Goal: Task Accomplishment & Management: Manage account settings

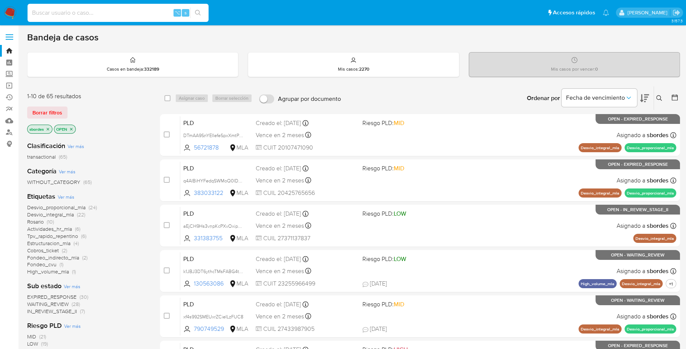
click at [105, 15] on input at bounding box center [118, 13] width 181 height 10
paste input "1831851127"
type input "1831851127"
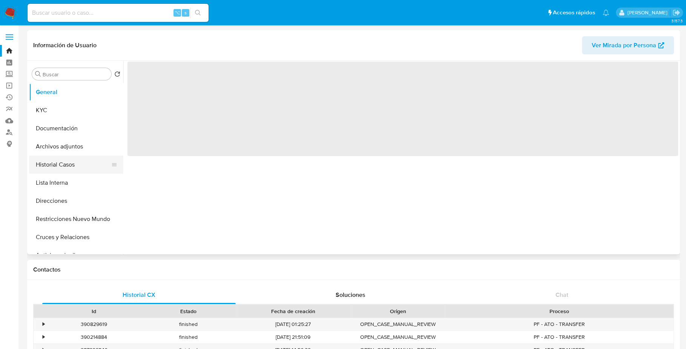
click at [68, 163] on button "Historial Casos" at bounding box center [73, 164] width 88 height 18
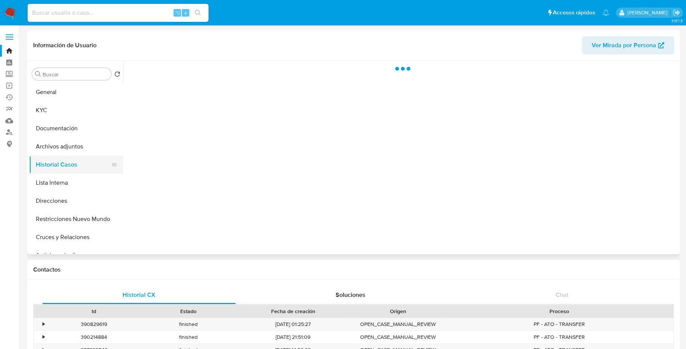
select select "10"
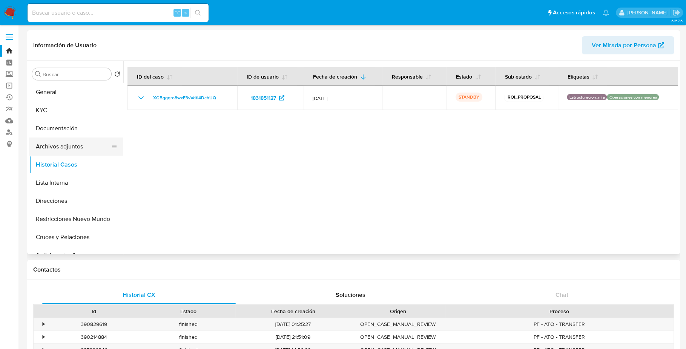
click at [77, 144] on button "Archivos adjuntos" at bounding box center [73, 146] width 88 height 18
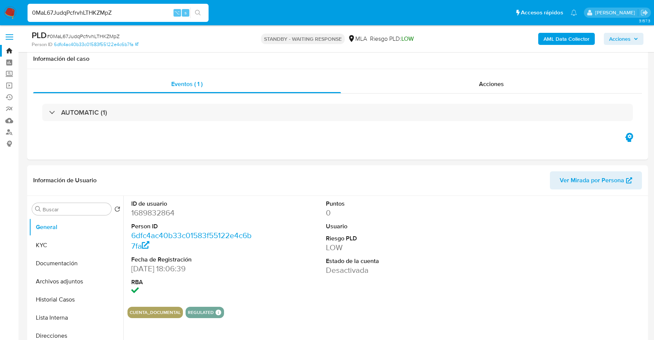
select select "10"
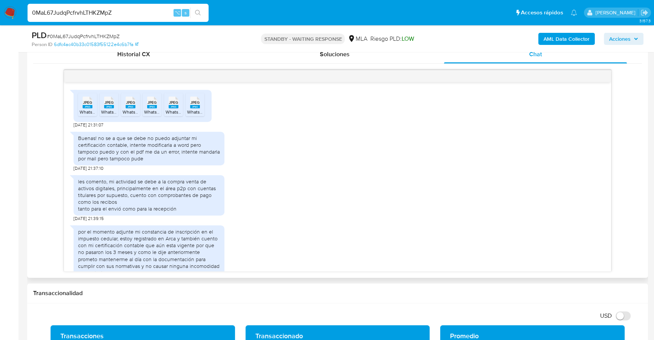
scroll to position [338, 0]
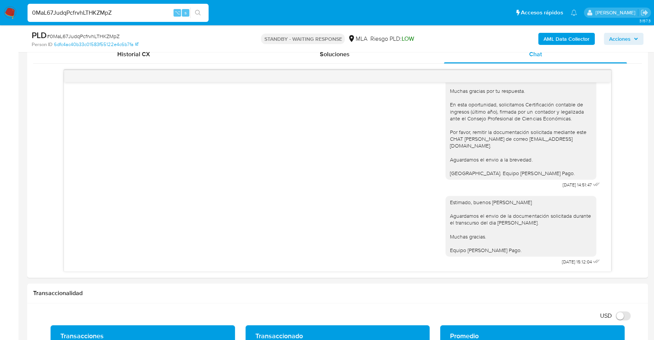
click at [12, 12] on img at bounding box center [10, 12] width 13 height 13
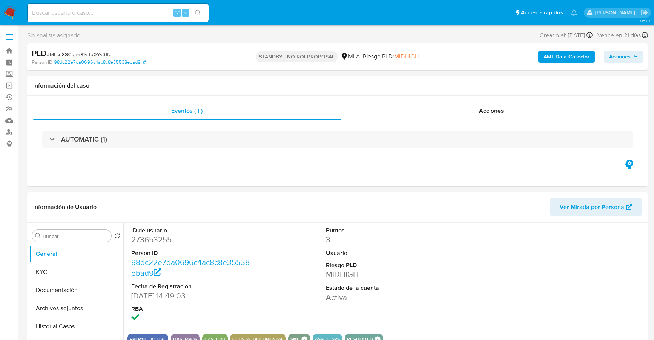
select select "10"
click at [110, 16] on input at bounding box center [118, 13] width 181 height 10
paste input "74478198"
type input "74478198"
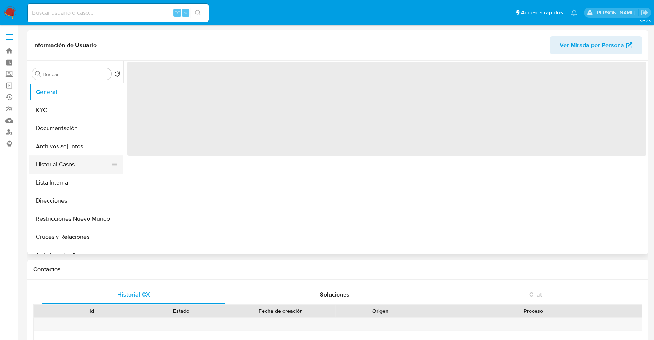
click at [49, 169] on button "Historial Casos" at bounding box center [73, 164] width 88 height 18
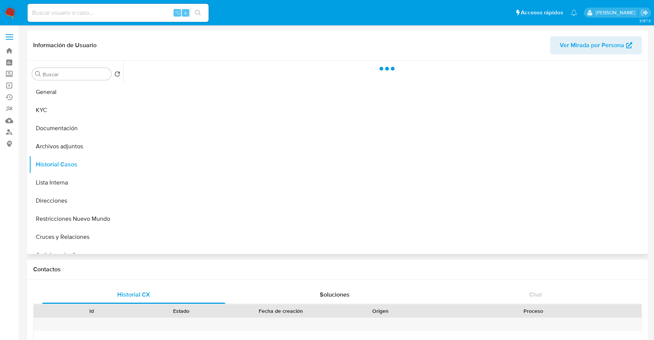
select select "10"
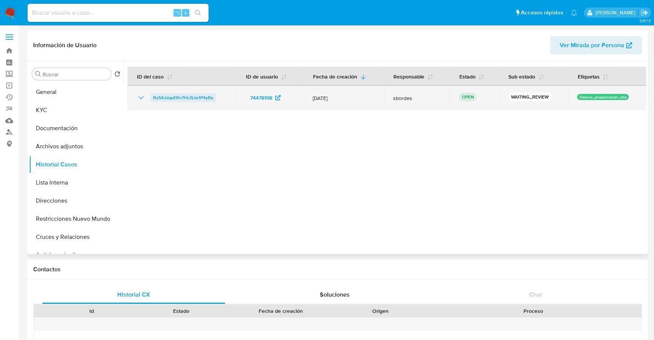
click at [165, 94] on span "Rz54JdapERn7HiJ5Je1P4yBa" at bounding box center [183, 97] width 60 height 9
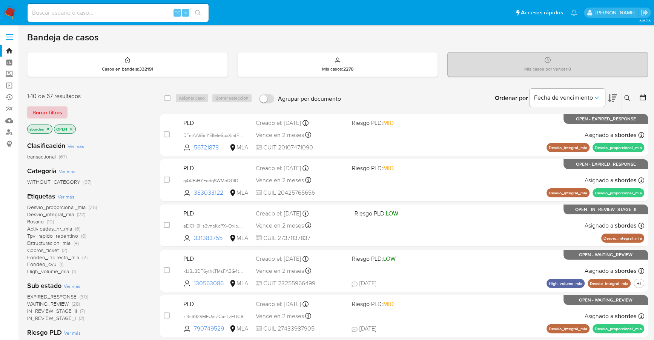
click at [37, 113] on span "Borrar filtros" at bounding box center [47, 112] width 30 height 11
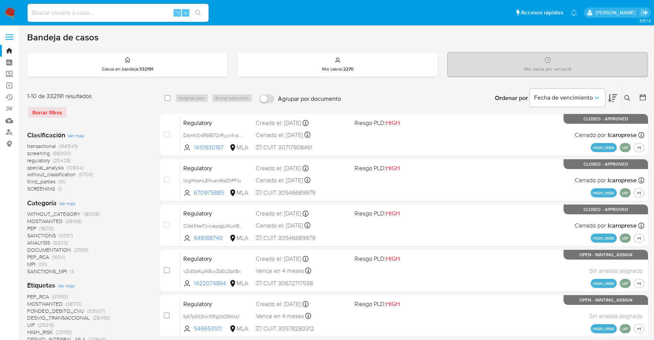
click at [624, 98] on button at bounding box center [628, 98] width 12 height 9
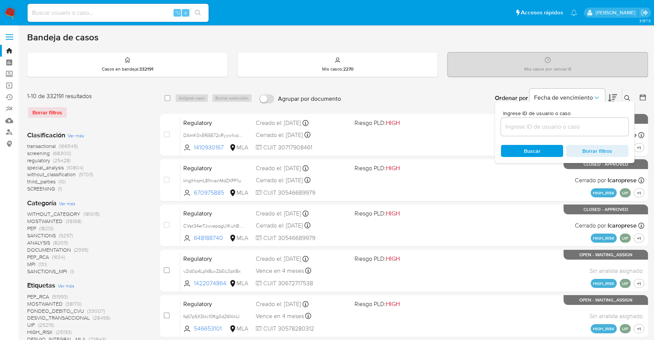
click at [550, 129] on input at bounding box center [564, 127] width 127 height 10
type input "Rz54JdapERn7HiJ5Je1P4yBa"
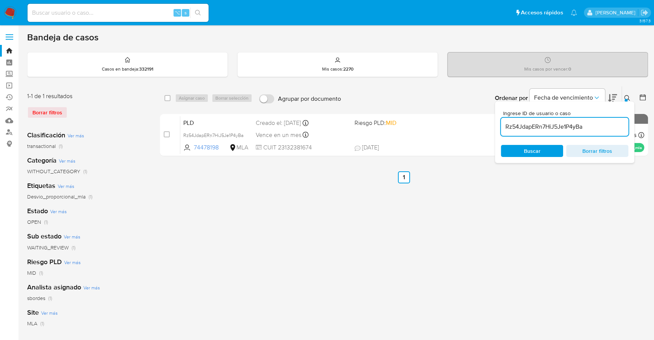
click at [628, 95] on icon at bounding box center [627, 98] width 6 height 6
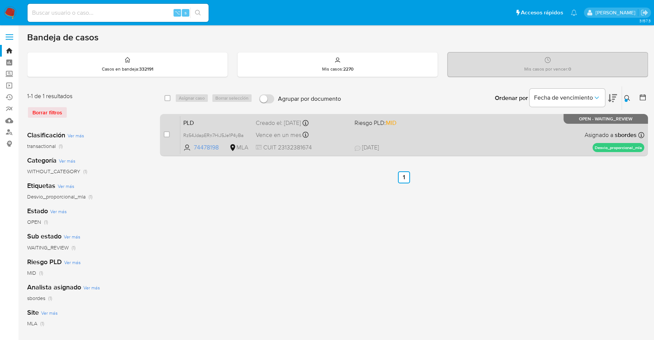
click at [167, 131] on div "case-item-checkbox" at bounding box center [167, 135] width 6 height 8
click at [167, 134] on input "checkbox" at bounding box center [167, 134] width 6 height 6
checkbox input "true"
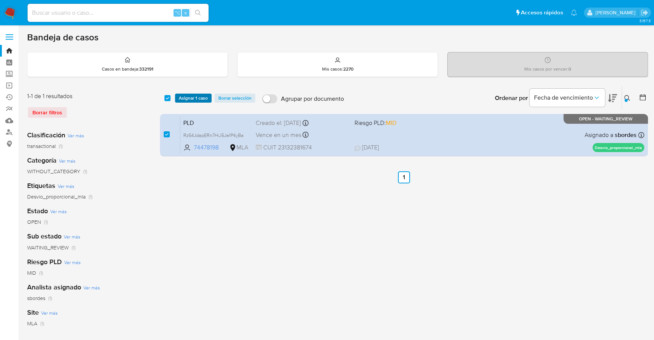
click at [186, 97] on span "Asignar 1 caso" at bounding box center [193, 98] width 29 height 8
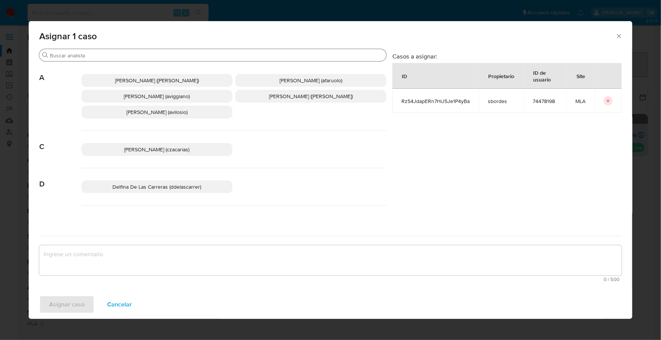
click at [104, 57] on input "Buscar" at bounding box center [216, 55] width 333 height 7
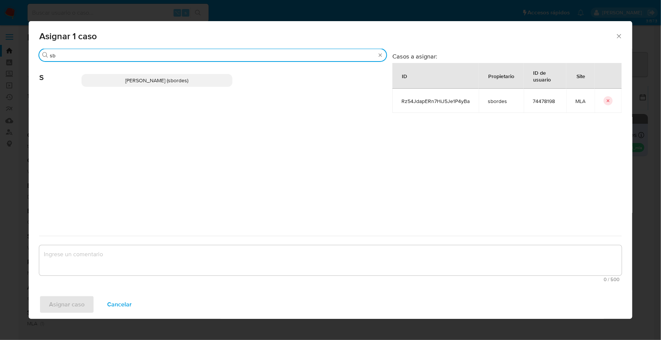
type input "sb"
click at [112, 75] on p "Stefania Bordes (sbordes)" at bounding box center [156, 80] width 151 height 13
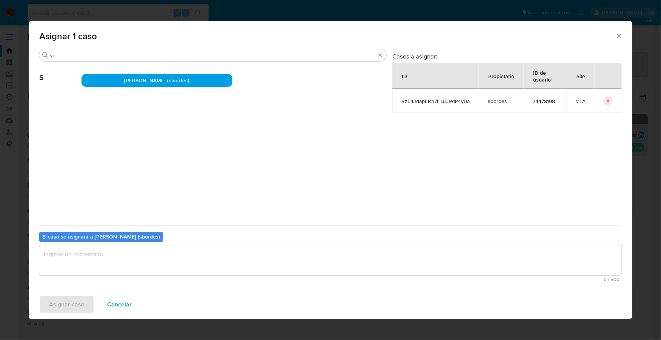
click at [106, 257] on textarea "assign-modal" at bounding box center [330, 260] width 582 height 30
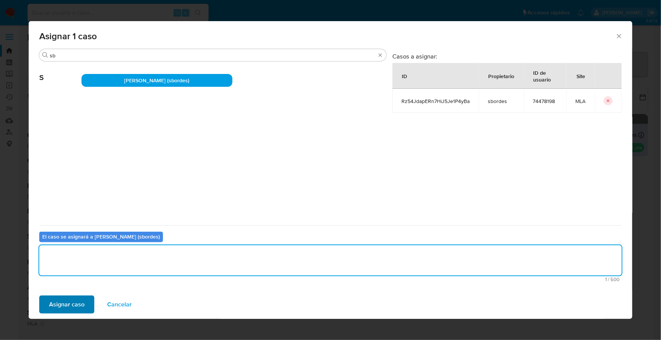
click at [71, 295] on div "Asignar caso Cancelar" at bounding box center [330, 304] width 603 height 29
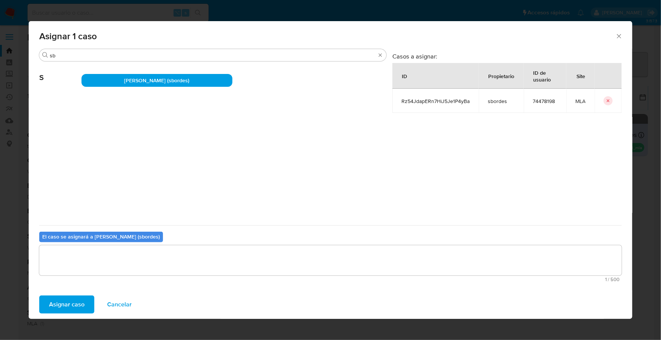
click at [77, 312] on span "Asignar caso" at bounding box center [66, 304] width 35 height 17
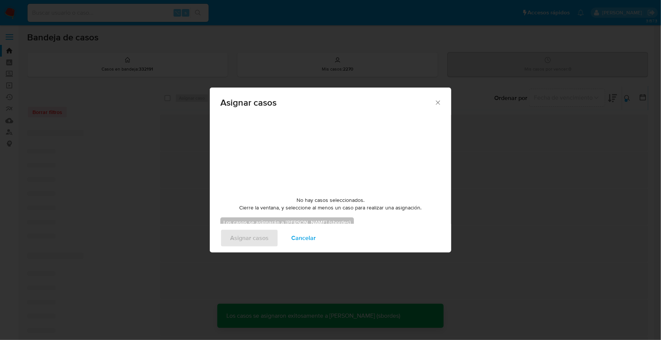
checkbox input "false"
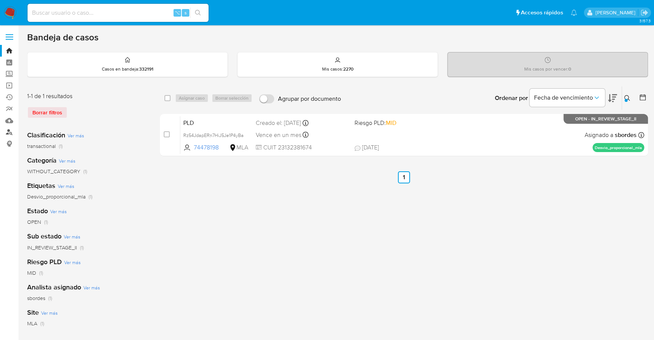
click at [8, 134] on link "Buscador de personas" at bounding box center [45, 132] width 90 height 12
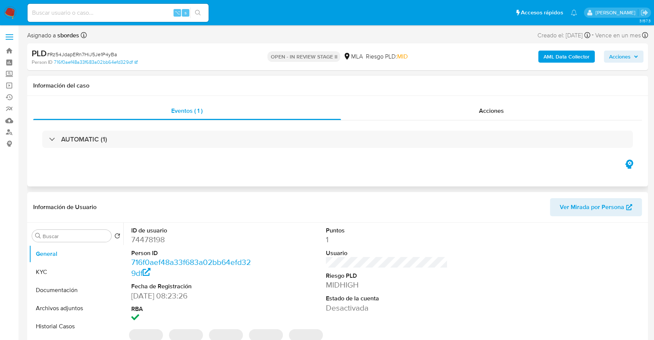
select select "10"
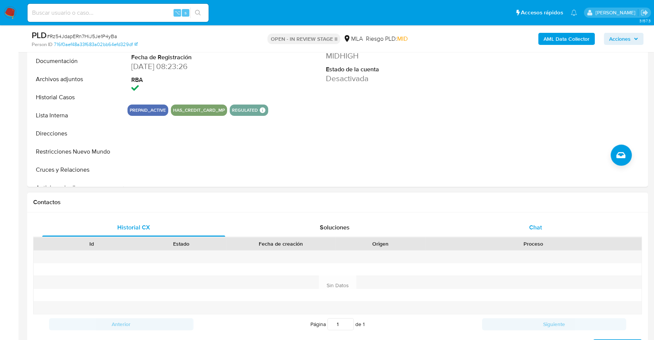
click at [533, 229] on span "Chat" at bounding box center [535, 227] width 13 height 9
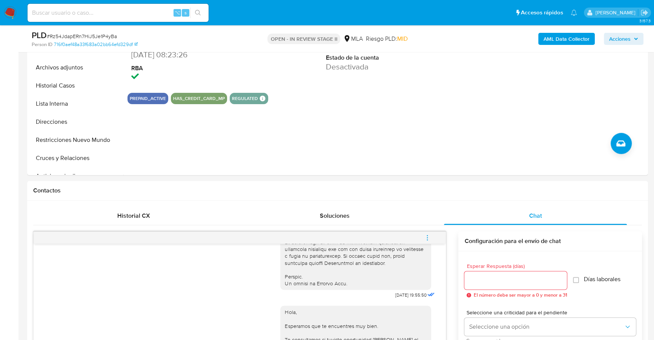
scroll to position [165, 0]
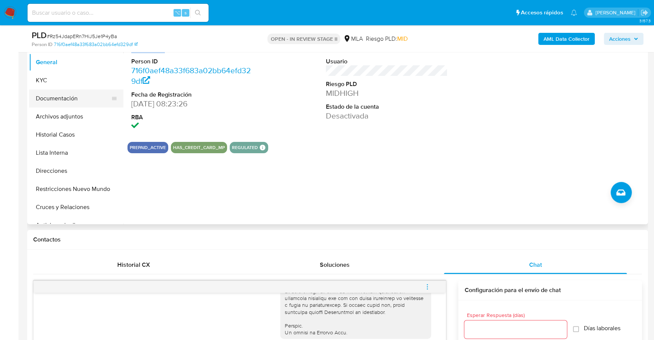
click at [54, 89] on button "Documentación" at bounding box center [73, 98] width 88 height 18
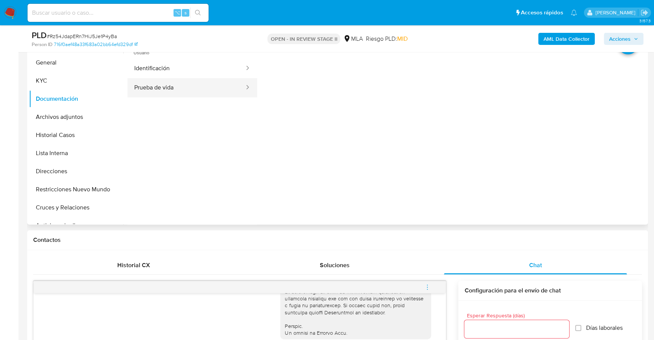
scroll to position [163, 0]
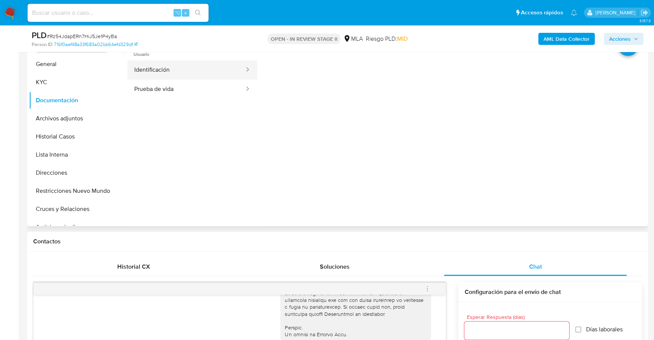
click at [182, 69] on button "Identificación" at bounding box center [186, 69] width 118 height 19
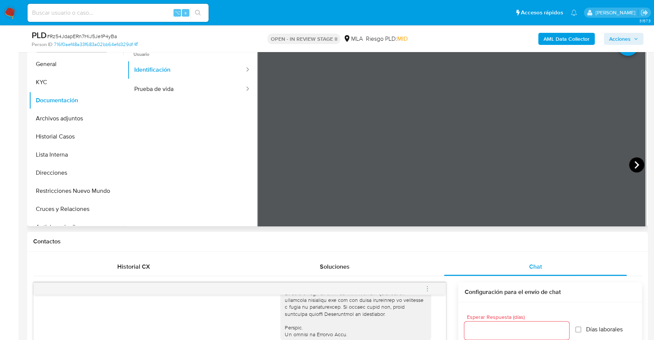
click at [634, 163] on icon at bounding box center [636, 165] width 5 height 8
click at [49, 171] on button "Direcciones" at bounding box center [73, 173] width 88 height 18
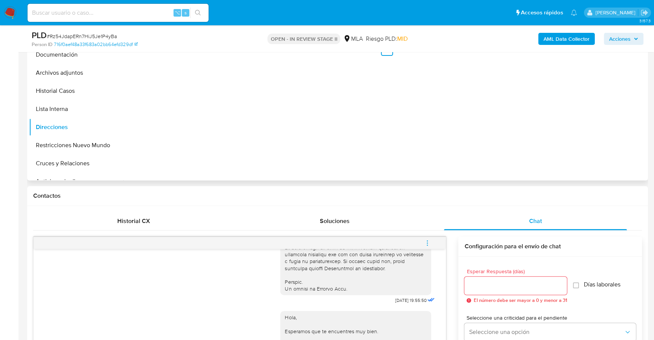
scroll to position [75, 0]
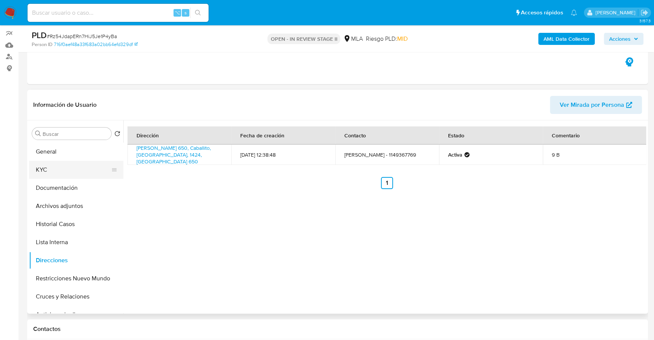
click at [43, 175] on button "KYC" at bounding box center [73, 170] width 88 height 18
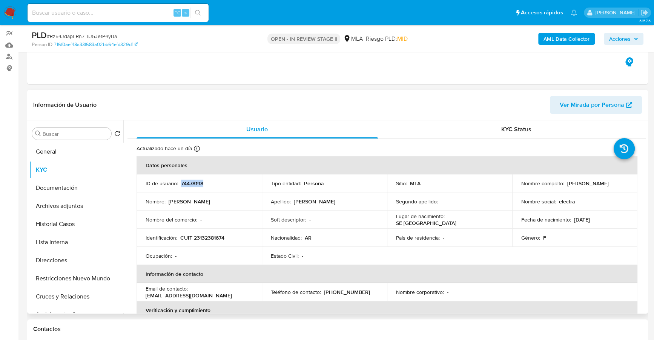
copy p "74478198"
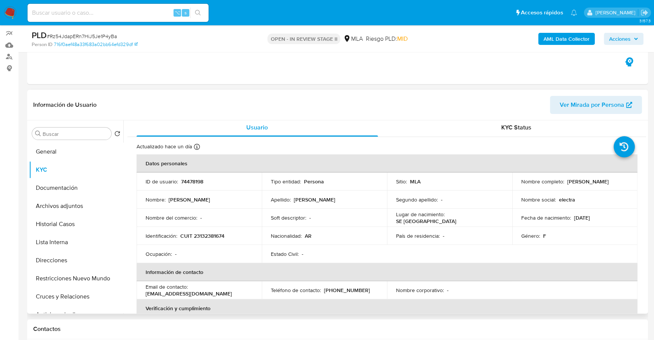
click at [192, 290] on p "mony_eli@yahoo.com.ar" at bounding box center [189, 293] width 86 height 7
drag, startPoint x: 192, startPoint y: 290, endPoint x: 250, endPoint y: 291, distance: 58.9
click at [250, 291] on div "Email de contacto : mony_eli@yahoo.com.ar" at bounding box center [199, 290] width 107 height 14
copy p "mony_eli@yahoo.com.ar"
copy p "23132381674"
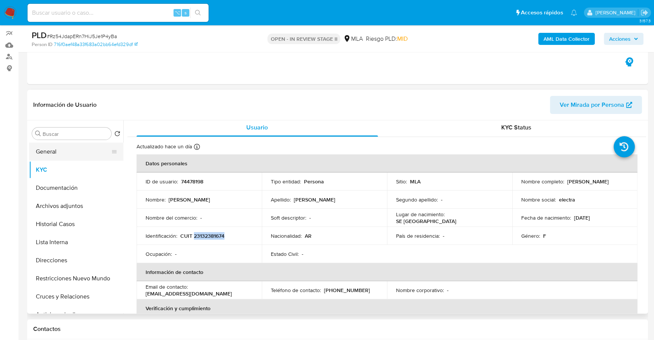
click at [59, 144] on button "General" at bounding box center [73, 152] width 88 height 18
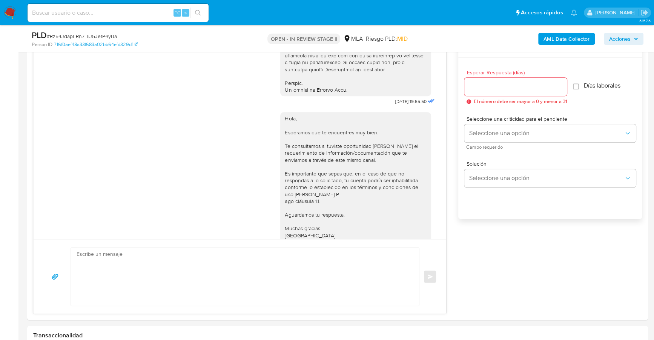
scroll to position [330, 0]
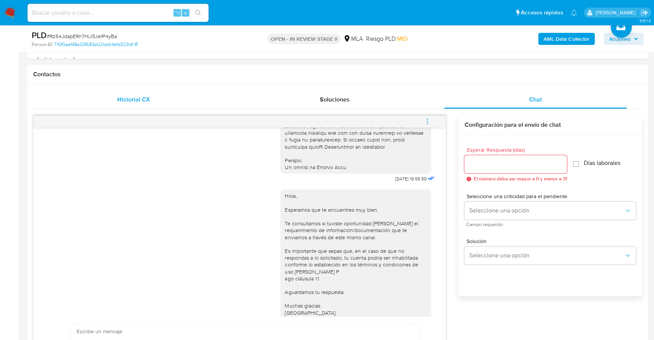
click at [158, 100] on div "Historial CX" at bounding box center [133, 100] width 183 height 18
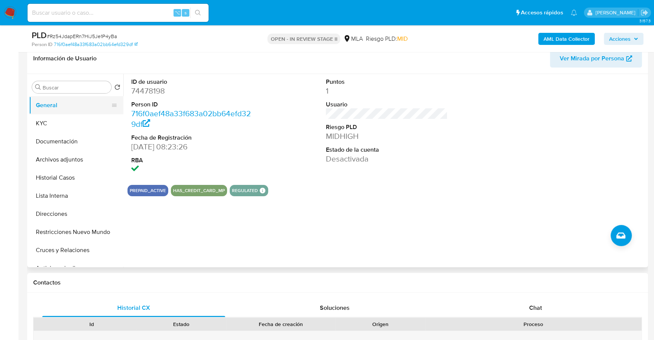
scroll to position [115, 0]
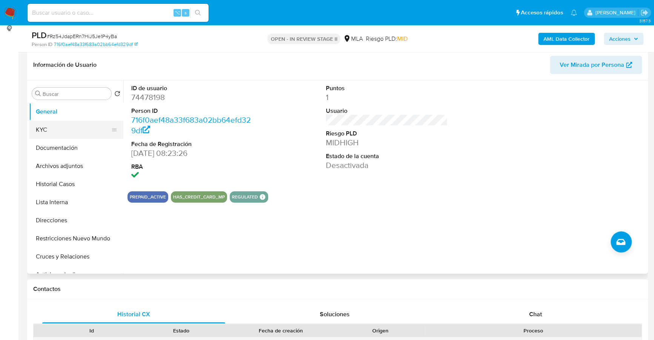
click at [69, 129] on button "KYC" at bounding box center [73, 130] width 88 height 18
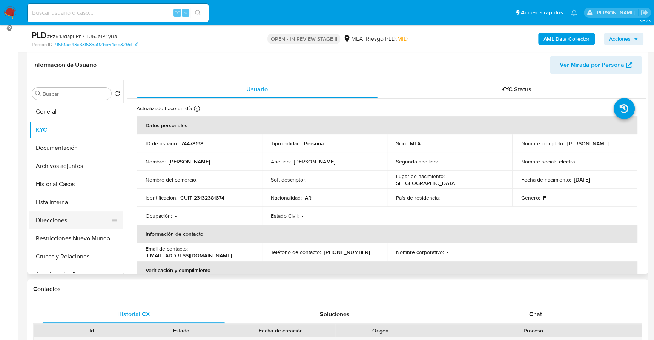
click at [63, 223] on button "Direcciones" at bounding box center [73, 220] width 88 height 18
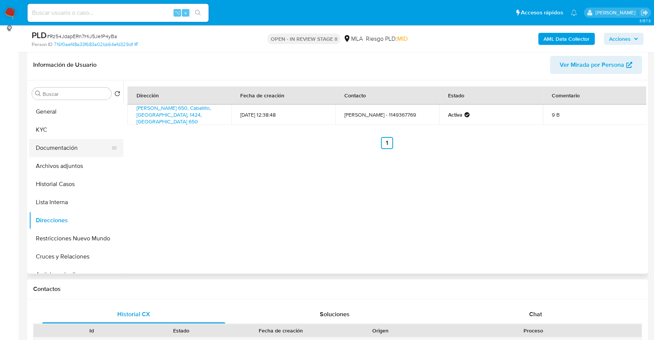
click at [80, 142] on button "Documentación" at bounding box center [73, 148] width 88 height 18
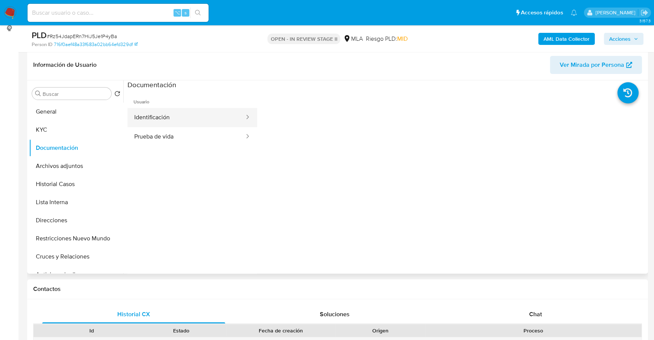
click at [170, 114] on button "Identificación" at bounding box center [186, 117] width 118 height 19
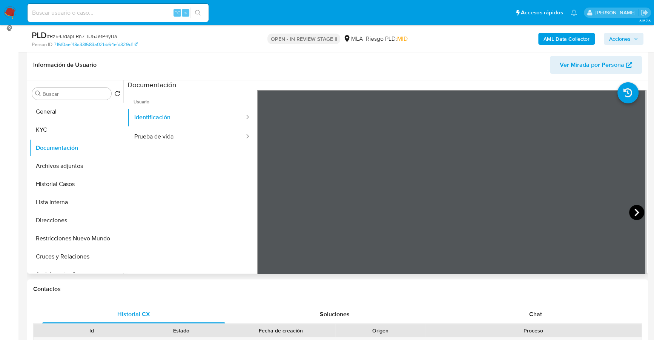
click at [637, 213] on icon at bounding box center [636, 212] width 15 height 15
click at [179, 138] on button "Prueba de vida" at bounding box center [186, 136] width 118 height 19
click at [64, 121] on button "KYC" at bounding box center [73, 130] width 88 height 18
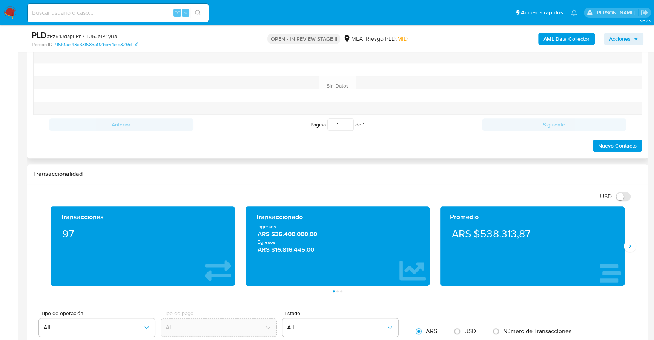
scroll to position [316, 0]
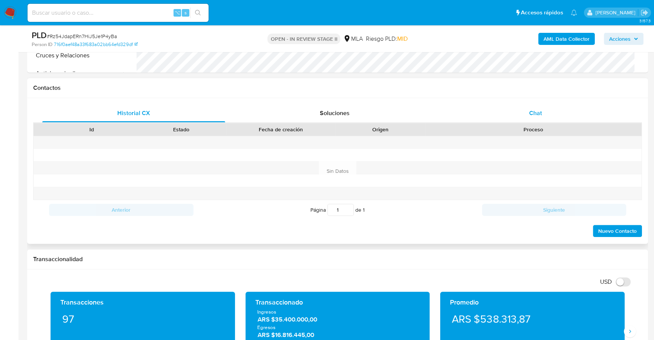
click at [549, 118] on div "Chat" at bounding box center [535, 113] width 183 height 18
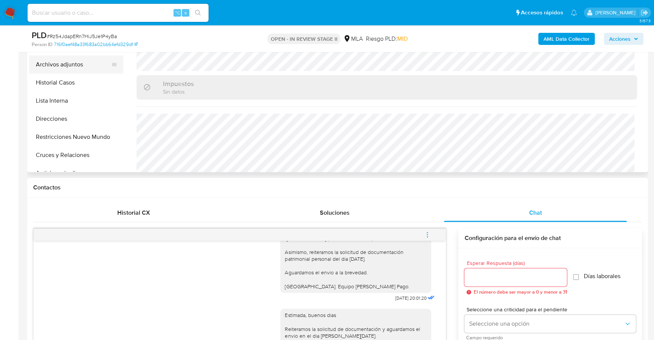
scroll to position [180, 0]
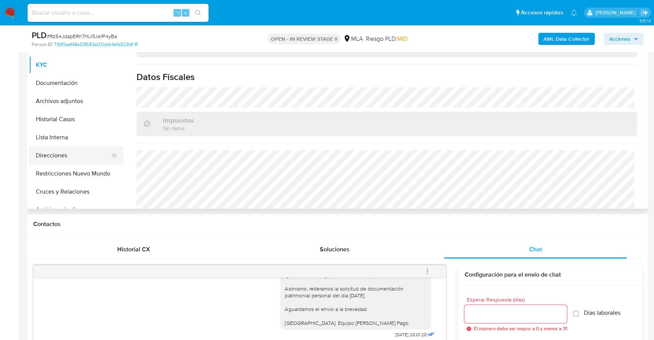
click at [69, 147] on button "Direcciones" at bounding box center [73, 155] width 88 height 18
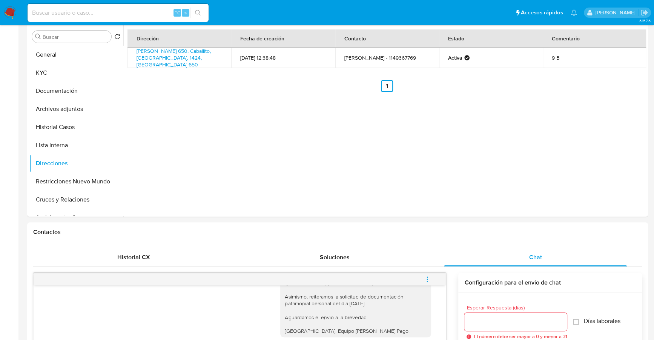
scroll to position [0, 0]
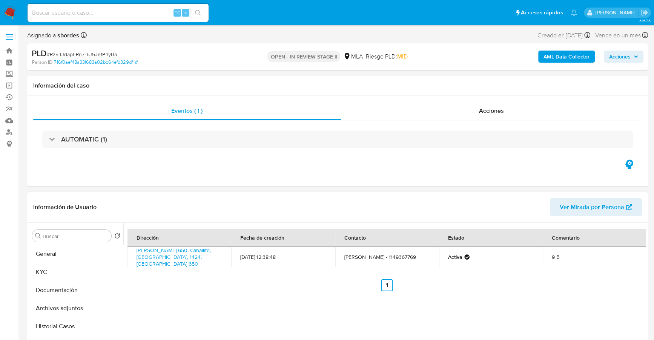
click at [590, 205] on span "Ver Mirada por Persona" at bounding box center [592, 207] width 64 height 18
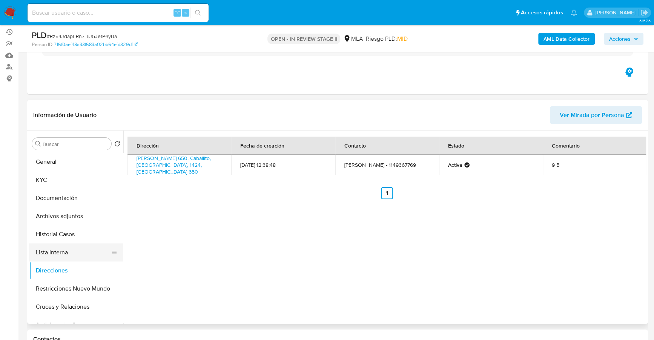
scroll to position [66, 0]
click at [66, 198] on button "Documentación" at bounding box center [73, 198] width 88 height 18
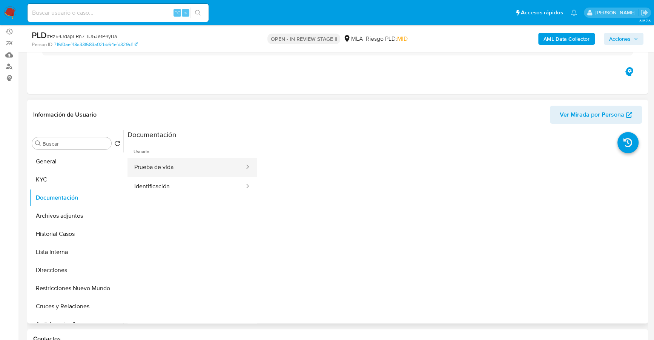
click at [189, 162] on button "Prueba de vida" at bounding box center [186, 167] width 118 height 19
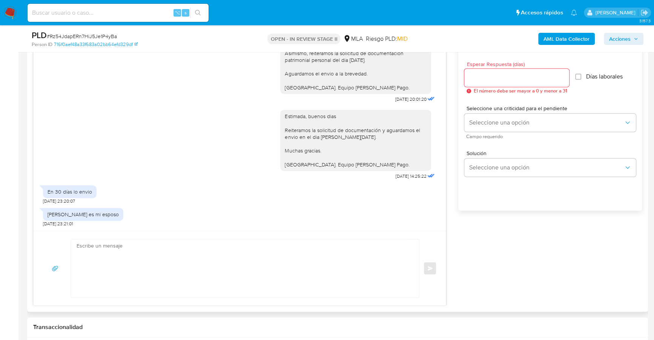
scroll to position [455, 0]
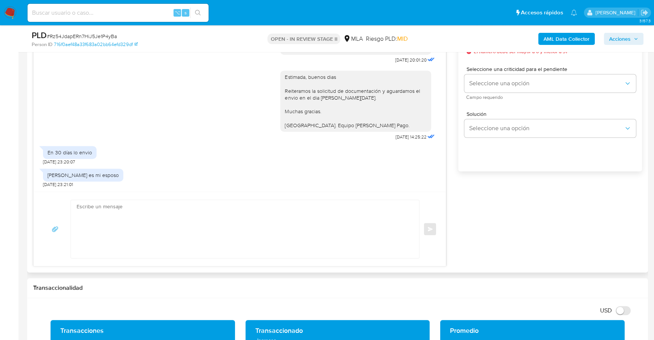
click at [170, 236] on textarea at bounding box center [243, 229] width 333 height 58
paste textarea "Hola, Muchas gracias por la respuesta. Analizamos tu caso y notamos que la info…"
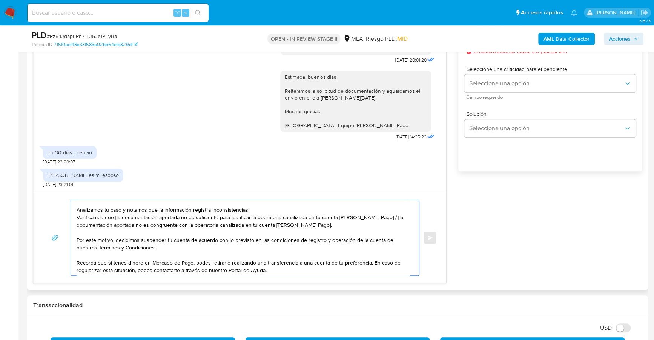
scroll to position [0, 0]
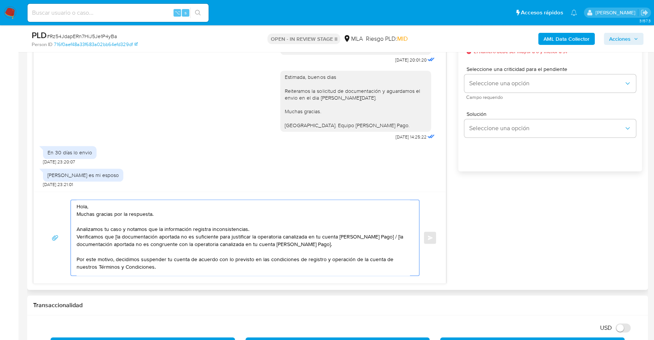
drag, startPoint x: 343, startPoint y: 245, endPoint x: 375, endPoint y: 238, distance: 32.5
click at [375, 238] on textarea "Hola, Muchas gracias por la respuesta. Analizamos tu caso y notamos que la info…" at bounding box center [243, 237] width 333 height 75
click at [377, 237] on textarea "Hola, Muchas gracias por la respuesta. Analizamos tu caso y notamos que la info…" at bounding box center [243, 237] width 333 height 75
drag, startPoint x: 372, startPoint y: 243, endPoint x: 377, endPoint y: 241, distance: 4.8
click at [377, 241] on textarea "Hola, Muchas gracias por la respuesta. Analizamos tu caso y notamos que la info…" at bounding box center [243, 237] width 333 height 75
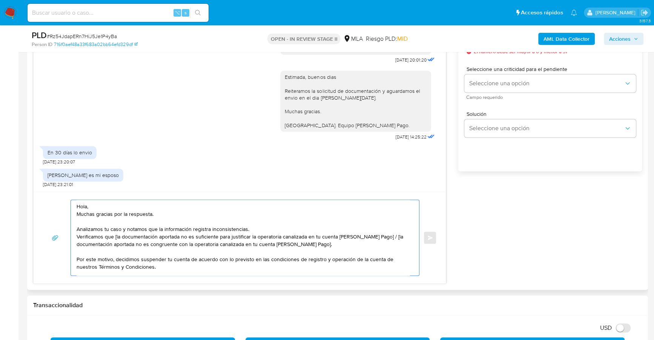
drag, startPoint x: 376, startPoint y: 244, endPoint x: 379, endPoint y: 234, distance: 10.1
click at [379, 234] on textarea "Hola, Muchas gracias por la respuesta. Analizamos tu caso y notamos que la info…" at bounding box center [243, 237] width 333 height 75
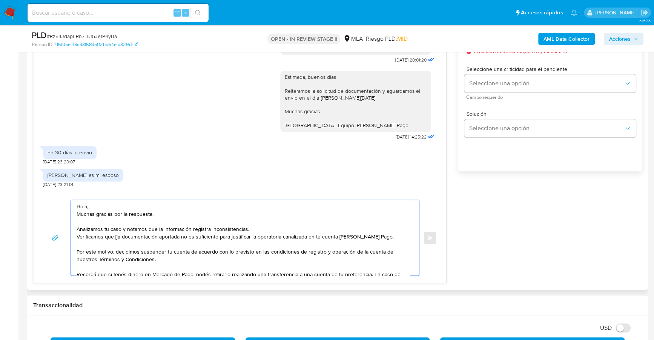
drag, startPoint x: 157, startPoint y: 235, endPoint x: 124, endPoint y: 235, distance: 32.8
click at [124, 235] on textarea "Hola, Muchas gracias por la respuesta. Analizamos tu caso y notamos que la info…" at bounding box center [243, 237] width 333 height 75
click at [115, 235] on textarea "Hola, Muchas gracias por la respuesta. Analizamos tu caso y notamos que la info…" at bounding box center [243, 237] width 333 height 75
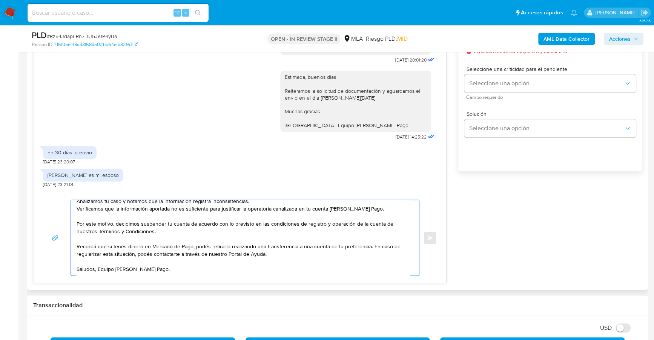
scroll to position [362, 0]
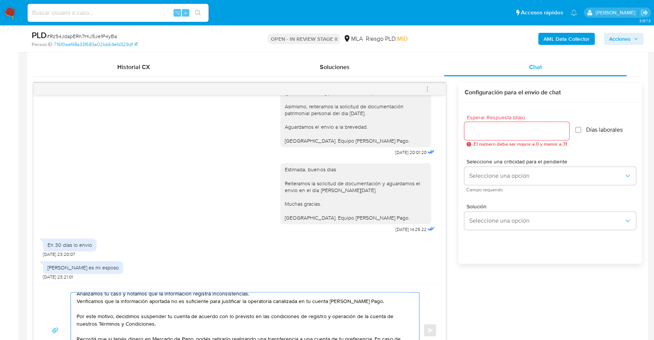
type textarea "Hola, Muchas gracias por la respuesta. Analizamos tu caso y notamos que la info…"
click at [495, 130] on input "Esperar Respuesta (días)" at bounding box center [516, 131] width 105 height 10
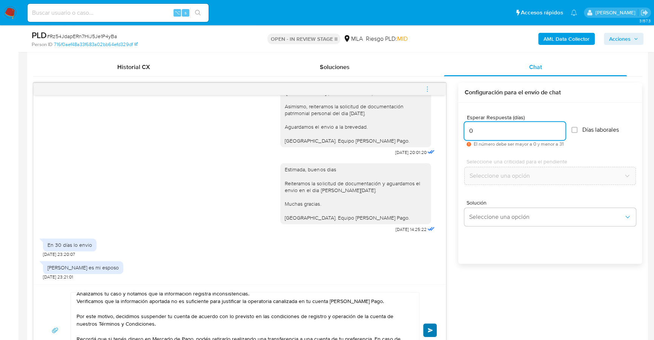
type input "0"
click at [430, 328] on span "Enviar" at bounding box center [430, 330] width 5 height 5
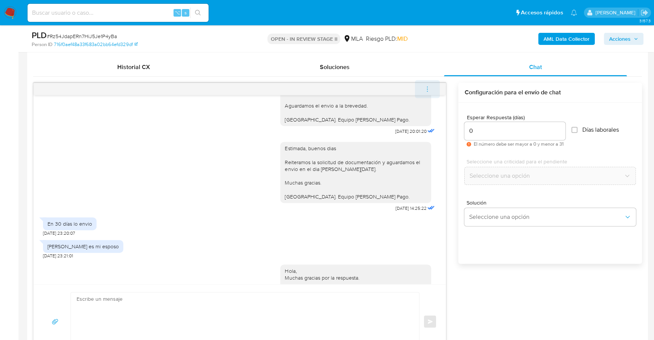
scroll to position [0, 0]
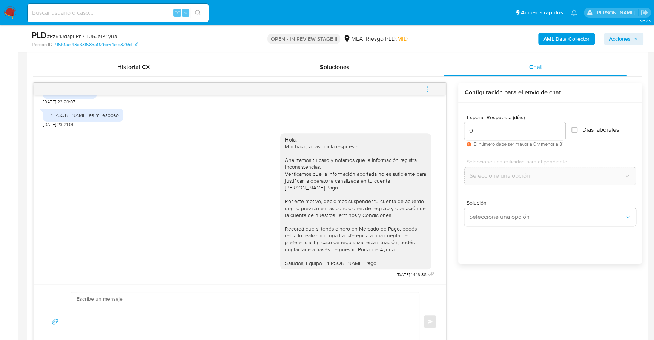
click at [427, 91] on icon "menu-action" at bounding box center [427, 89] width 7 height 7
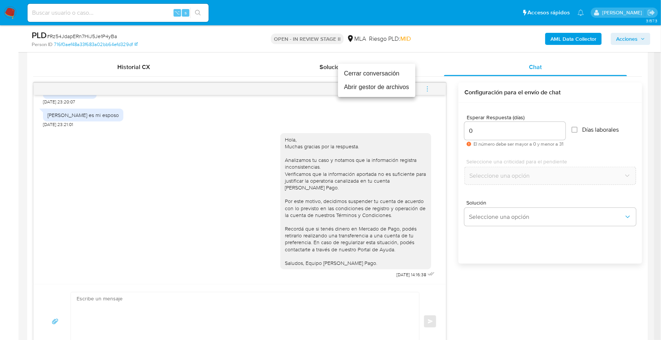
click at [366, 75] on li "Cerrar conversación" at bounding box center [376, 74] width 77 height 14
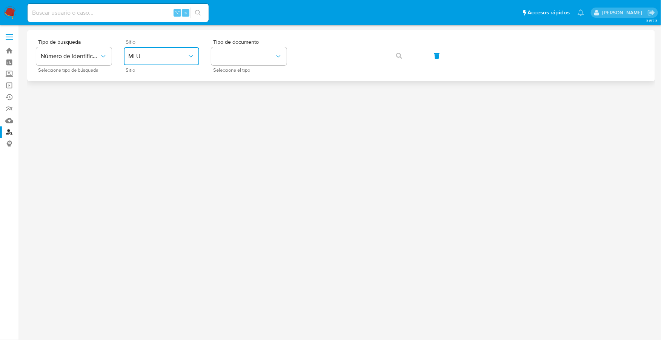
click at [146, 52] on button "MLU" at bounding box center [161, 56] width 75 height 18
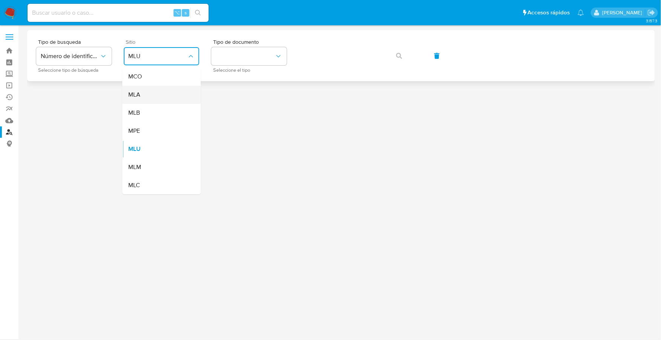
click at [157, 93] on div "MLA" at bounding box center [159, 95] width 62 height 18
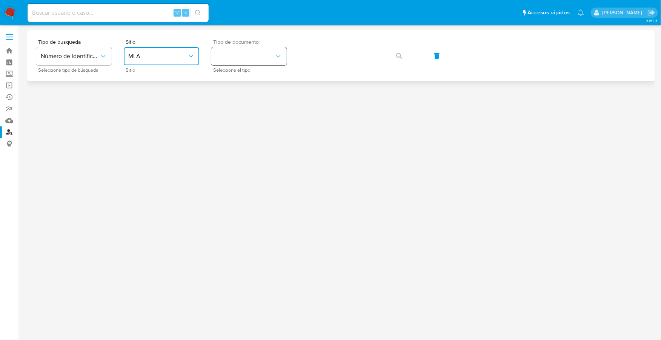
click at [243, 51] on button "identificationType" at bounding box center [248, 56] width 75 height 18
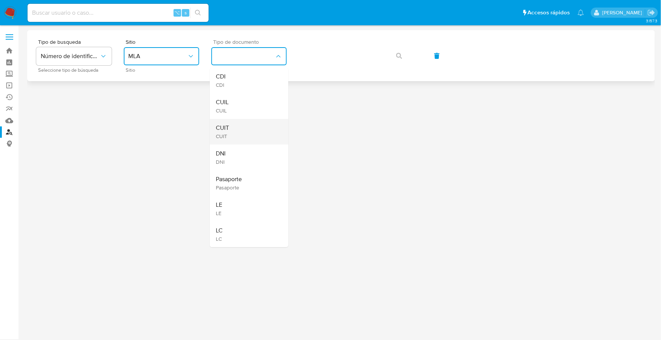
click at [233, 127] on div "CUIT CUIT" at bounding box center [247, 132] width 62 height 26
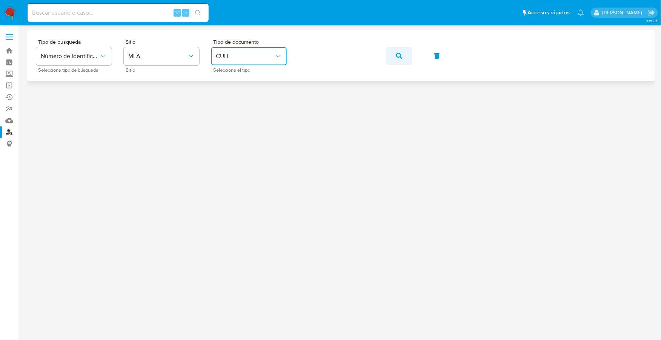
click at [396, 54] on icon "button" at bounding box center [399, 56] width 6 height 6
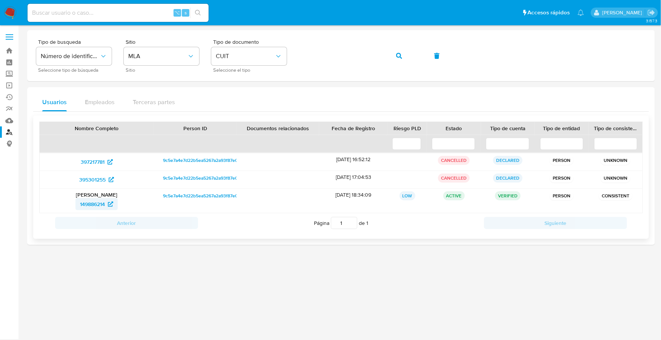
click at [94, 205] on span "149886214" at bounding box center [92, 204] width 25 height 12
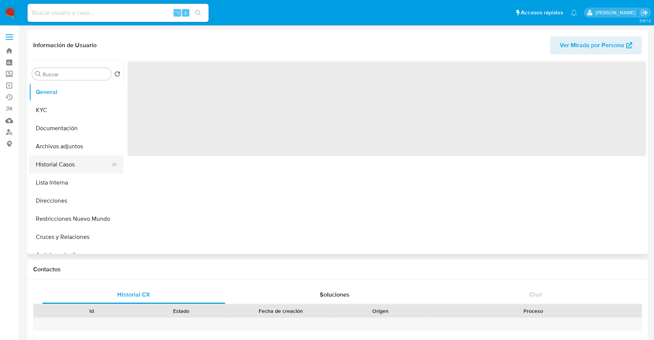
click at [68, 166] on button "Historial Casos" at bounding box center [73, 164] width 88 height 18
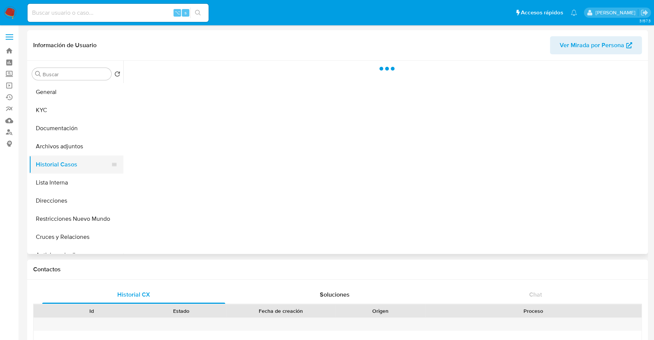
select select "10"
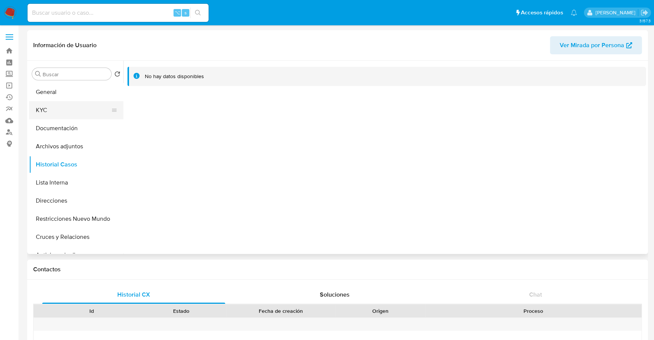
click at [64, 117] on button "KYC" at bounding box center [73, 110] width 88 height 18
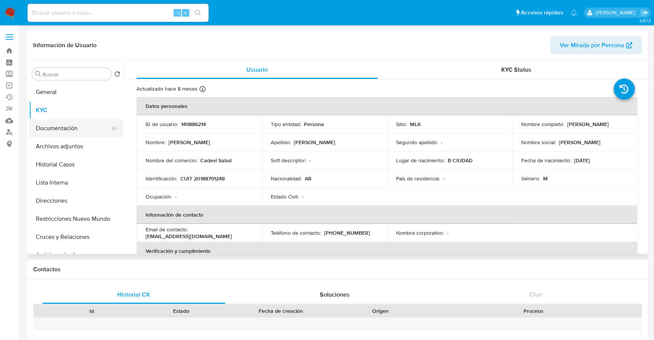
click at [63, 134] on button "Documentación" at bounding box center [73, 128] width 88 height 18
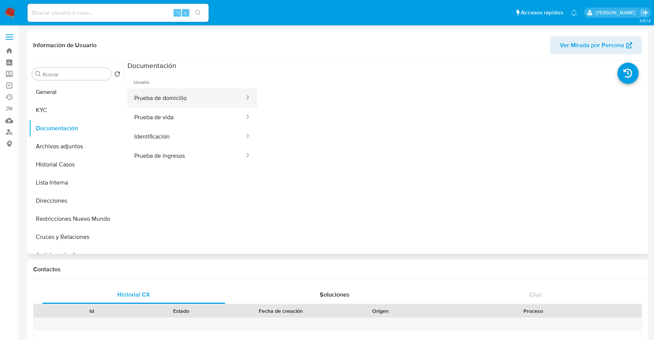
click at [166, 104] on button "Prueba de domicilio" at bounding box center [186, 97] width 118 height 19
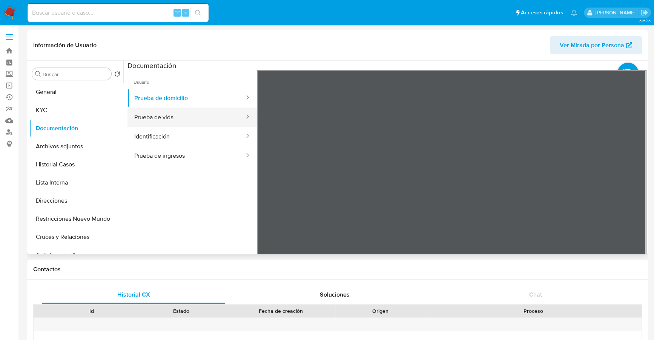
click at [168, 119] on button "Prueba de vida" at bounding box center [186, 116] width 118 height 19
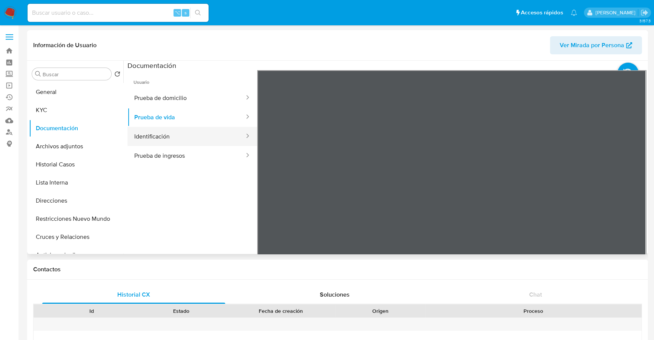
click at [169, 138] on button "Identificación" at bounding box center [186, 136] width 118 height 19
click at [630, 191] on icon at bounding box center [636, 192] width 15 height 15
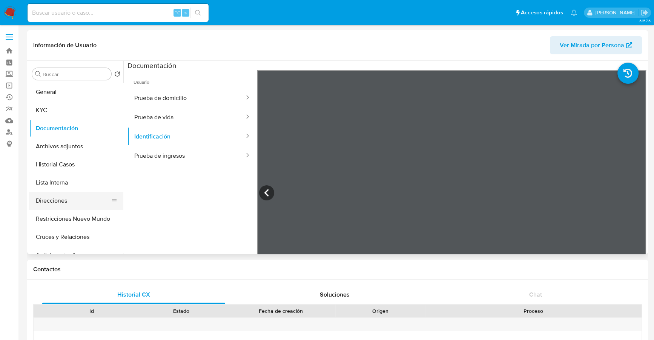
click at [63, 201] on button "Direcciones" at bounding box center [73, 201] width 88 height 18
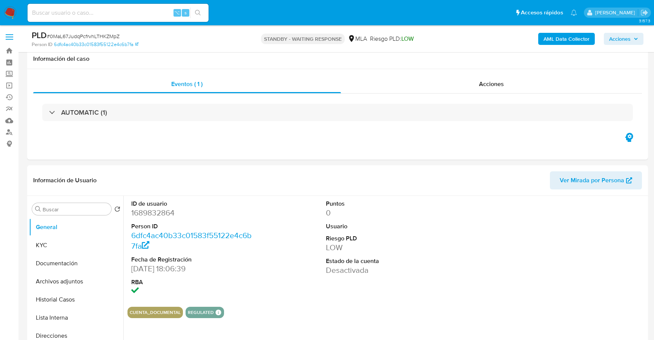
select select "10"
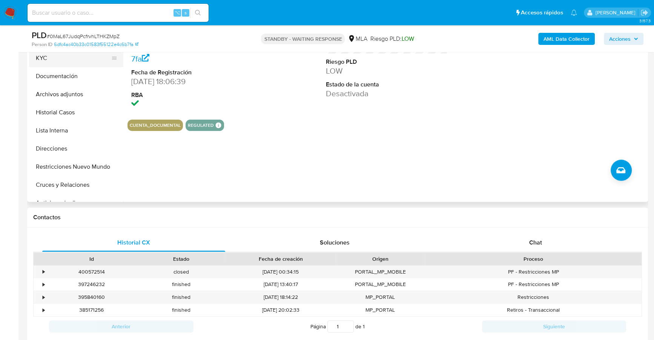
scroll to position [103, 0]
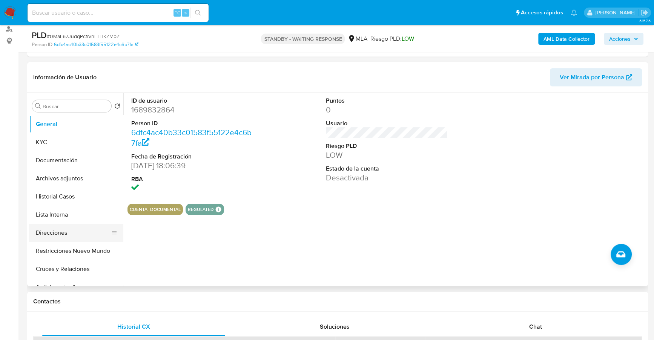
click at [57, 235] on button "Direcciones" at bounding box center [73, 233] width 88 height 18
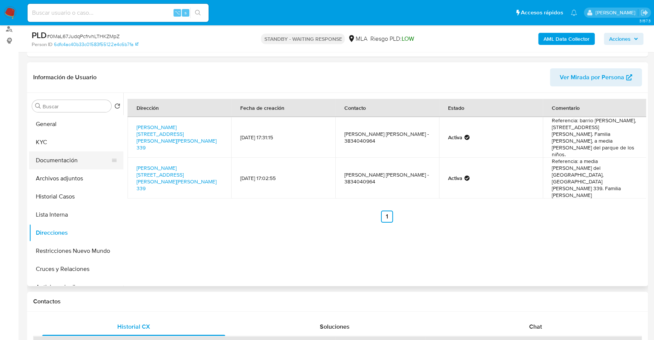
click at [60, 164] on button "Documentación" at bounding box center [73, 160] width 88 height 18
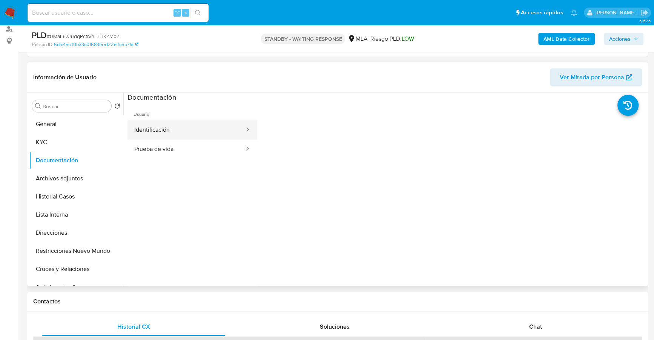
click at [219, 127] on button "Identificación" at bounding box center [186, 129] width 118 height 19
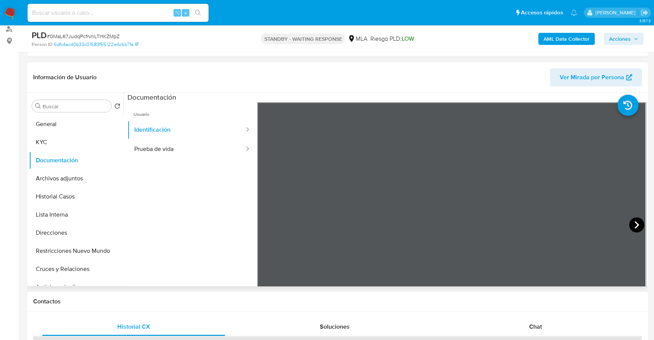
click at [631, 224] on icon at bounding box center [636, 224] width 15 height 15
click at [179, 149] on button "Prueba de vida" at bounding box center [186, 149] width 118 height 19
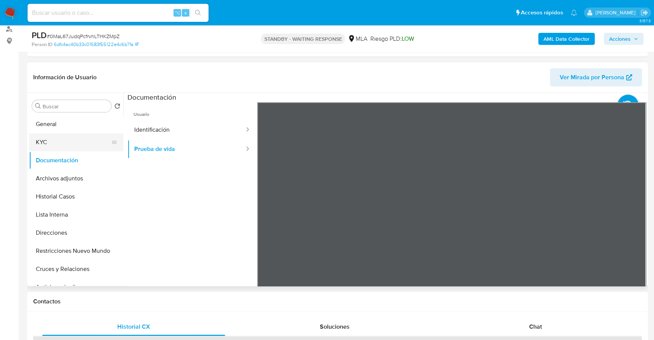
click at [30, 140] on button "KYC" at bounding box center [73, 142] width 88 height 18
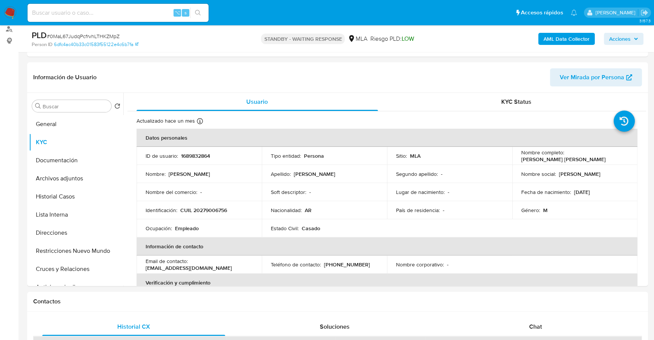
click at [12, 10] on img at bounding box center [10, 12] width 13 height 13
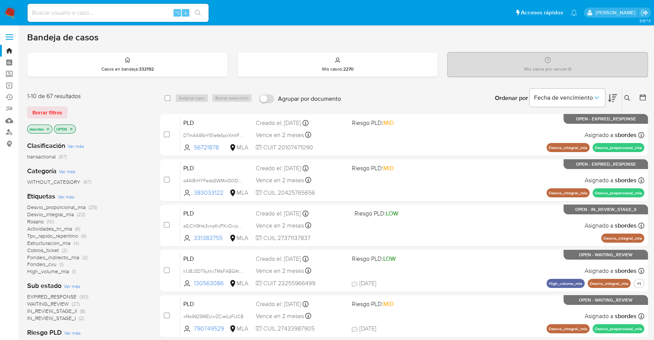
click at [50, 120] on div "1-10 de 67 resultados Borrar filtros sbordes OPEN" at bounding box center [87, 113] width 121 height 43
click at [48, 114] on span "Borrar filtros" at bounding box center [47, 112] width 30 height 11
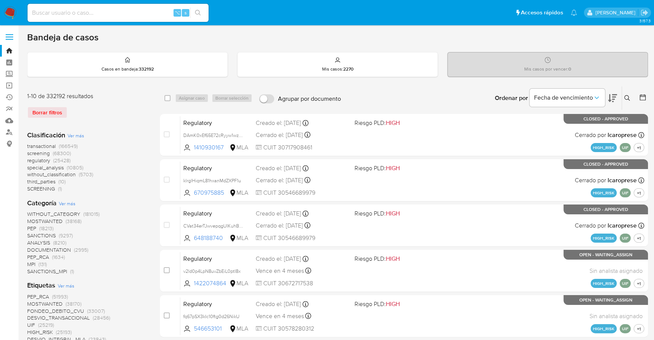
click at [627, 97] on icon at bounding box center [627, 98] width 6 height 6
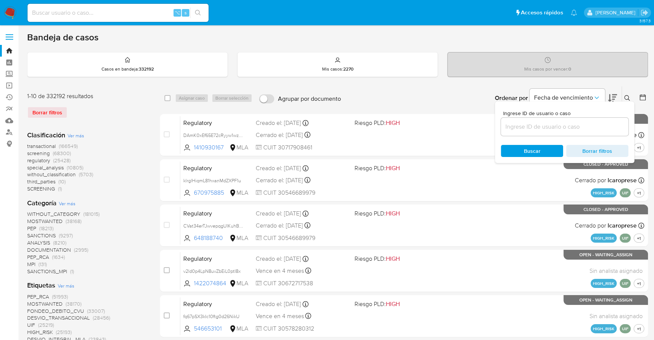
click at [552, 126] on input at bounding box center [564, 127] width 127 height 10
type input "20188791248"
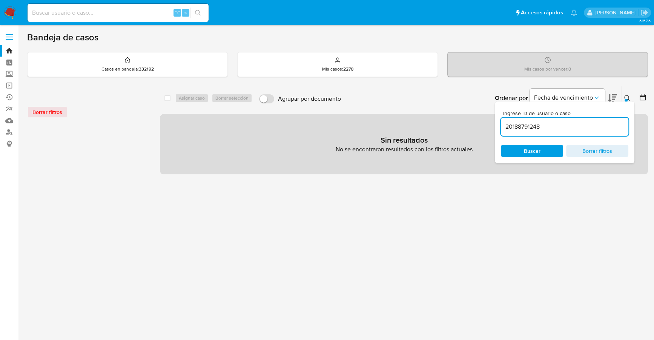
click at [626, 99] on div at bounding box center [626, 100] width 3 height 3
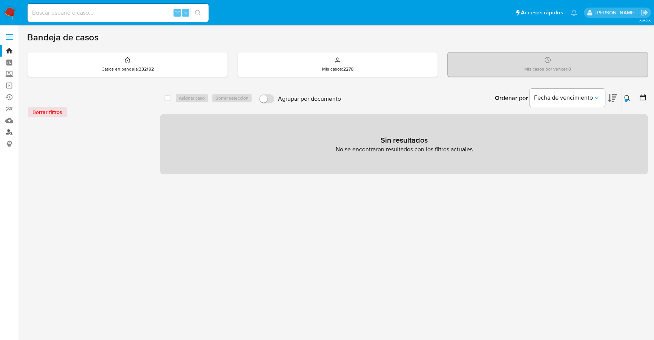
click at [5, 134] on link "Buscador de personas" at bounding box center [45, 132] width 90 height 12
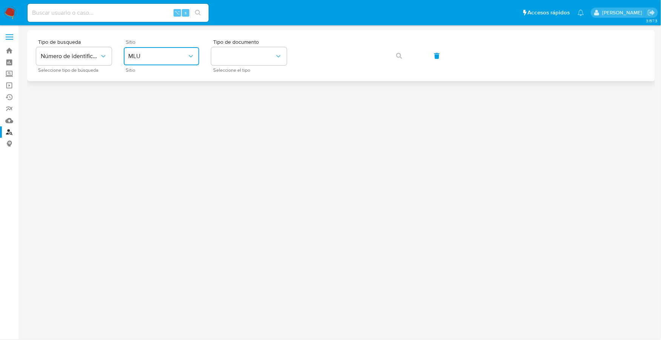
click at [180, 52] on button "MLU" at bounding box center [161, 56] width 75 height 18
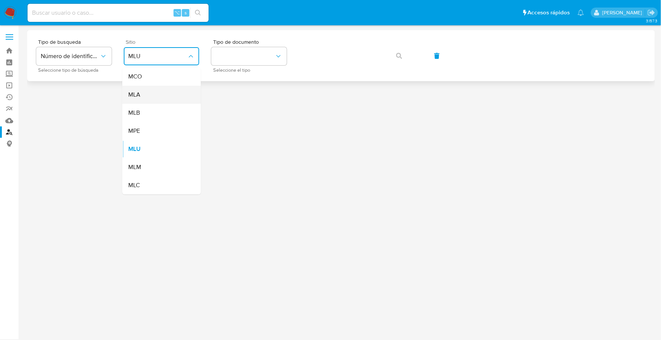
click at [161, 97] on div "MLA" at bounding box center [159, 95] width 62 height 18
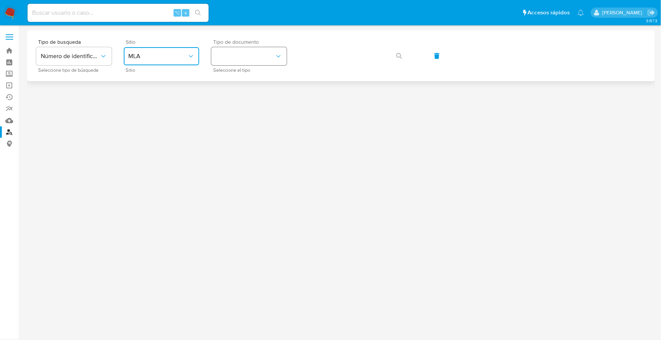
click at [259, 49] on button "identificationType" at bounding box center [248, 56] width 75 height 18
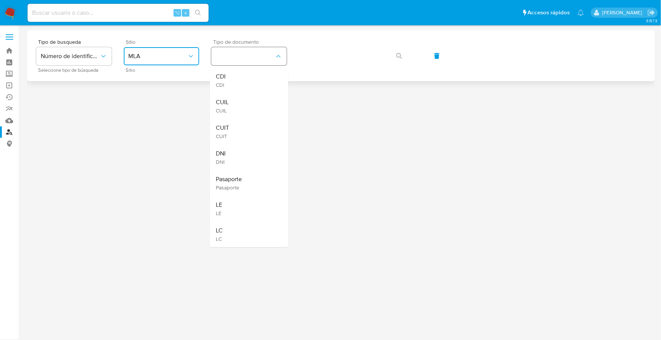
click at [259, 55] on button "identificationType" at bounding box center [248, 56] width 75 height 18
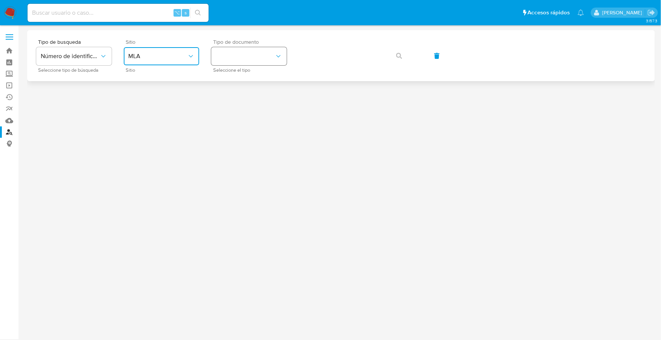
click at [259, 55] on button "identificationType" at bounding box center [248, 56] width 75 height 18
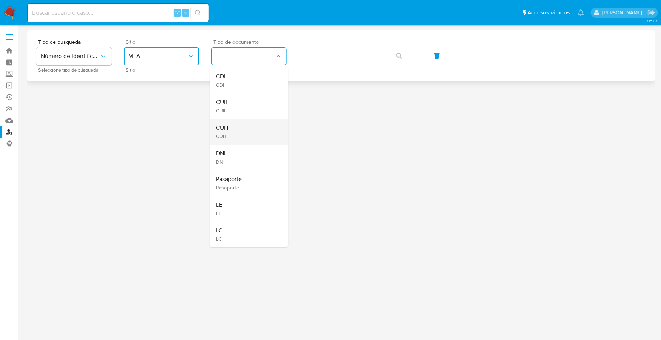
click at [240, 141] on div "CUIT CUIT" at bounding box center [247, 132] width 62 height 26
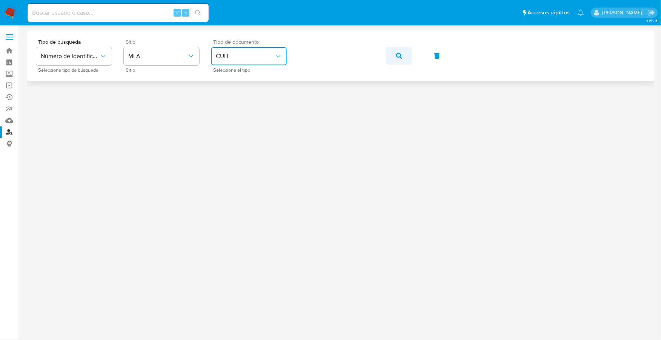
click at [400, 56] on icon "button" at bounding box center [399, 56] width 6 height 6
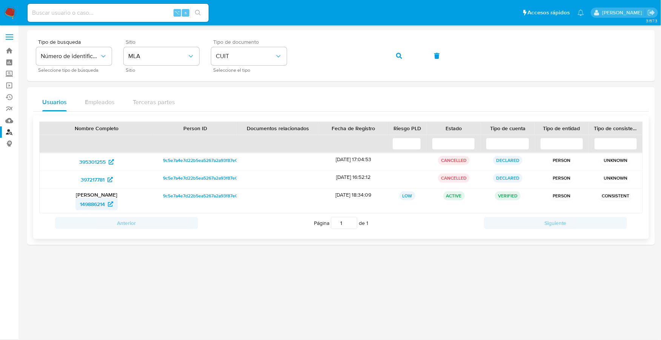
click at [106, 204] on span "149886214" at bounding box center [96, 204] width 33 height 12
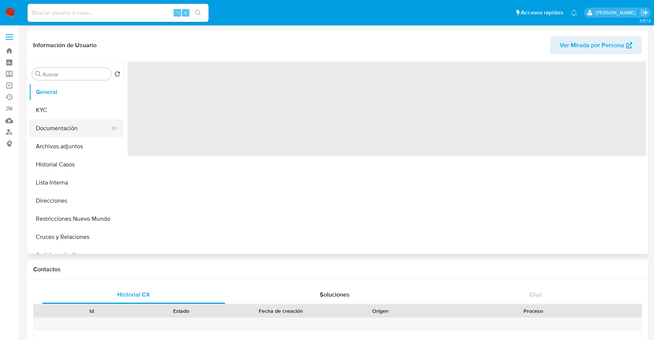
click at [68, 129] on button "Documentación" at bounding box center [73, 128] width 88 height 18
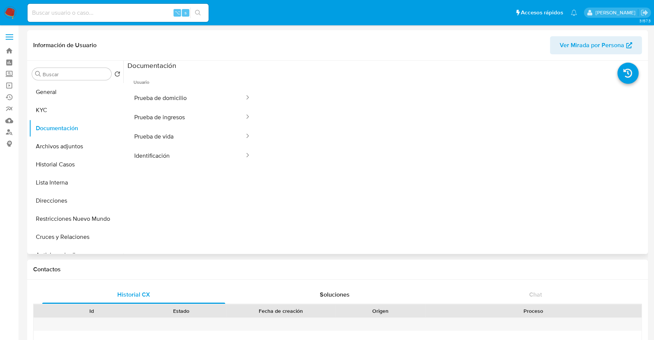
click at [176, 87] on span "Usuario" at bounding box center [192, 79] width 130 height 18
click at [179, 92] on button "Prueba de domicilio" at bounding box center [186, 97] width 118 height 19
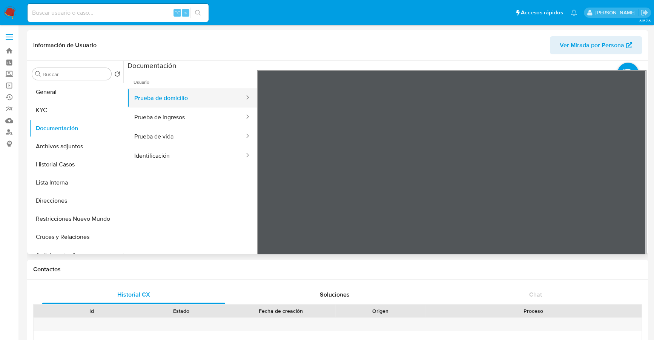
select select "10"
click at [179, 118] on button "Prueba de ingresos" at bounding box center [186, 116] width 118 height 19
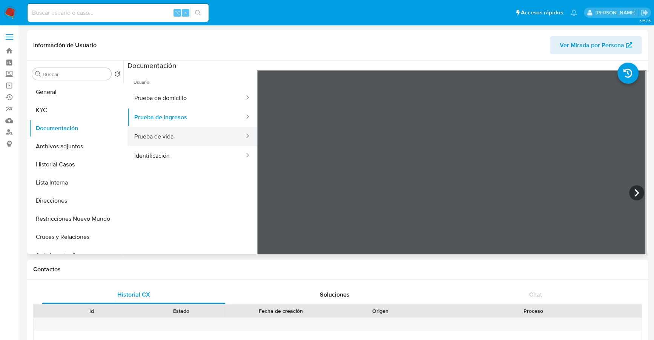
click at [176, 140] on button "Prueba de vida" at bounding box center [186, 136] width 118 height 19
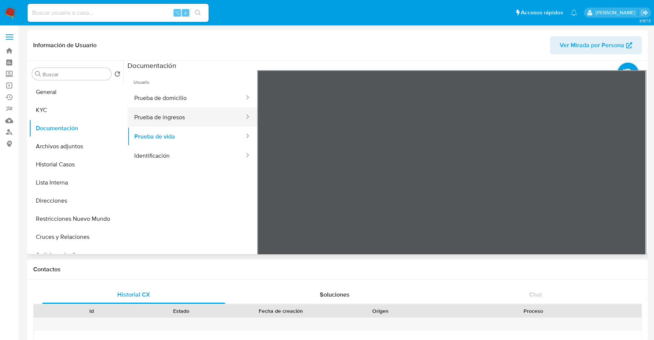
click at [187, 107] on button "Prueba de ingresos" at bounding box center [186, 116] width 118 height 19
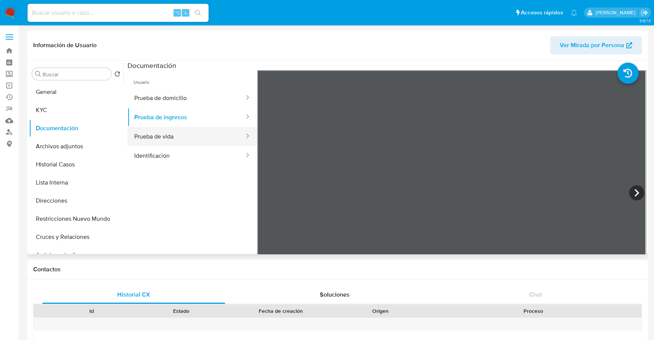
click at [190, 138] on button "Prueba de vida" at bounding box center [186, 136] width 118 height 19
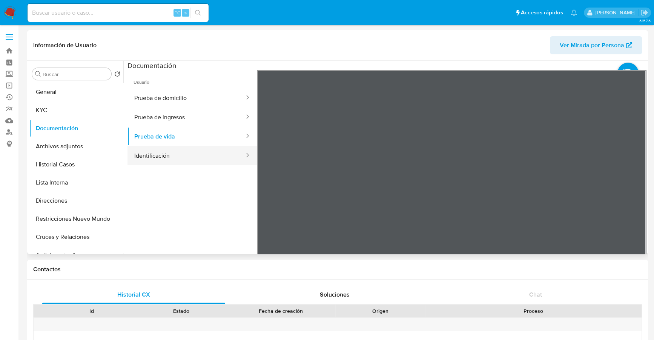
click at [189, 155] on button "Identificación" at bounding box center [186, 155] width 118 height 19
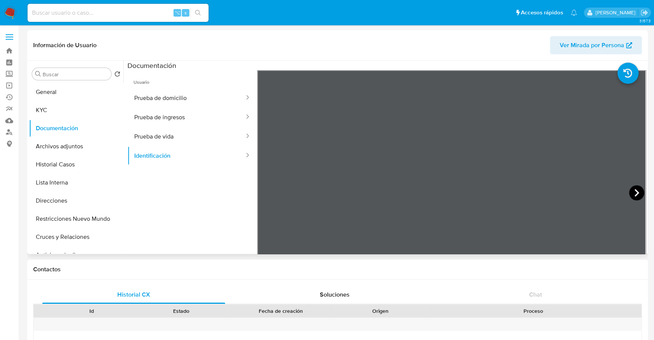
click at [635, 195] on icon at bounding box center [636, 192] width 15 height 15
click at [60, 196] on button "Direcciones" at bounding box center [73, 201] width 88 height 18
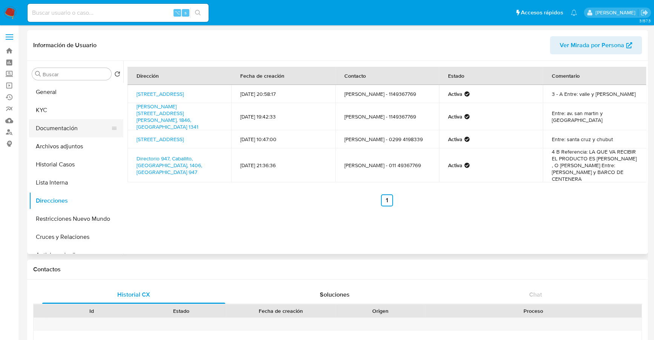
click at [73, 128] on button "Documentación" at bounding box center [73, 128] width 88 height 18
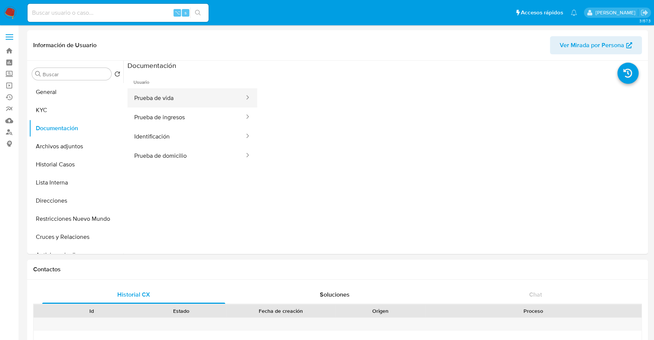
click at [181, 101] on button "Prueba de vida" at bounding box center [186, 97] width 118 height 19
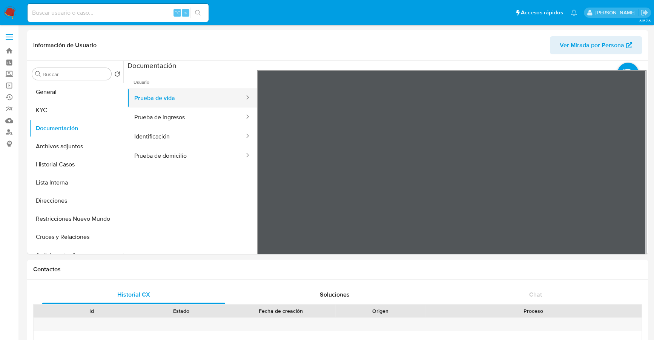
click at [180, 106] on button "Prueba de vida" at bounding box center [186, 97] width 118 height 19
click at [181, 111] on button "Prueba de ingresos" at bounding box center [186, 116] width 118 height 19
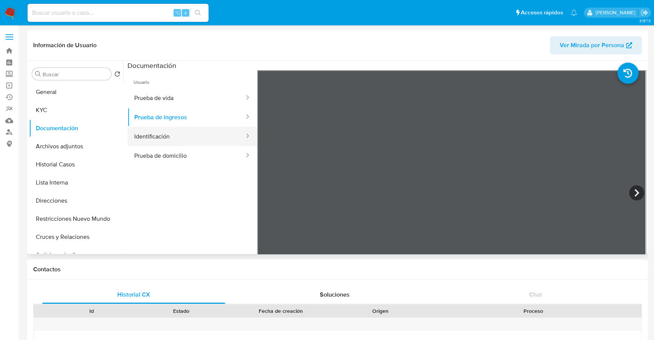
click at [160, 140] on button "Identificación" at bounding box center [186, 136] width 118 height 19
click at [629, 194] on icon at bounding box center [636, 192] width 15 height 15
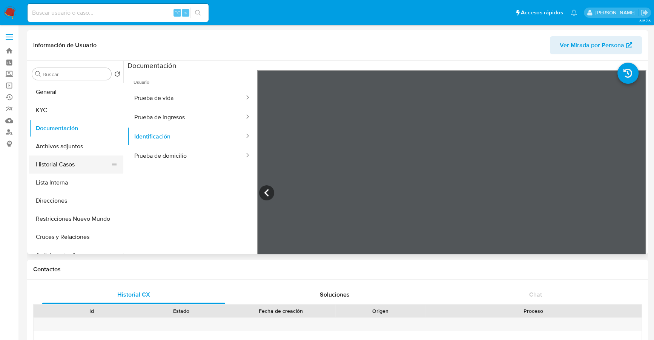
click at [58, 166] on button "Historial Casos" at bounding box center [73, 164] width 88 height 18
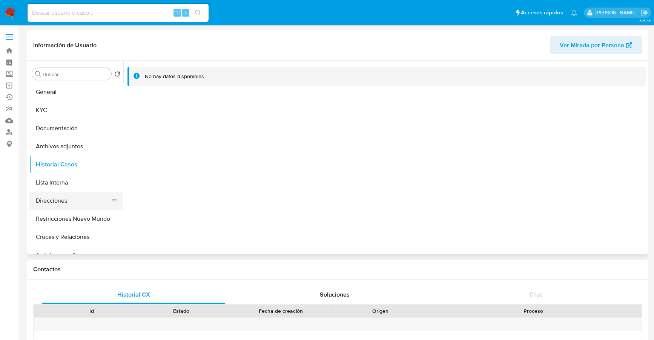
click at [63, 197] on button "Direcciones" at bounding box center [73, 201] width 88 height 18
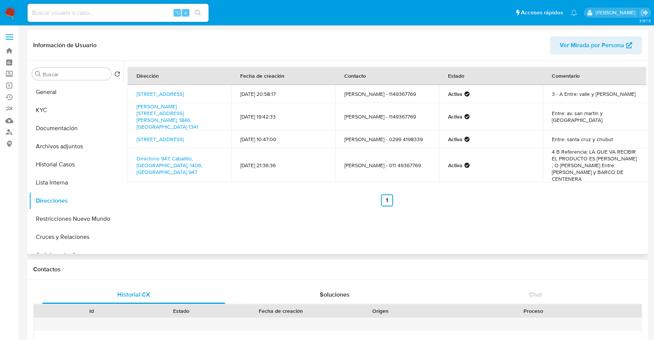
click at [593, 46] on span "Ver Mirada por Persona" at bounding box center [592, 45] width 64 height 18
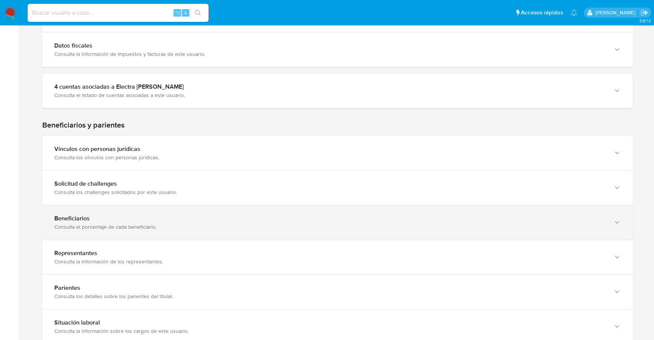
scroll to position [387, 0]
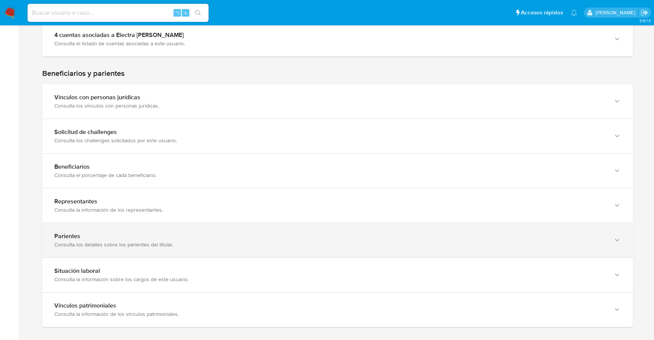
click at [107, 237] on div "Parientes" at bounding box center [329, 236] width 551 height 8
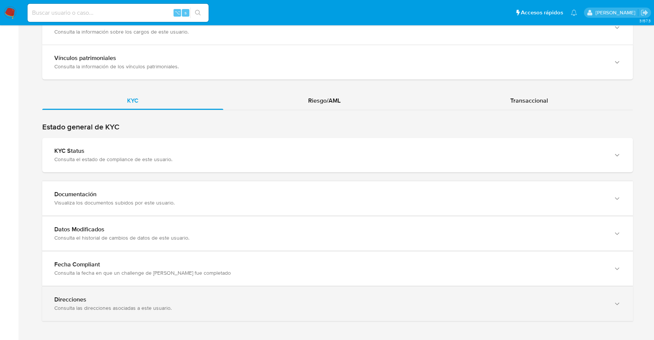
scroll to position [669, 0]
click at [122, 298] on div "Direcciones" at bounding box center [329, 299] width 551 height 8
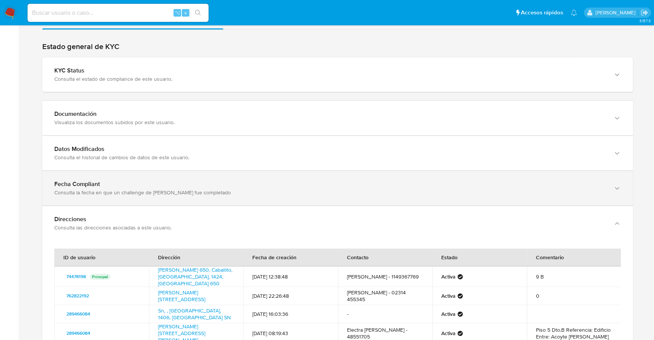
scroll to position [815, 0]
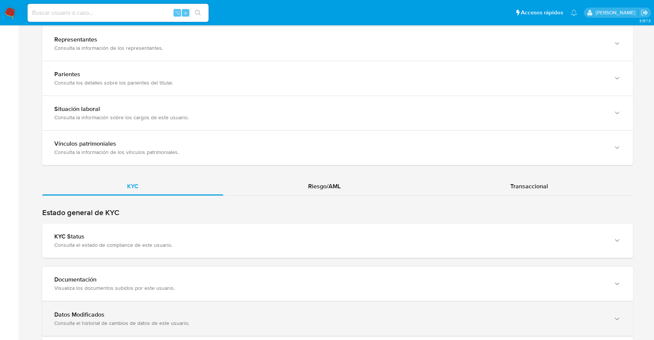
scroll to position [636, 0]
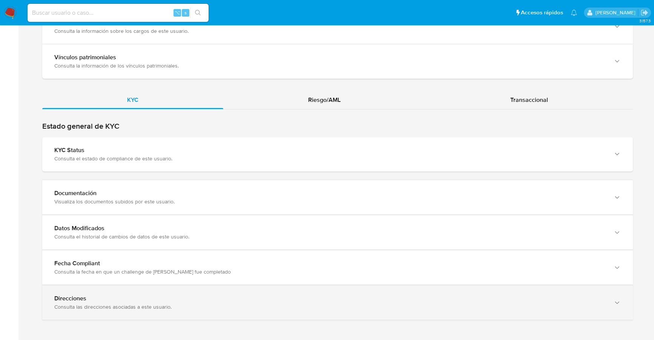
click at [116, 304] on div "Consulta las direcciones asociadas a este usuario." at bounding box center [329, 306] width 551 height 7
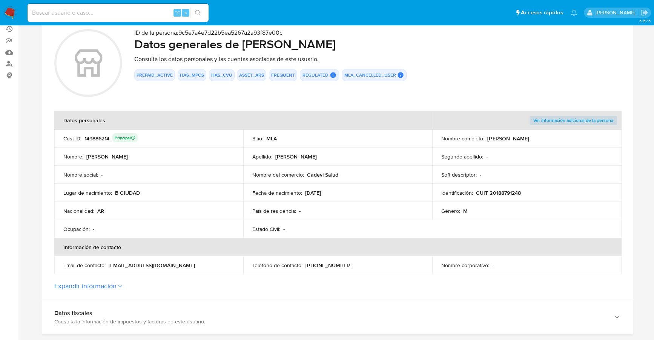
scroll to position [0, 0]
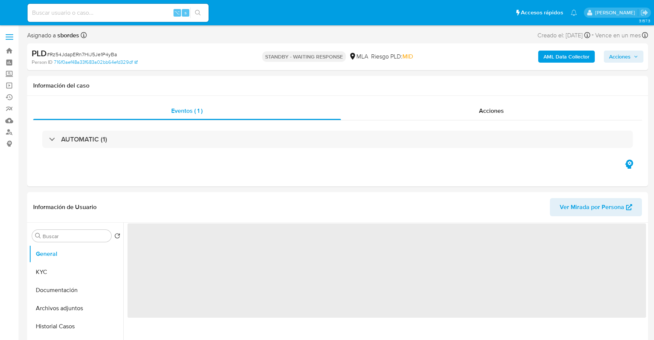
select select "10"
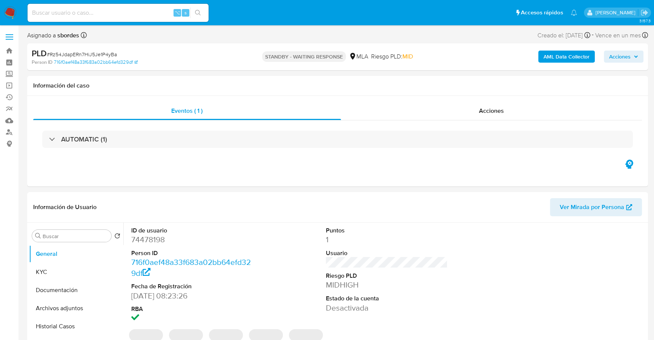
select select "10"
click at [485, 113] on span "Acciones" at bounding box center [491, 110] width 25 height 9
select select "10"
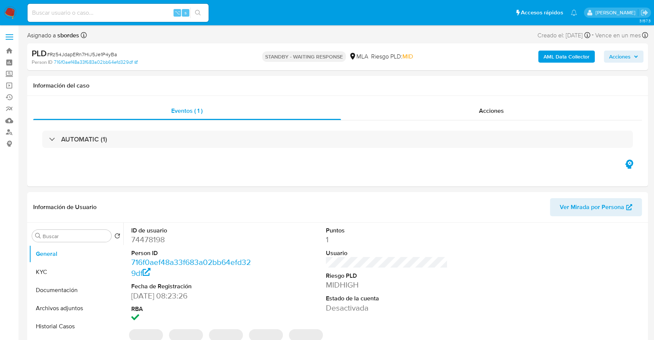
select select "10"
click at [448, 115] on div "Acciones" at bounding box center [491, 111] width 301 height 18
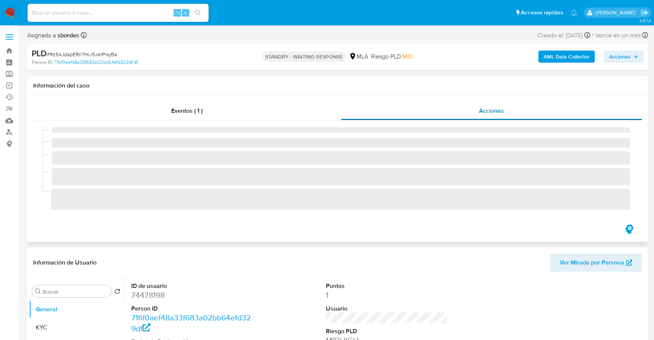
select select "10"
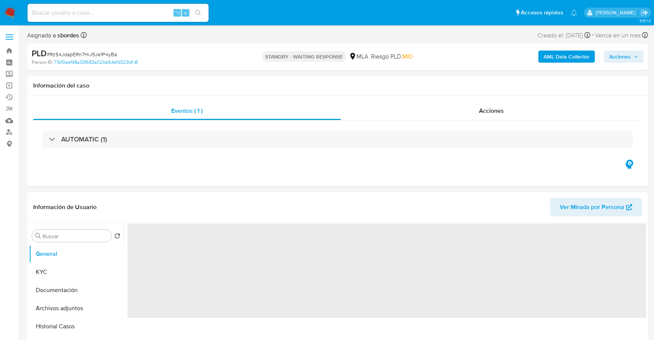
select select "10"
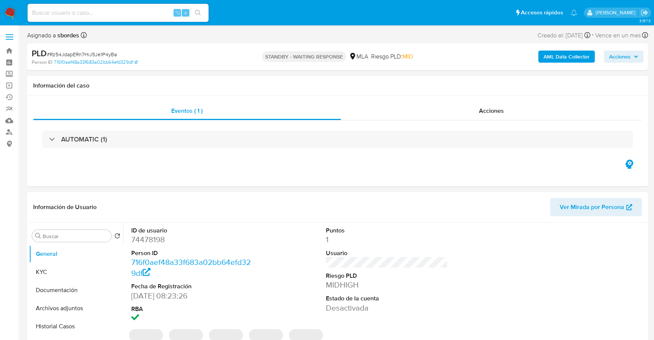
select select "10"
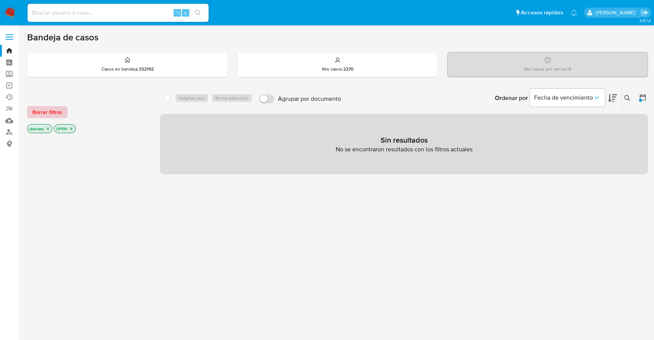
click at [54, 109] on span "Borrar filtros" at bounding box center [47, 112] width 30 height 11
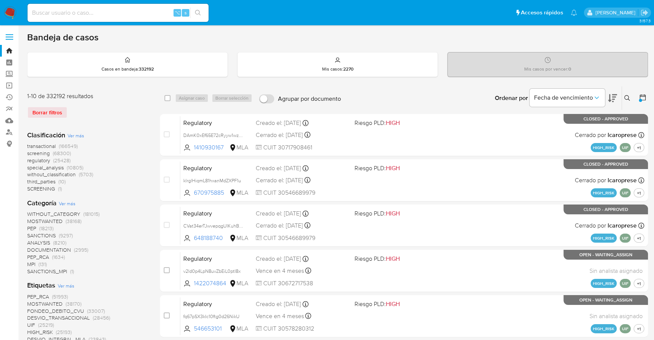
click at [4, 5] on nav "Pausado Ver notificaciones ⌥ s Accesos rápidos Presiona las siguientes teclas p…" at bounding box center [327, 12] width 654 height 25
click at [9, 9] on img at bounding box center [10, 12] width 13 height 13
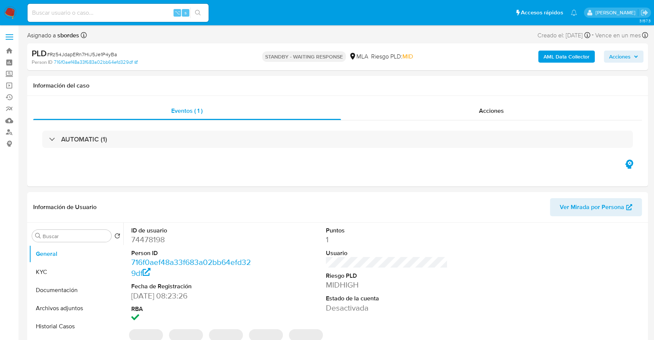
select select "10"
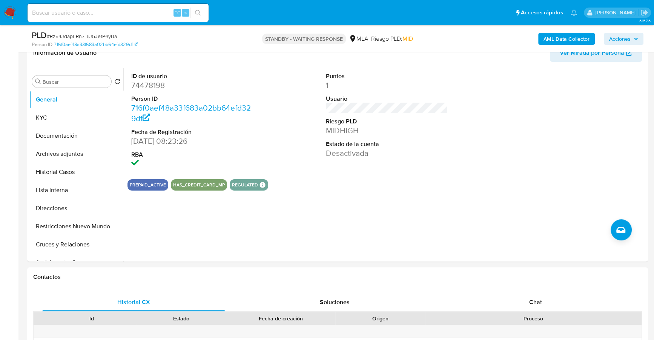
scroll to position [200, 0]
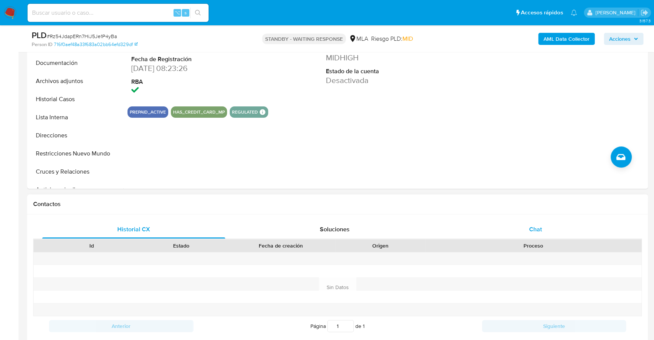
click at [539, 235] on div "Chat" at bounding box center [535, 229] width 183 height 18
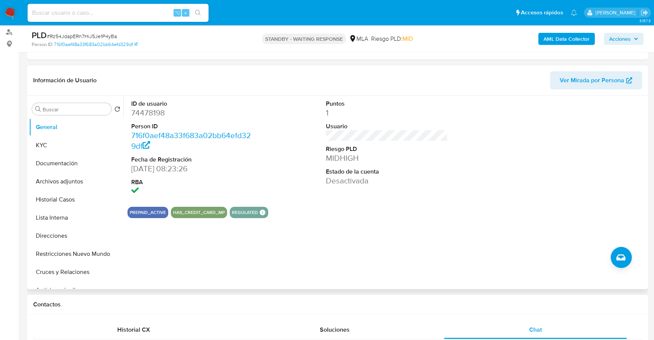
scroll to position [46, 0]
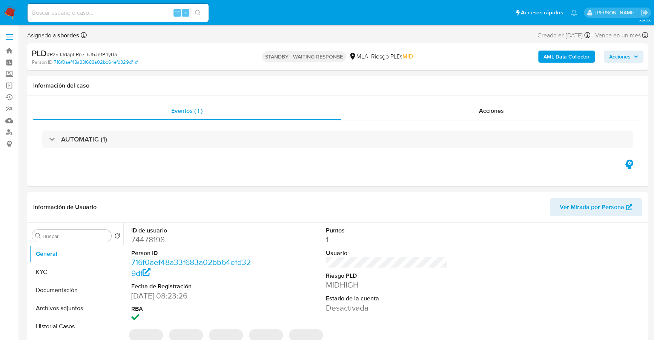
select select "10"
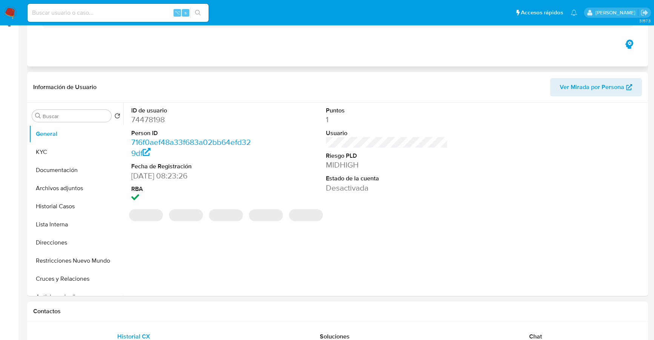
scroll to position [193, 0]
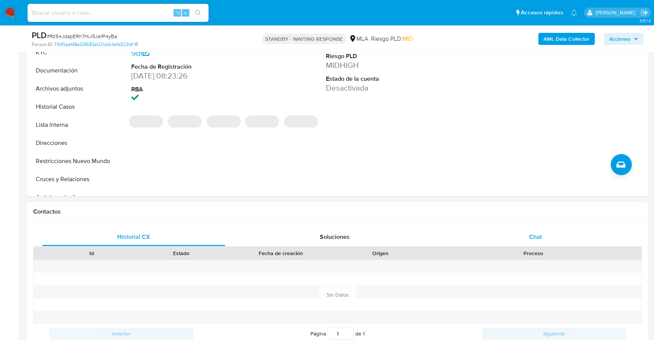
click at [528, 233] on div "Chat" at bounding box center [535, 237] width 183 height 18
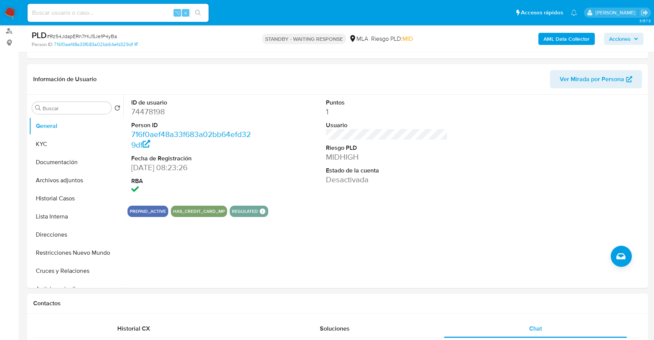
scroll to position [34, 0]
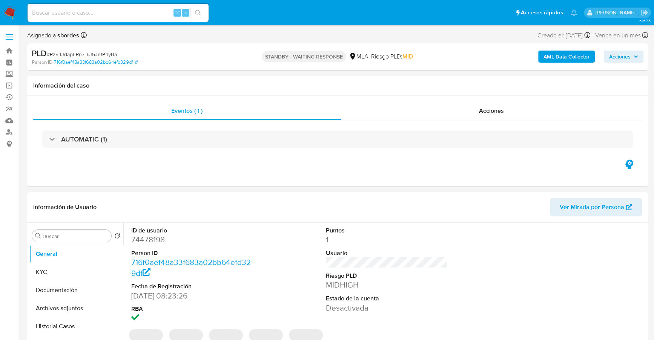
select select "10"
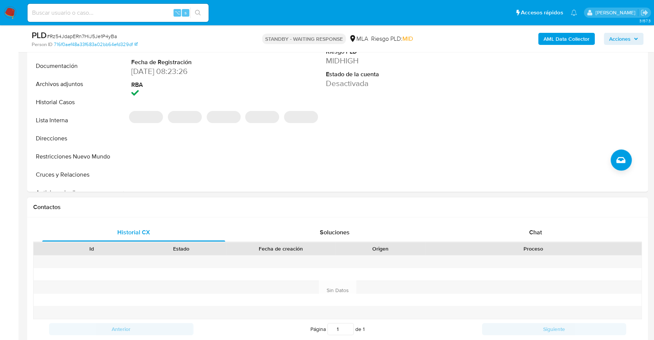
scroll to position [256, 0]
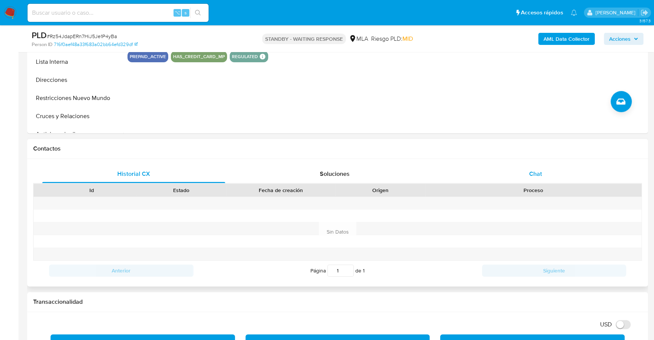
click at [531, 171] on span "Chat" at bounding box center [535, 173] width 13 height 9
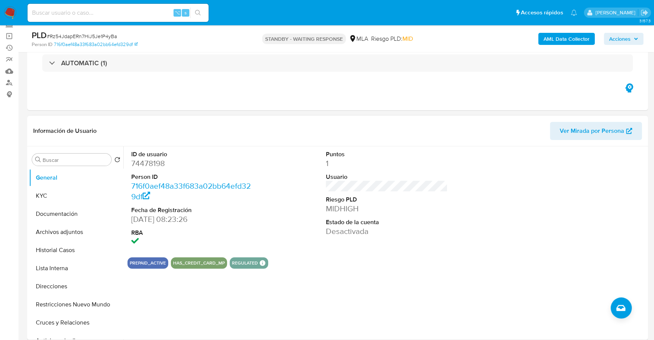
scroll to position [49, 0]
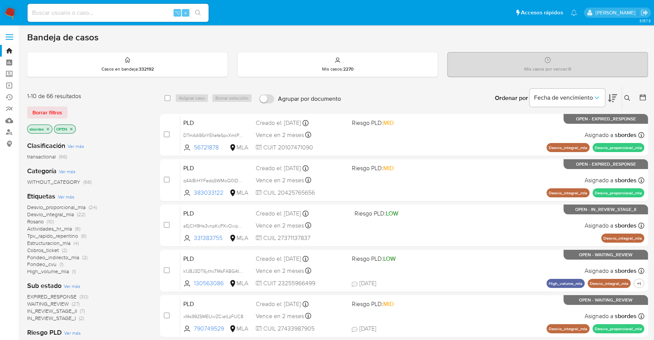
click at [622, 98] on button at bounding box center [628, 98] width 12 height 9
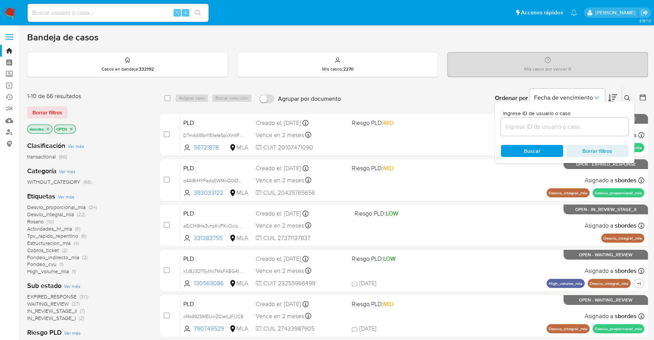
click at [596, 125] on input at bounding box center [564, 127] width 127 height 10
type input "Rz54JdapERn7HiJ5Je1P4yBa"
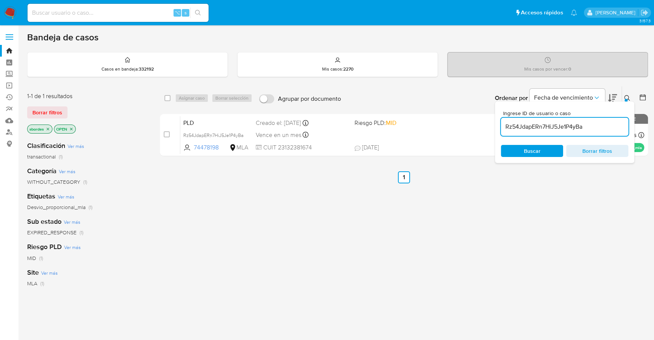
click at [626, 99] on div at bounding box center [626, 100] width 3 height 3
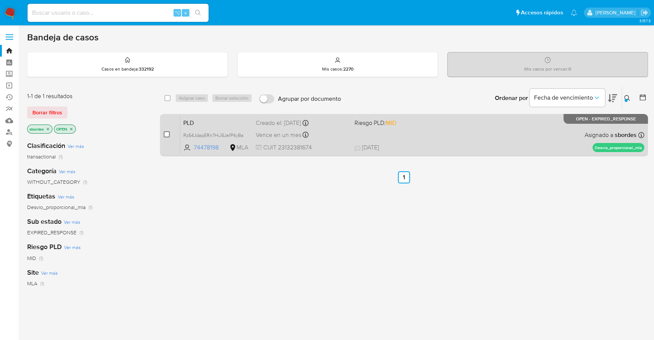
click at [165, 133] on input "checkbox" at bounding box center [167, 134] width 6 height 6
checkbox input "true"
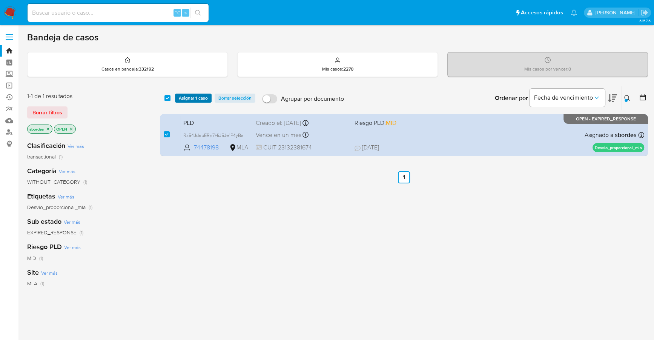
click at [186, 100] on span "Asignar 1 caso" at bounding box center [193, 98] width 29 height 8
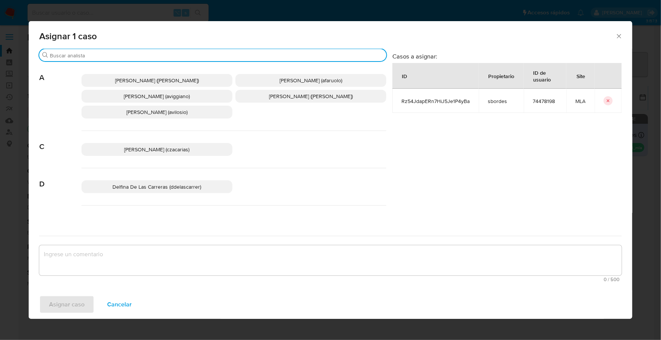
click at [131, 58] on input "Buscar" at bounding box center [216, 55] width 333 height 7
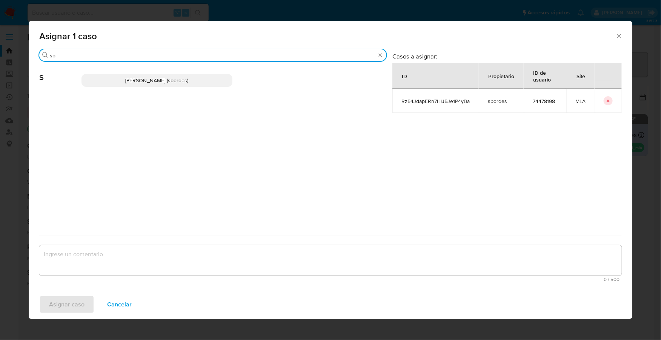
type input "sb"
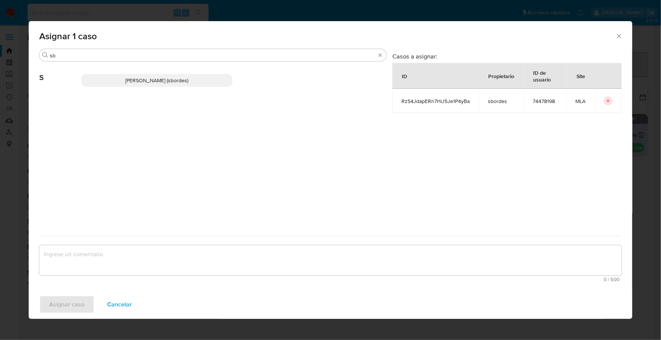
click at [163, 81] on span "[PERSON_NAME] (sbordes)" at bounding box center [157, 81] width 63 height 8
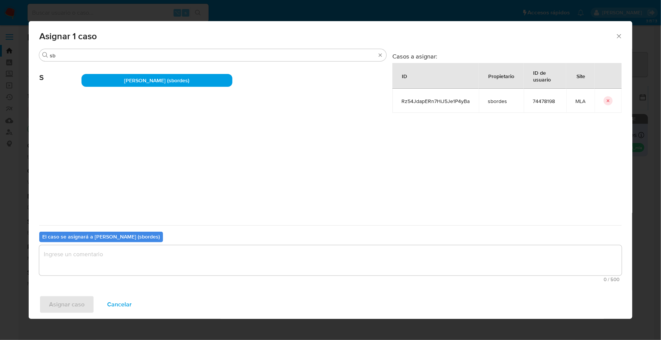
click at [131, 252] on textarea "assign-modal" at bounding box center [330, 260] width 582 height 30
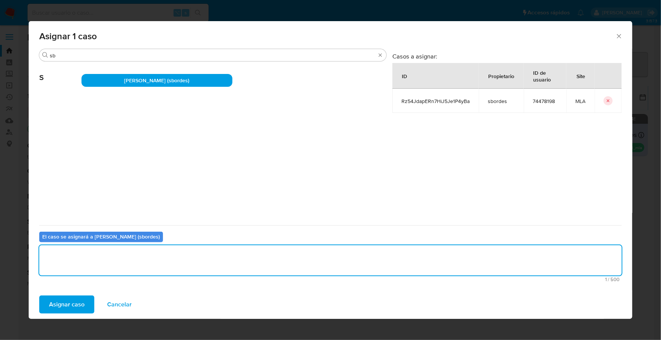
click at [84, 298] on button "Asignar caso" at bounding box center [66, 304] width 55 height 18
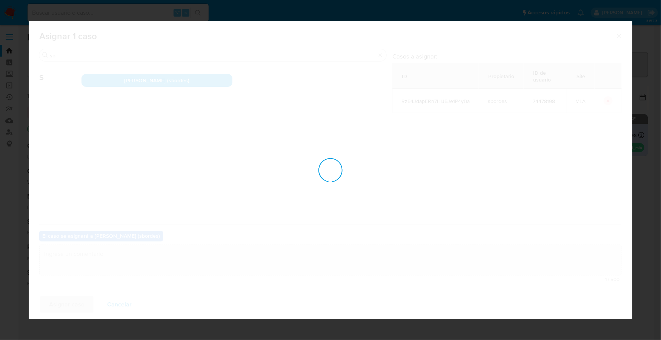
checkbox input "false"
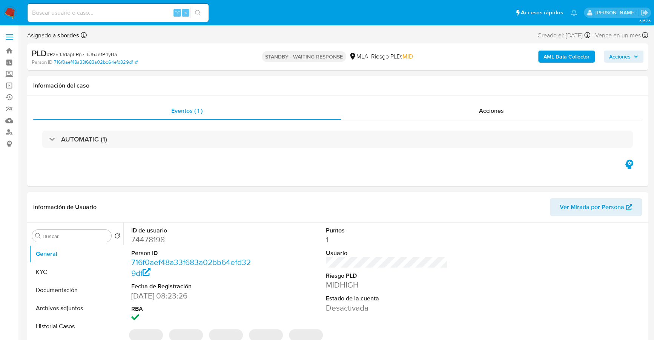
select select "10"
click at [540, 117] on div "Acciones" at bounding box center [491, 111] width 301 height 18
select select "10"
click at [439, 117] on div "Acciones" at bounding box center [491, 111] width 301 height 18
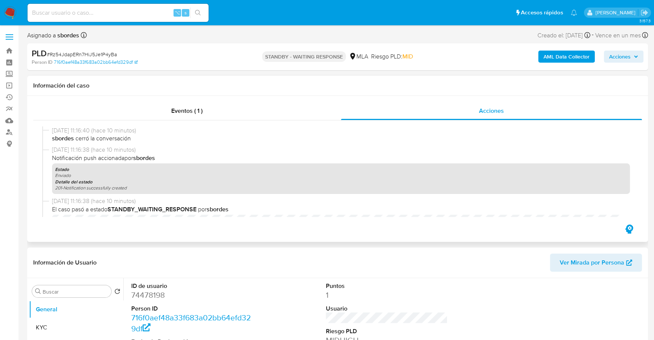
select select "10"
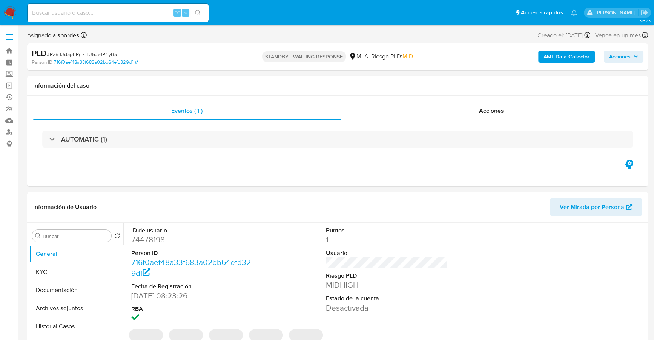
select select "10"
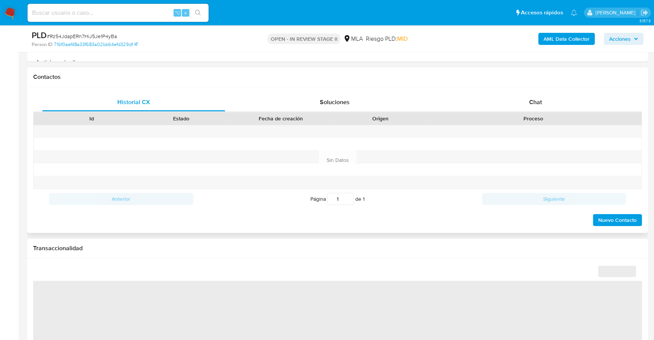
scroll to position [368, 0]
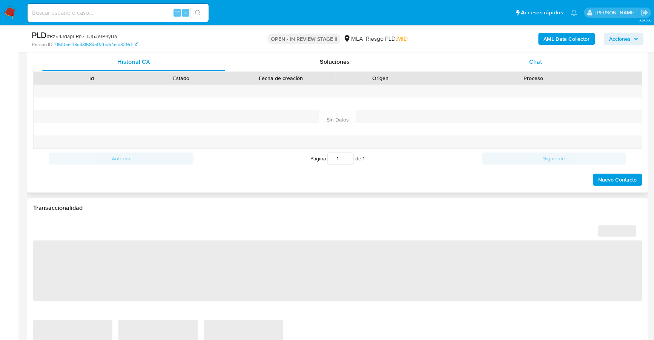
select select "10"
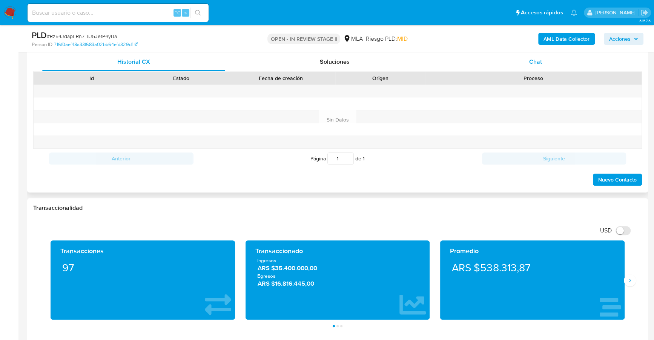
click at [547, 65] on div "Chat" at bounding box center [535, 62] width 183 height 18
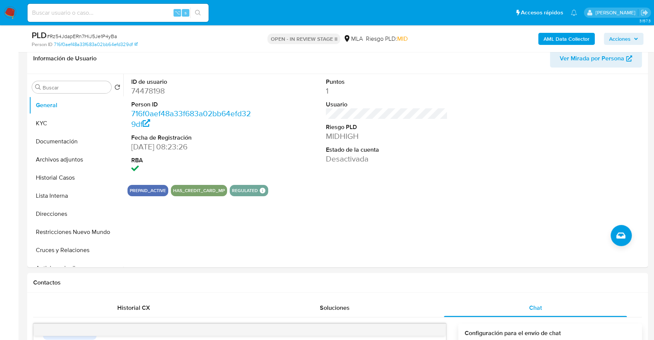
scroll to position [0, 0]
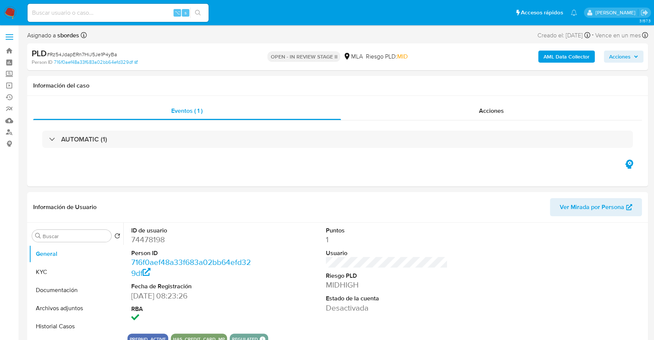
click at [628, 55] on span "Acciones" at bounding box center [619, 57] width 21 height 12
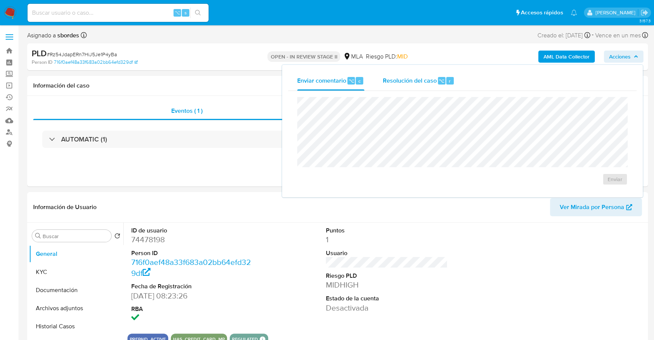
click at [405, 82] on span "Resolución del caso" at bounding box center [409, 80] width 54 height 9
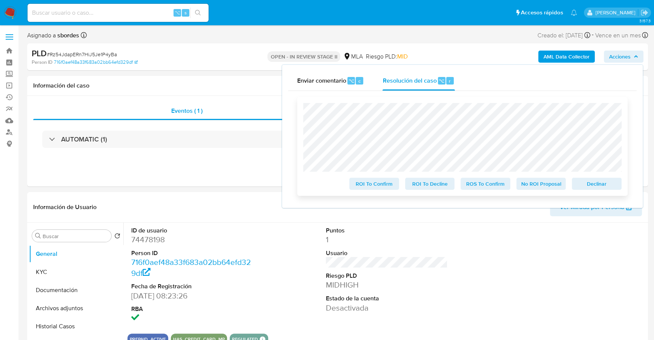
click at [611, 186] on span "Declinar" at bounding box center [596, 183] width 39 height 11
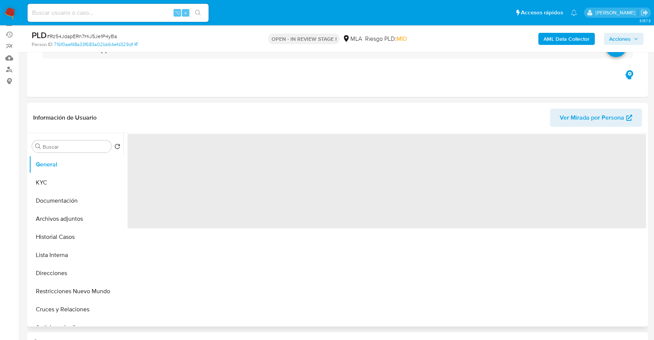
scroll to position [155, 0]
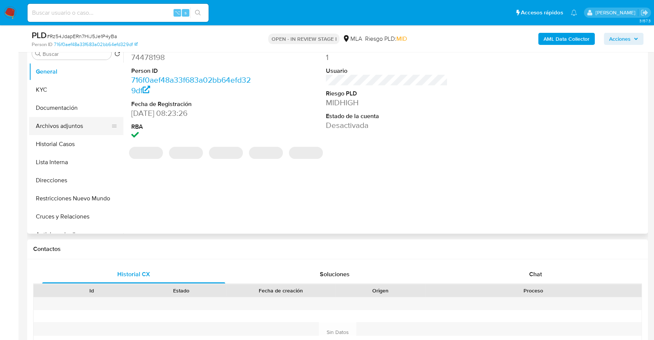
click at [76, 129] on button "Archivos adjuntos" at bounding box center [73, 126] width 88 height 18
select select "10"
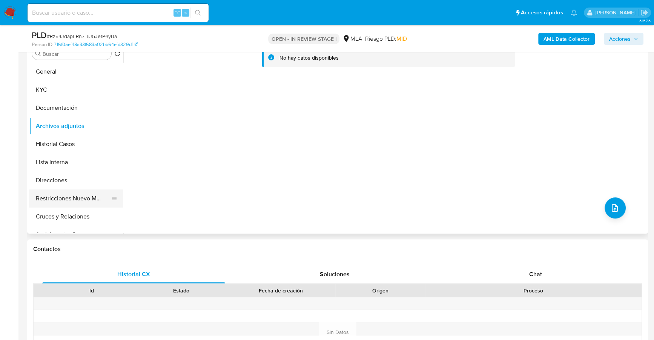
click at [68, 206] on button "Restricciones Nuevo Mundo" at bounding box center [73, 198] width 88 height 18
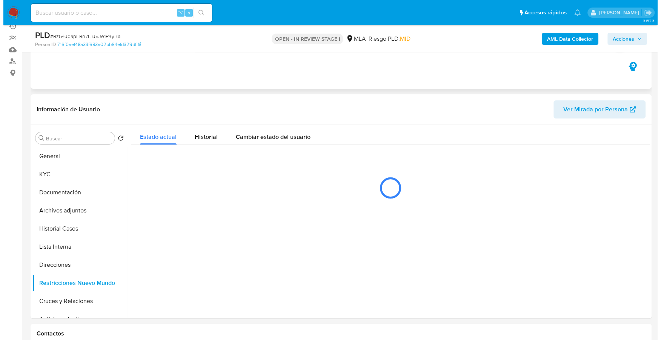
scroll to position [80, 0]
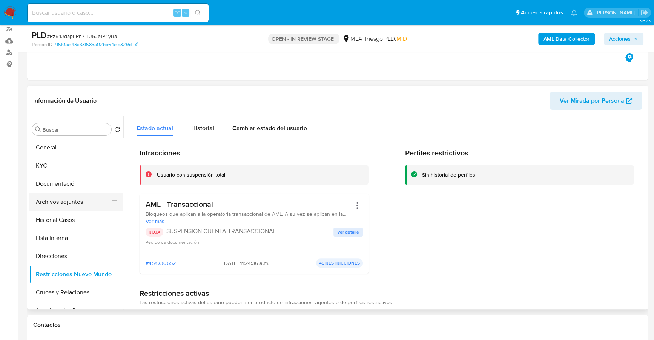
click at [64, 200] on button "Archivos adjuntos" at bounding box center [73, 202] width 88 height 18
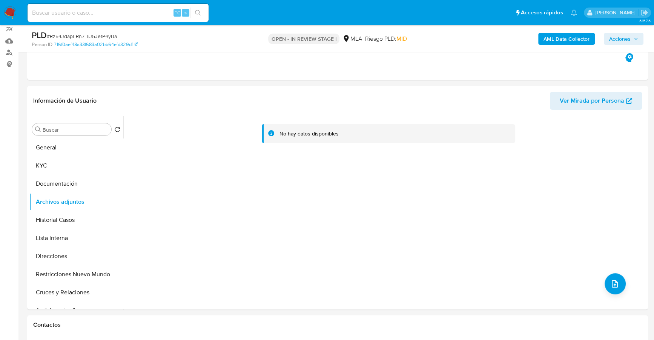
click at [569, 38] on b "AML Data Collector" at bounding box center [567, 39] width 46 height 12
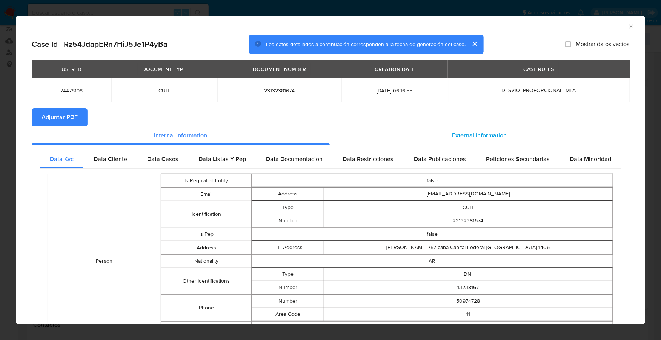
click at [453, 134] on span "External information" at bounding box center [479, 135] width 55 height 9
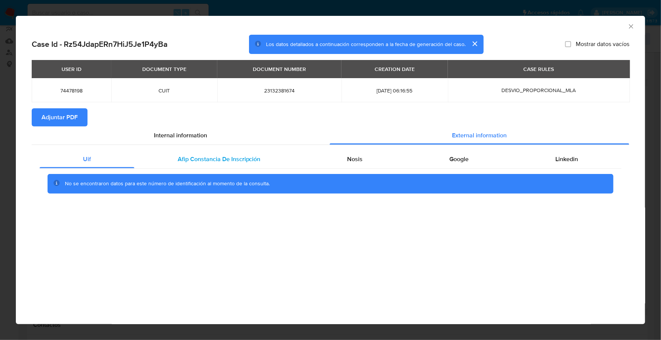
click at [222, 165] on div "Afip Constancia De Inscripción" at bounding box center [219, 159] width 170 height 18
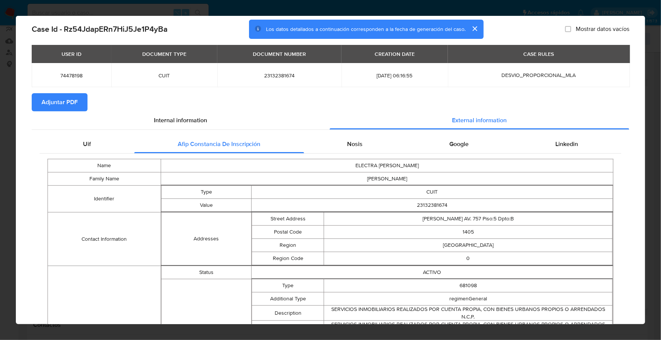
scroll to position [0, 0]
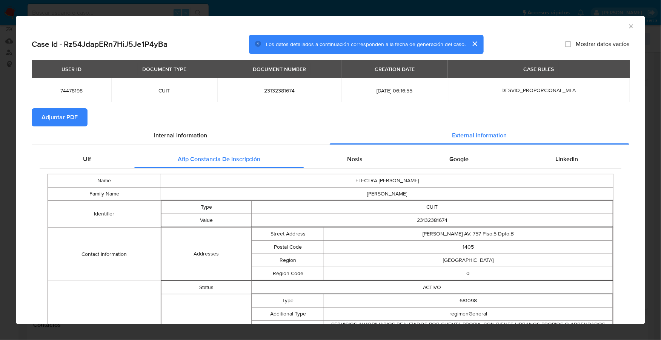
click at [60, 118] on span "Adjuntar PDF" at bounding box center [59, 117] width 36 height 17
click at [627, 29] on icon "Cerrar ventana" at bounding box center [631, 27] width 8 height 8
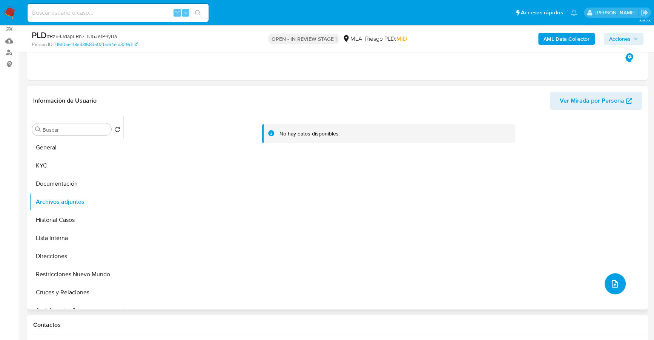
click at [616, 281] on button "upload-file" at bounding box center [615, 283] width 21 height 21
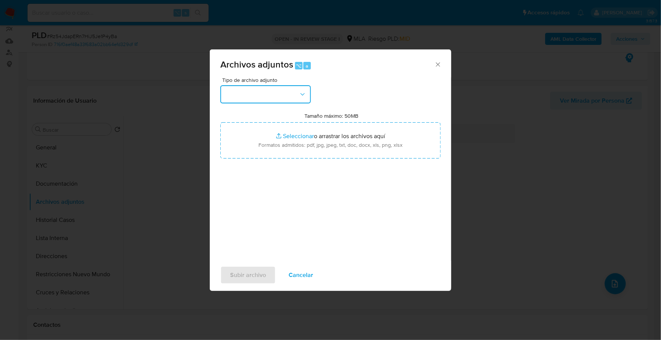
click at [275, 96] on button "button" at bounding box center [265, 94] width 91 height 18
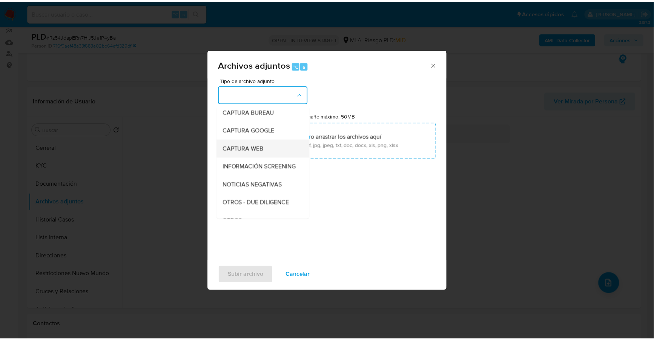
scroll to position [55, 0]
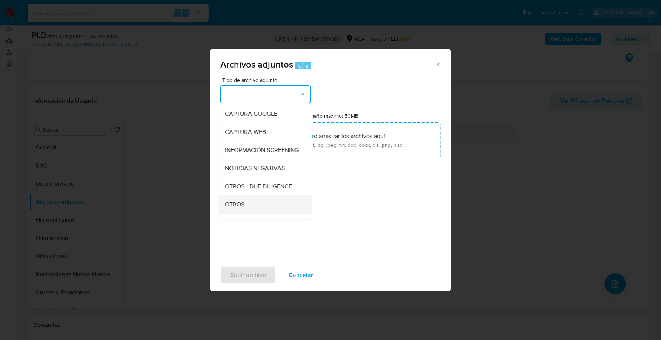
click at [257, 209] on div "OTROS" at bounding box center [263, 204] width 77 height 18
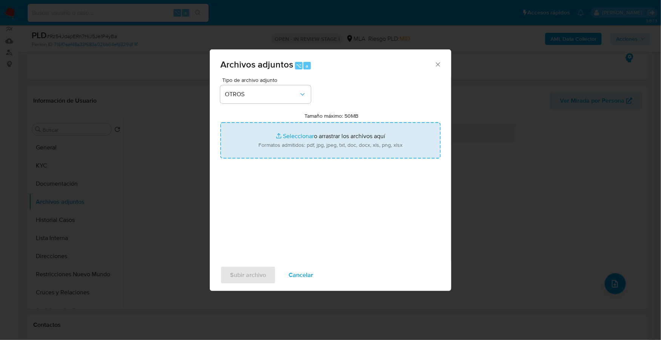
click at [304, 129] on input "Tamaño máximo: 50MB Seleccionar archivos" at bounding box center [330, 140] width 220 height 36
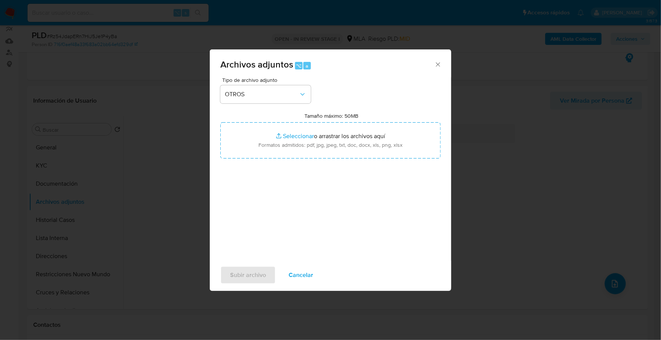
type input "C:\fakepath\Caselog Rz54JdapERn7HiJ5Je1P4yBa_2025_07_18_02_44_02.docx"
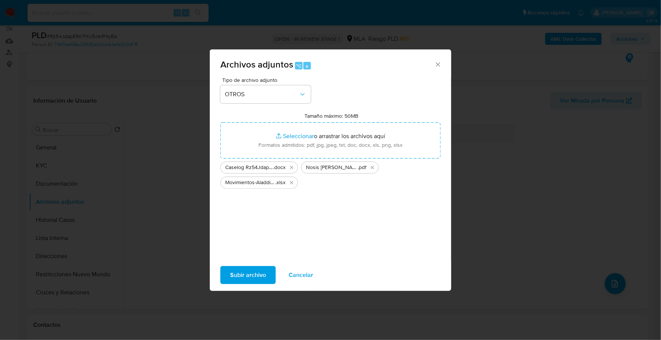
click at [243, 277] on span "Subir archivo" at bounding box center [248, 275] width 36 height 17
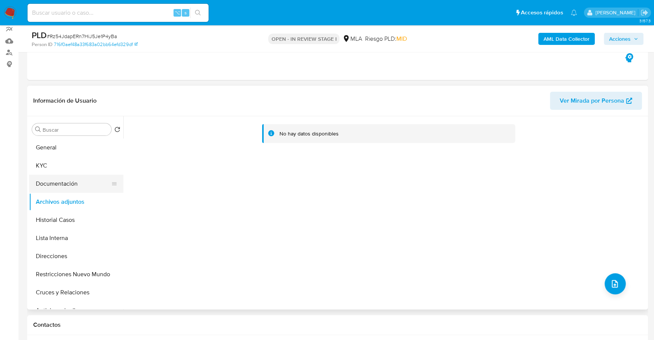
click at [80, 184] on button "Documentación" at bounding box center [73, 184] width 88 height 18
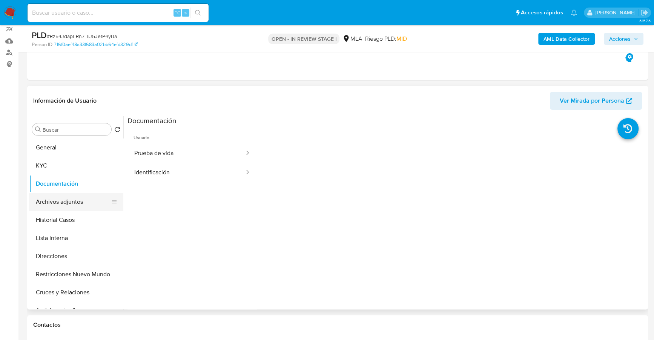
click at [72, 201] on button "Archivos adjuntos" at bounding box center [73, 202] width 88 height 18
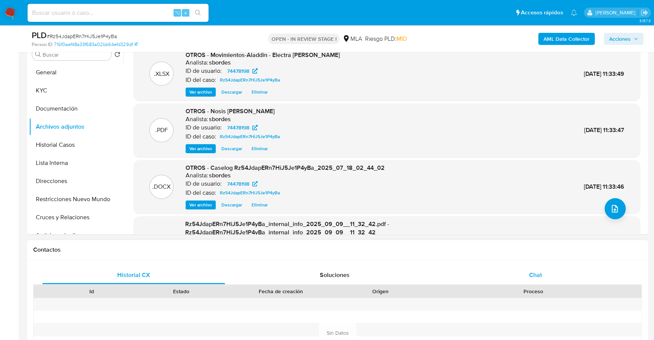
click at [528, 273] on div "Chat" at bounding box center [535, 275] width 183 height 18
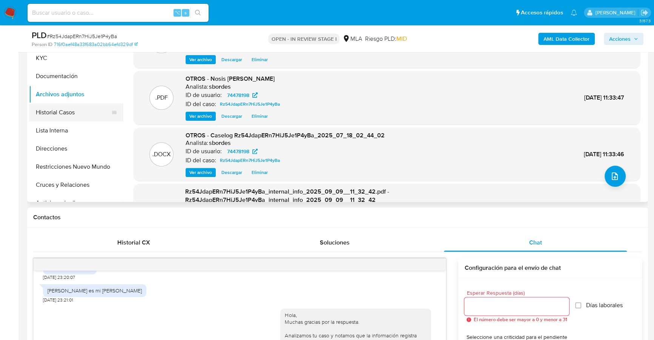
scroll to position [123, 0]
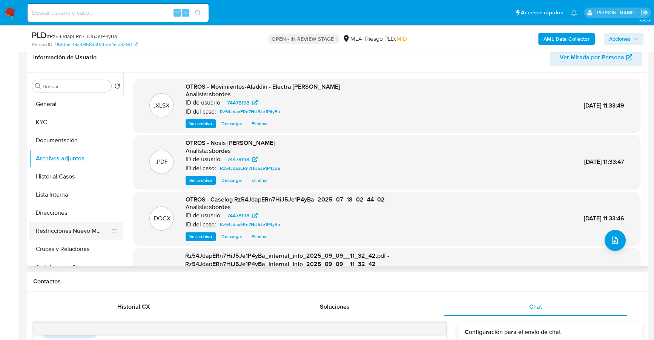
click at [79, 224] on button "Restricciones Nuevo Mundo" at bounding box center [73, 231] width 88 height 18
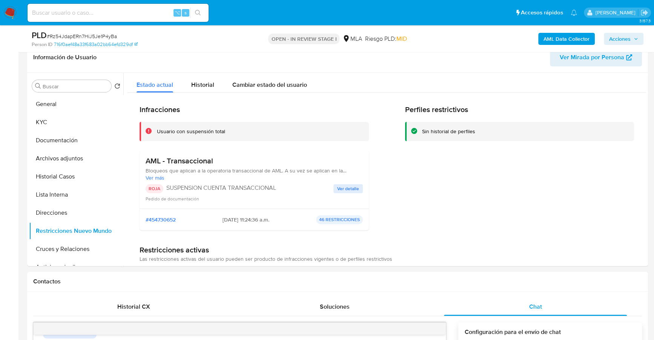
click at [630, 37] on span "Acciones" at bounding box center [619, 39] width 21 height 12
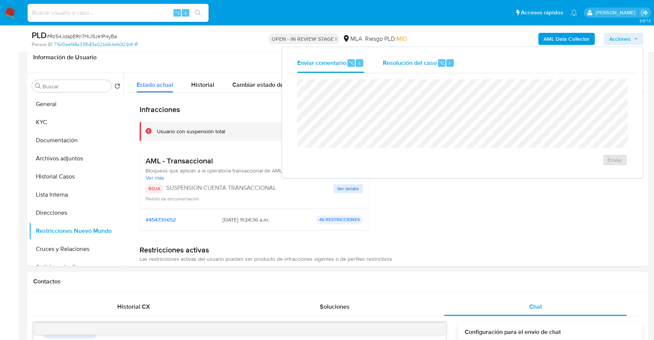
click at [431, 71] on div "Resolución del caso ⌥ r" at bounding box center [418, 63] width 72 height 20
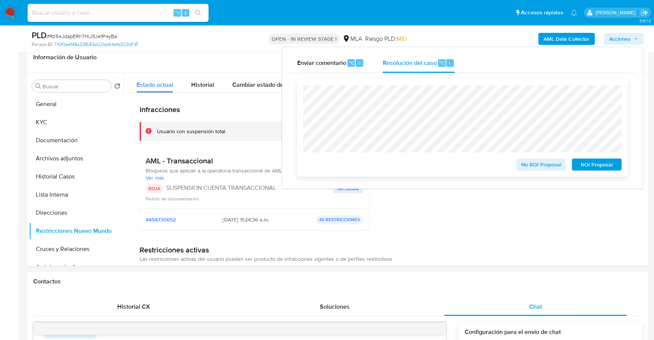
click at [616, 162] on span "ROI Proposal" at bounding box center [596, 164] width 39 height 11
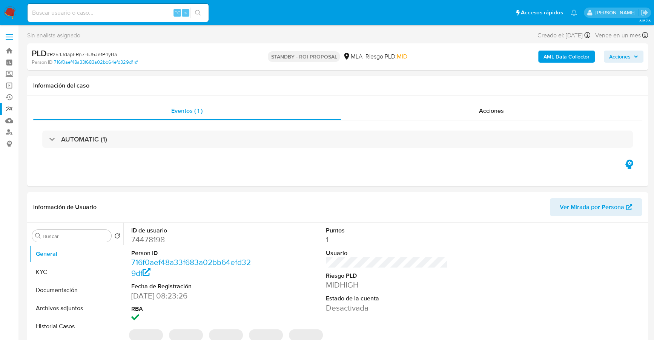
select select "10"
click at [125, 12] on input at bounding box center [118, 13] width 181 height 10
paste input "1446297394"
type input "1446297394"
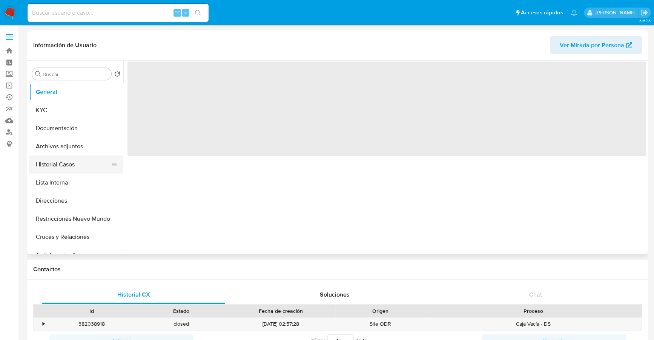
click at [64, 161] on button "Historial Casos" at bounding box center [73, 164] width 88 height 18
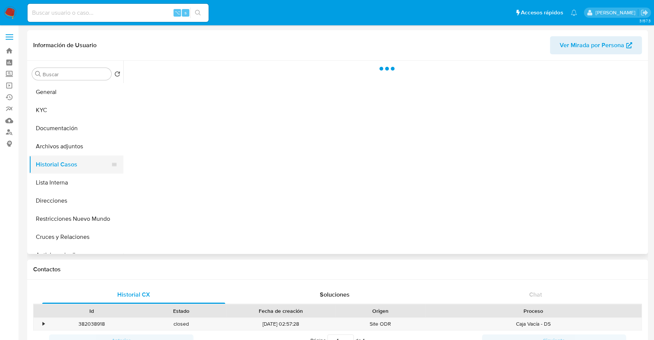
select select "10"
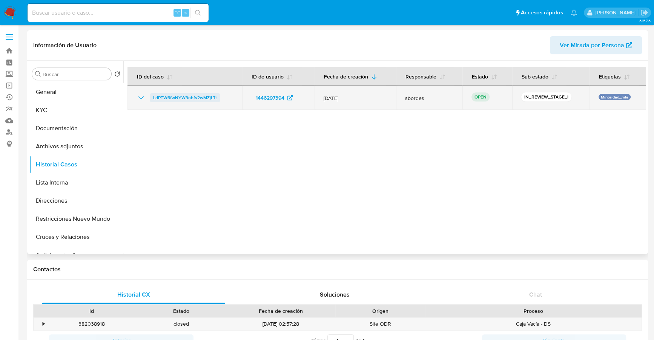
click at [198, 97] on span "LdPTW6fwNYW9nbfs2wMZjL7t" at bounding box center [185, 97] width 64 height 9
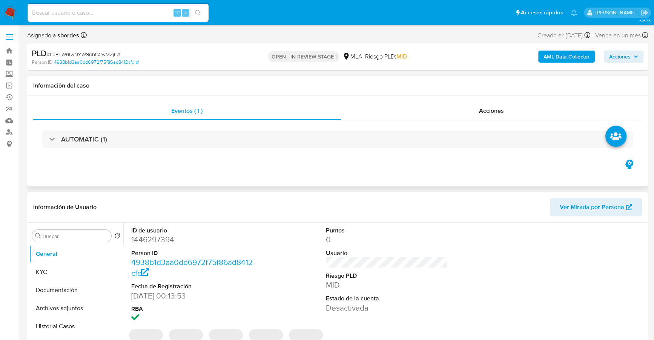
select select "10"
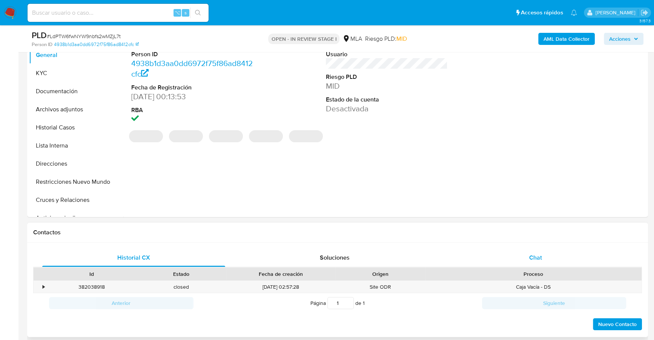
click at [543, 256] on div "Chat" at bounding box center [535, 258] width 183 height 18
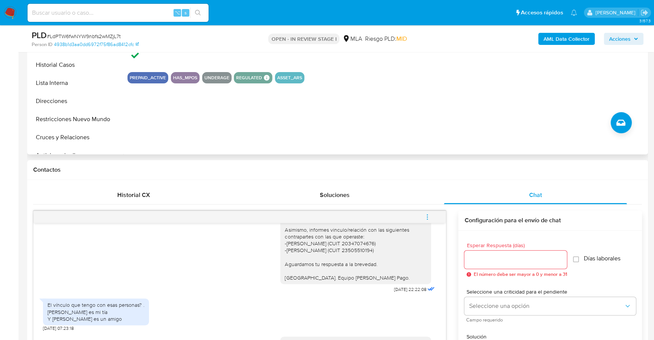
scroll to position [126, 0]
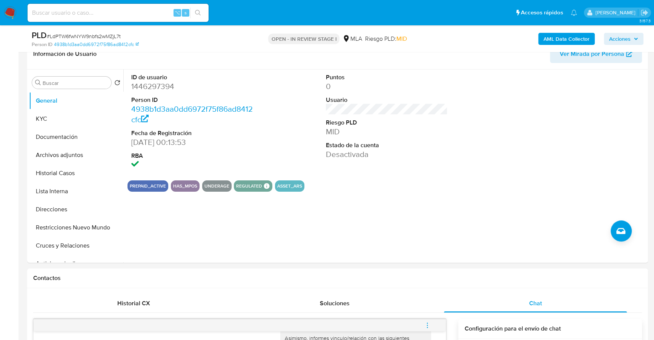
click at [104, 18] on div "⌥ s" at bounding box center [118, 13] width 181 height 18
click at [104, 14] on input at bounding box center [118, 13] width 181 height 10
paste input "1446297394"
type input "1446297394"
click at [57, 125] on button "KYC" at bounding box center [73, 119] width 88 height 18
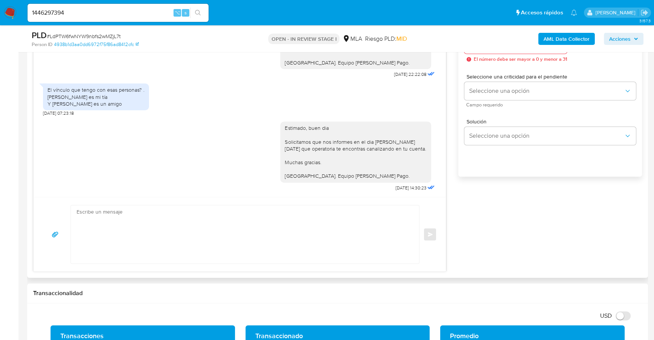
scroll to position [410, 0]
click at [72, 110] on span "31/08/2025 07:23:18" at bounding box center [58, 113] width 31 height 6
drag, startPoint x: 48, startPoint y: 97, endPoint x: 81, endPoint y: 91, distance: 33.6
click at [125, 106] on div "El vínculo que tengo con esas personas? . Aldana coronel es mi tía Y Gonzalo pa…" at bounding box center [96, 96] width 106 height 27
drag, startPoint x: 50, startPoint y: 98, endPoint x: 130, endPoint y: 103, distance: 80.1
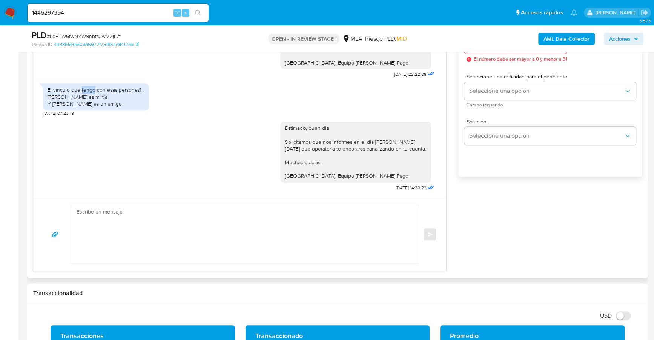
click at [130, 103] on div "El vínculo que tengo con esas personas? . Aldana coronel es mi tía Y Gonzalo pa…" at bounding box center [96, 96] width 97 height 21
copy div "Aldana coronel es mi tía Y Gonzalo parera es un amigo"
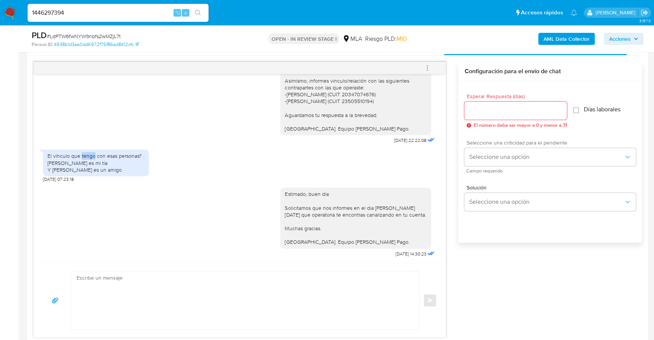
scroll to position [285, 0]
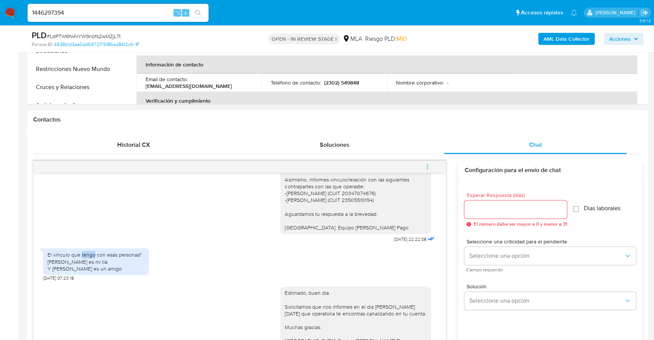
click at [429, 163] on icon "menu-action" at bounding box center [427, 166] width 7 height 7
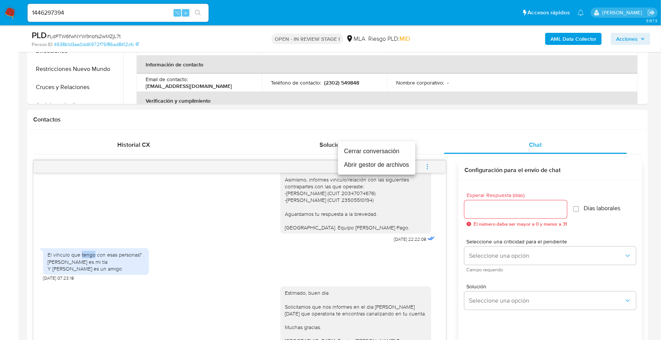
click at [405, 146] on li "Cerrar conversación" at bounding box center [376, 151] width 77 height 14
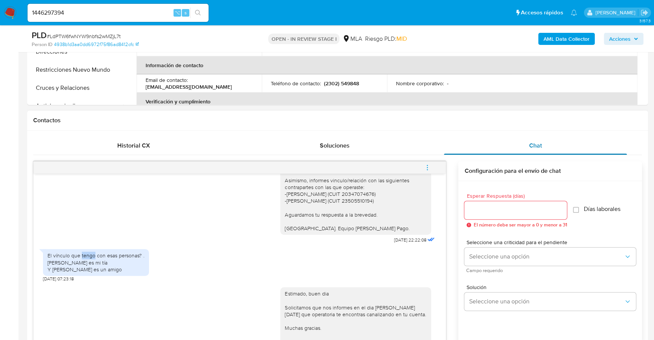
scroll to position [202, 0]
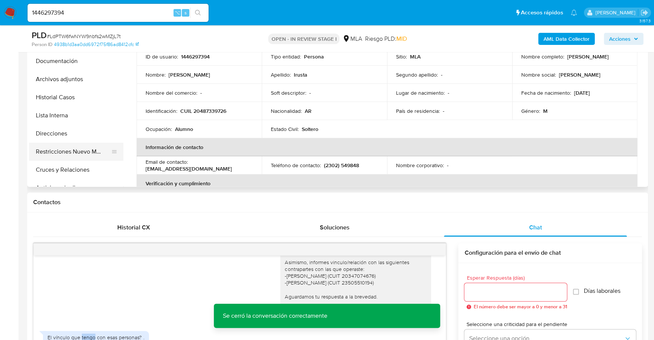
click at [84, 152] on button "Restricciones Nuevo Mundo" at bounding box center [73, 152] width 88 height 18
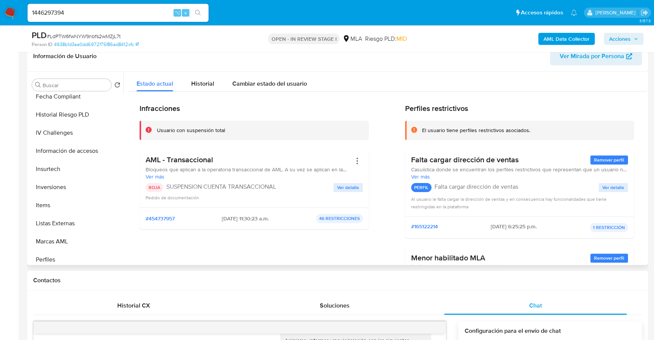
scroll to position [373, 0]
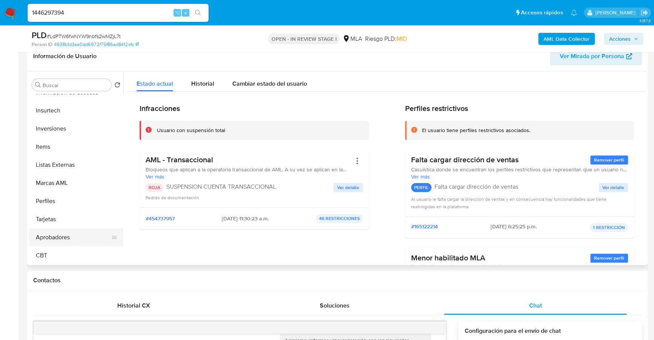
click at [67, 239] on button "Aprobadores" at bounding box center [73, 237] width 88 height 18
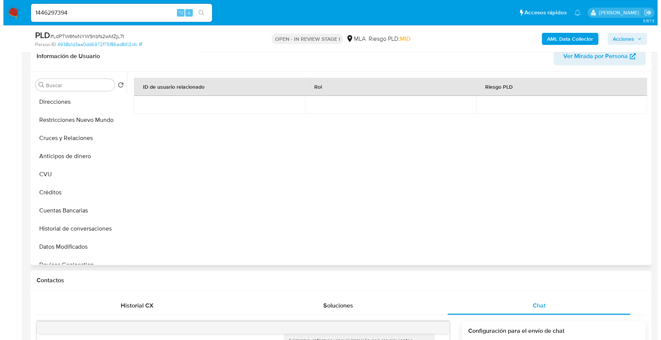
scroll to position [0, 0]
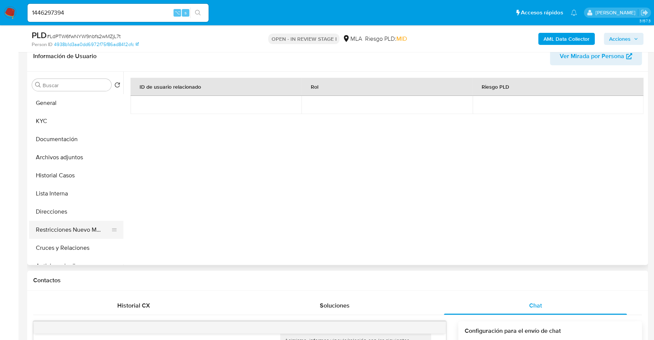
click at [80, 227] on button "Restricciones Nuevo Mundo" at bounding box center [73, 230] width 88 height 18
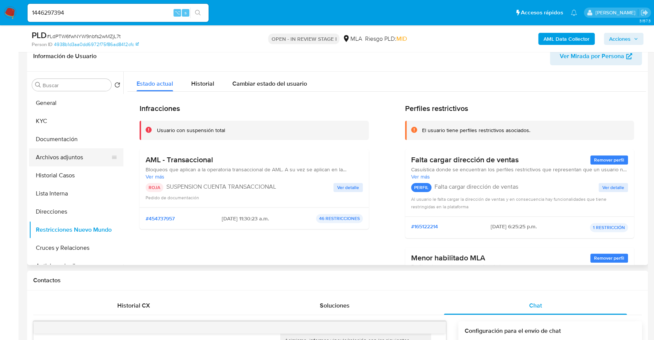
click at [68, 154] on button "Archivos adjuntos" at bounding box center [73, 157] width 88 height 18
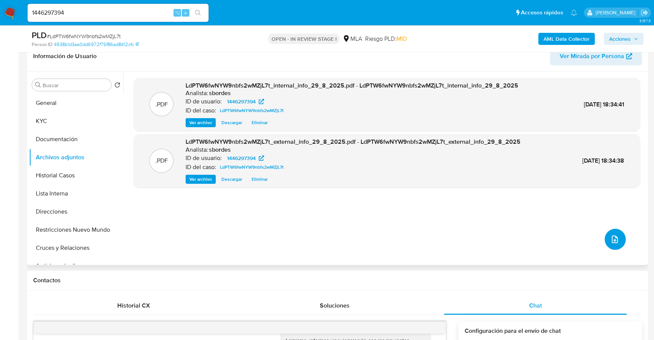
click at [610, 238] on icon "upload-file" at bounding box center [614, 239] width 9 height 9
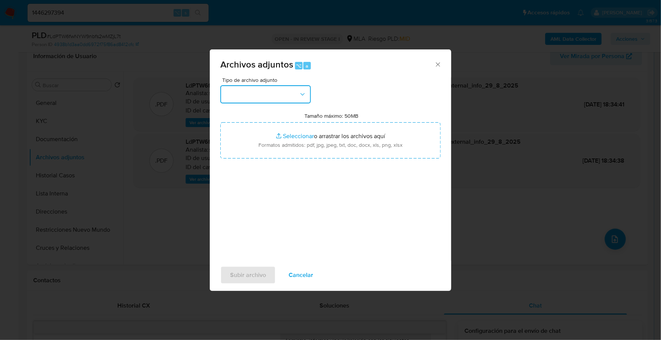
click at [266, 97] on button "button" at bounding box center [265, 94] width 91 height 18
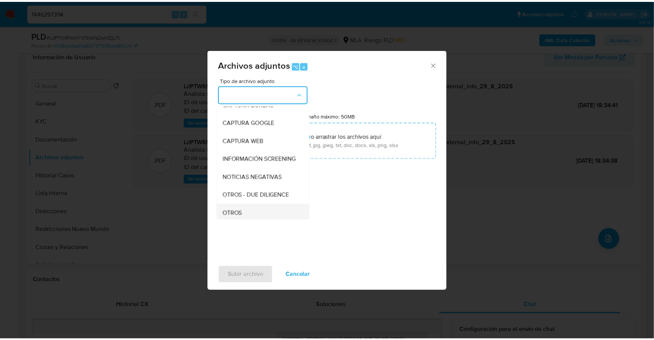
scroll to position [57, 0]
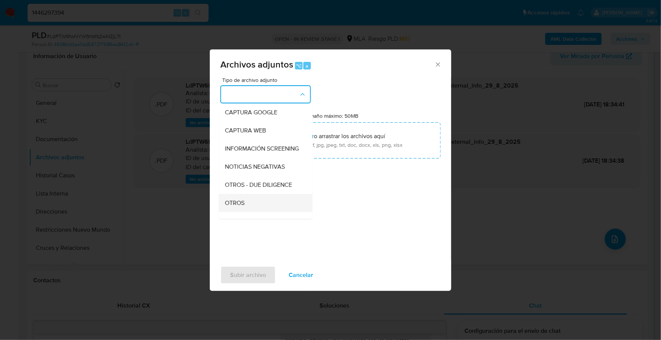
click at [252, 207] on div "OTROS" at bounding box center [263, 203] width 77 height 18
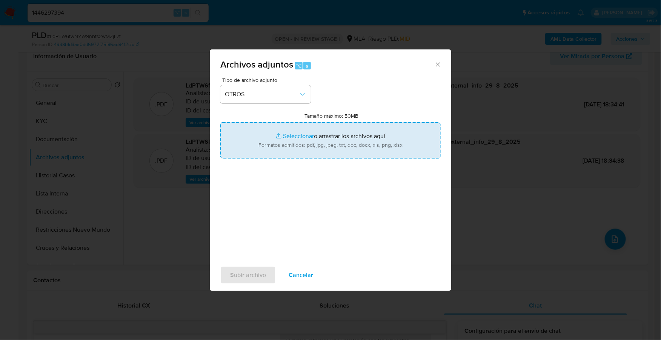
click at [299, 136] on input "Tamaño máximo: 50MB Seleccionar archivos" at bounding box center [330, 140] width 220 height 36
click at [289, 137] on input "Tamaño máximo: 50MB Seleccionar archivos" at bounding box center [330, 140] width 220 height 36
type input "C:\fakepath\Caselog LdPTW6fwNYW9nbfs2wMZjL7t_2025_07_18_01_47_19.docx"
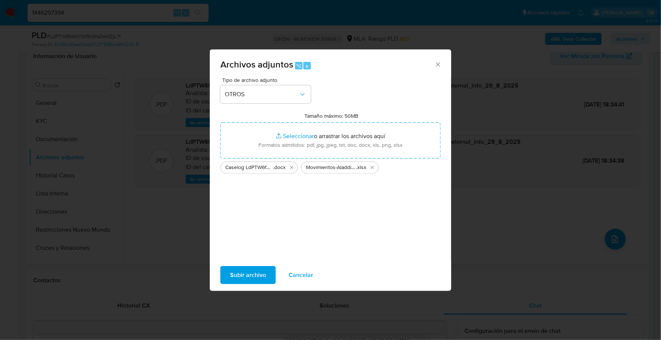
click at [247, 275] on span "Subir archivo" at bounding box center [248, 275] width 36 height 17
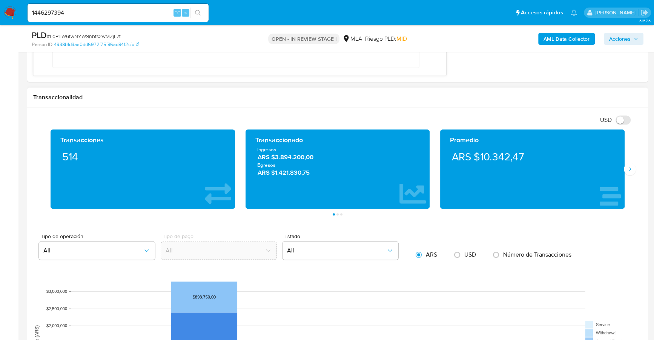
scroll to position [850, 0]
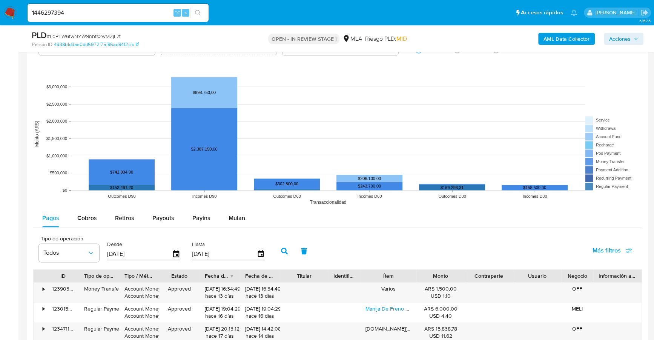
click at [636, 37] on icon "button" at bounding box center [636, 39] width 5 height 5
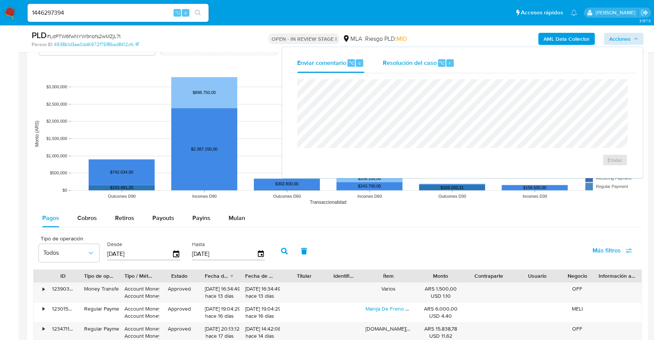
click at [425, 62] on span "Resolución del caso" at bounding box center [409, 62] width 54 height 9
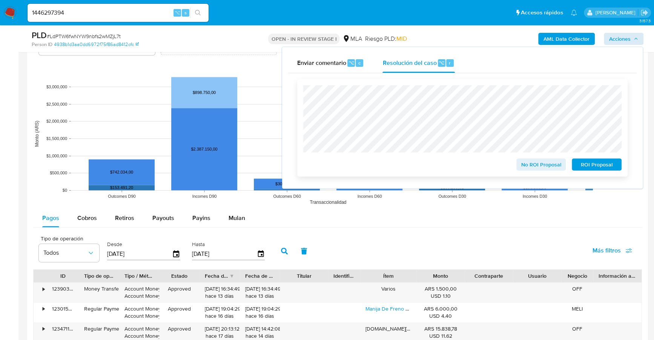
click at [604, 165] on span "ROI Proposal" at bounding box center [596, 164] width 39 height 11
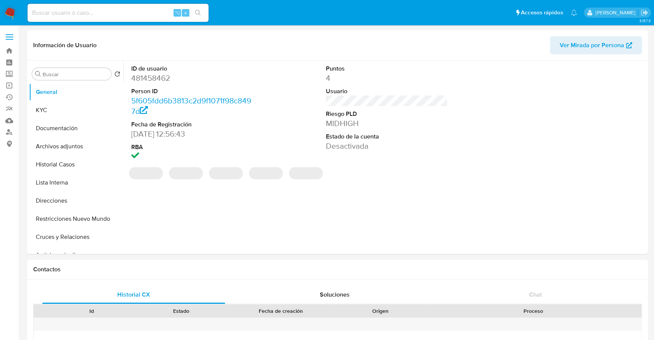
select select "10"
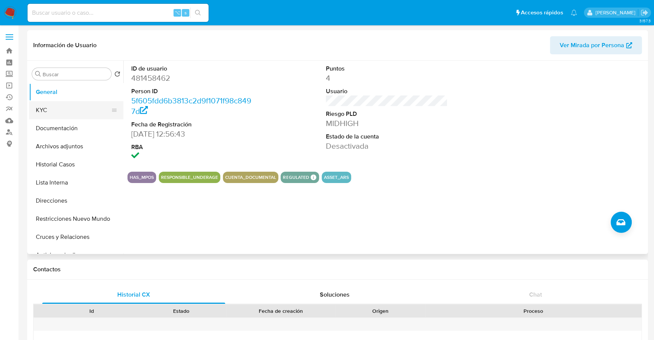
click at [40, 113] on button "KYC" at bounding box center [73, 110] width 88 height 18
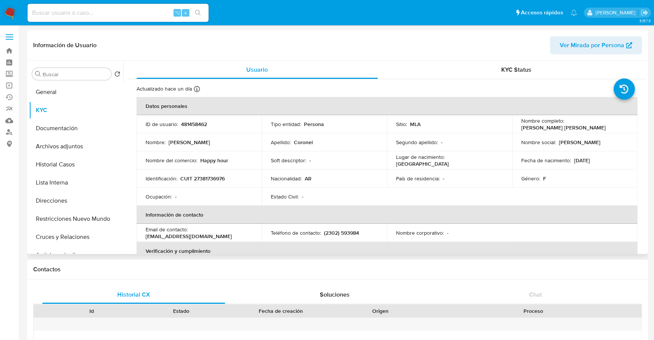
click at [522, 127] on td "Nombre completo : [PERSON_NAME] [PERSON_NAME]" at bounding box center [574, 124] width 125 height 18
click at [521, 127] on p "[PERSON_NAME] [PERSON_NAME]" at bounding box center [563, 127] width 84 height 7
drag, startPoint x: 520, startPoint y: 127, endPoint x: 612, endPoint y: 127, distance: 92.4
click at [612, 127] on div "Nombre completo : [PERSON_NAME] [PERSON_NAME]" at bounding box center [574, 124] width 107 height 14
copy p "[PERSON_NAME] [PERSON_NAME]"
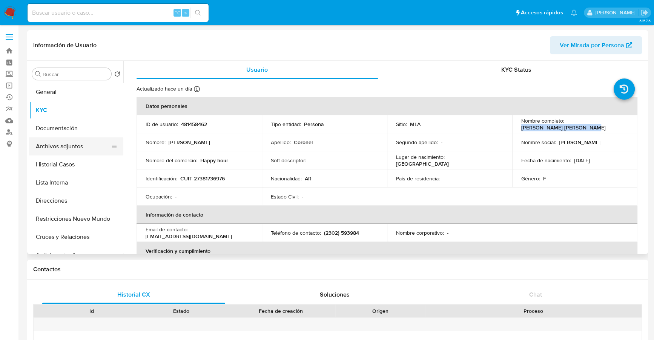
click at [58, 141] on button "Archivos adjuntos" at bounding box center [73, 146] width 88 height 18
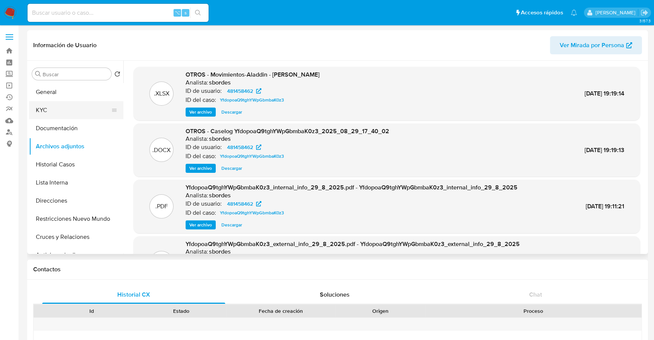
click at [56, 104] on button "KYC" at bounding box center [73, 110] width 88 height 18
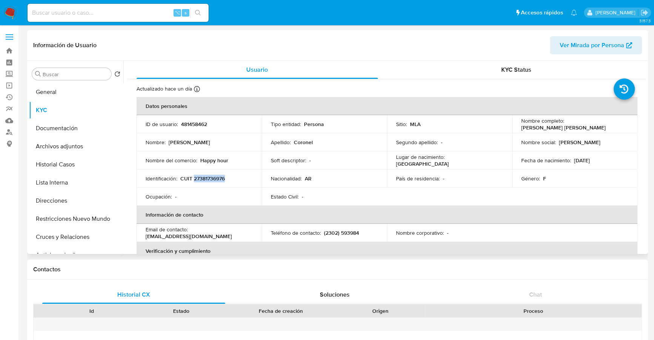
copy p "27381736976"
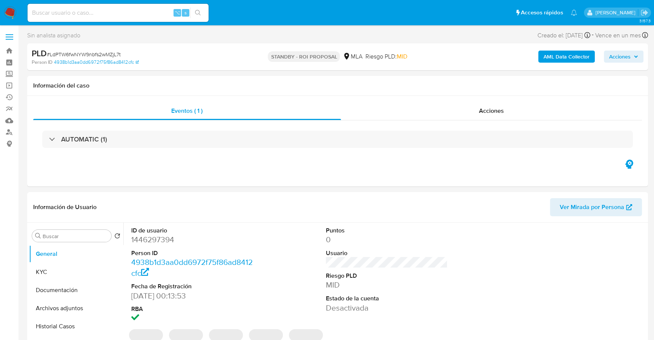
select select "10"
click at [85, 16] on input at bounding box center [118, 13] width 181 height 10
paste input "1689832864"
type input "1689832864"
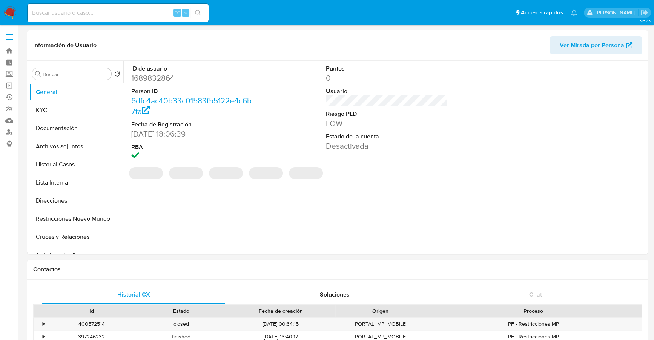
select select "10"
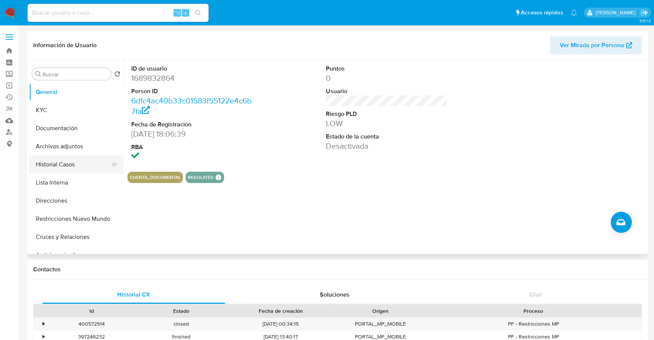
click at [44, 165] on button "Historial Casos" at bounding box center [73, 164] width 88 height 18
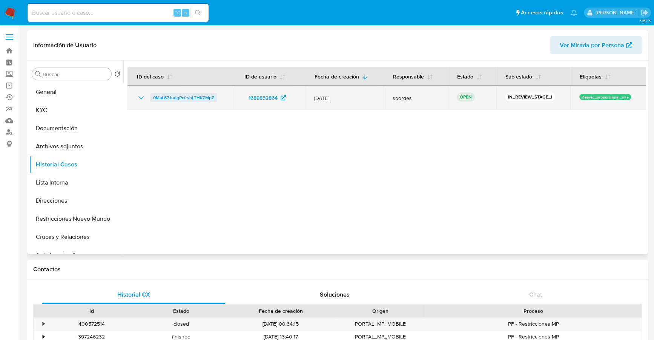
click at [165, 94] on span "0MaL67JudqPcfrvhLTHKZMpZ" at bounding box center [183, 97] width 61 height 9
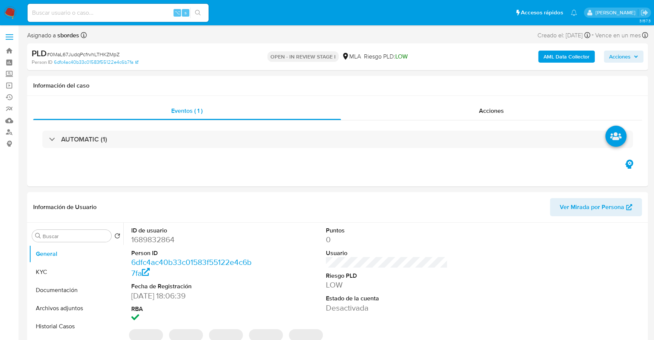
select select "10"
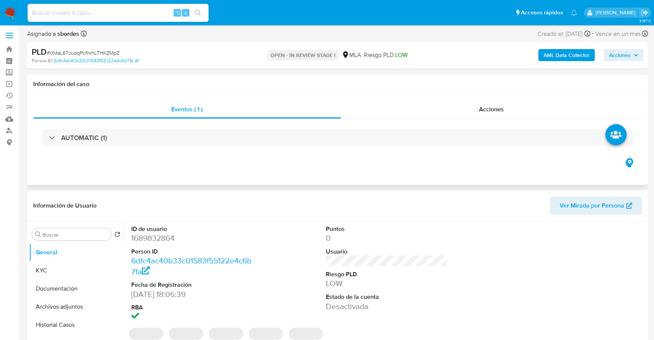
scroll to position [2, 0]
click at [513, 103] on div "Acciones" at bounding box center [491, 109] width 301 height 18
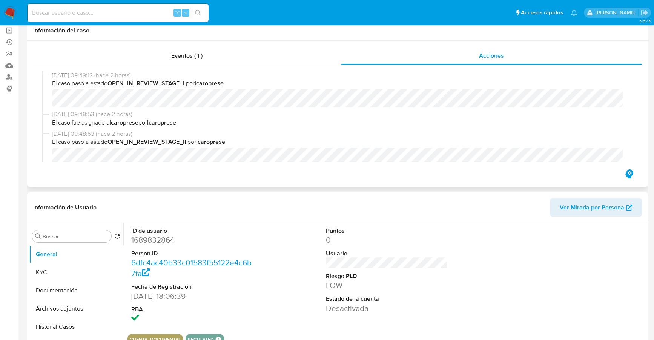
scroll to position [56, 0]
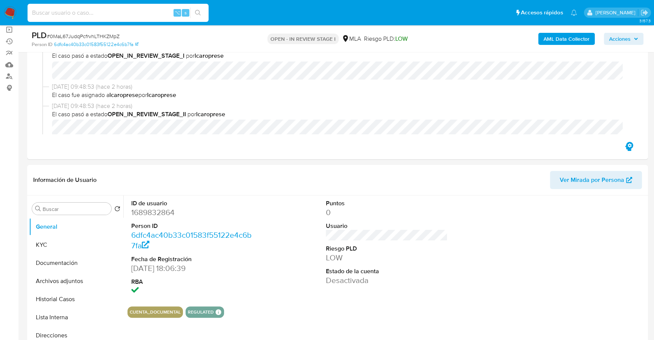
click at [111, 11] on input at bounding box center [118, 13] width 181 height 10
paste input "1689832864"
type input "1689832864"
click at [43, 243] on button "KYC" at bounding box center [73, 245] width 88 height 18
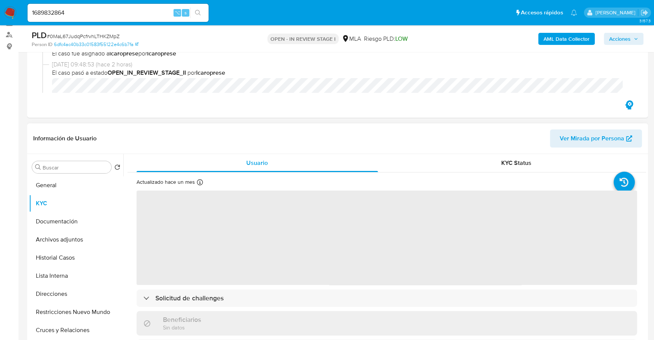
scroll to position [203, 0]
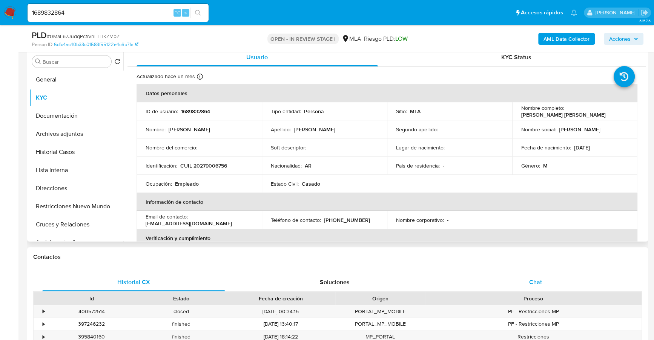
click at [525, 281] on div "Chat" at bounding box center [535, 282] width 183 height 18
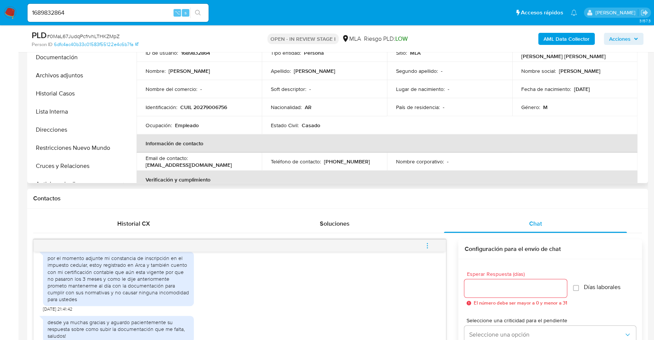
scroll to position [261, 0]
copy p "20279006756"
click at [244, 280] on div "por el momento adjunte mi [PERSON_NAME] de inscripción en el impuesto cedular, …" at bounding box center [239, 280] width 393 height 64
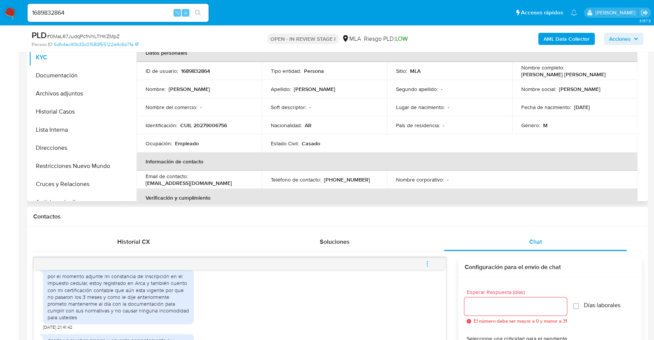
scroll to position [214, 0]
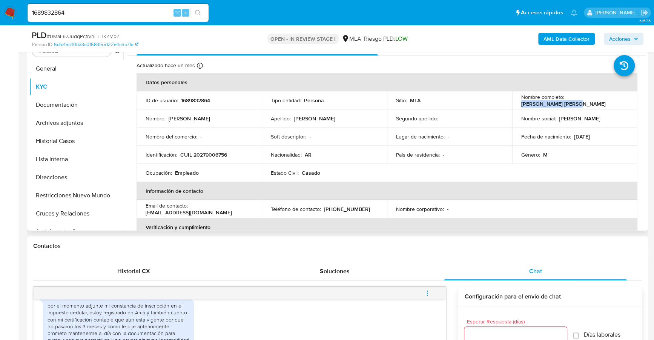
drag, startPoint x: 566, startPoint y: 101, endPoint x: 601, endPoint y: 101, distance: 35.1
click at [622, 102] on div "Nombre completo : [PERSON_NAME] [PERSON_NAME]" at bounding box center [574, 101] width 107 height 14
copy p "[PERSON_NAME] [PERSON_NAME]"
click at [57, 106] on button "Documentación" at bounding box center [73, 105] width 88 height 18
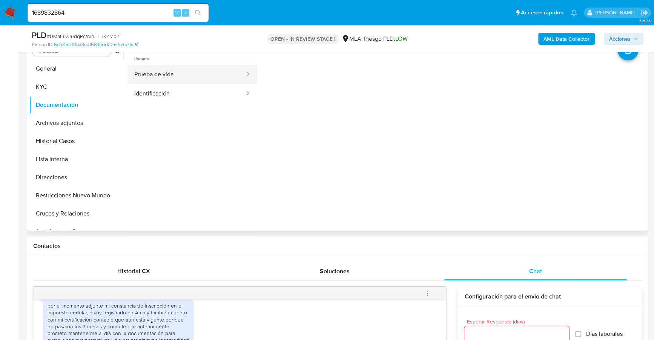
click at [179, 73] on button "Prueba de vida" at bounding box center [186, 74] width 118 height 19
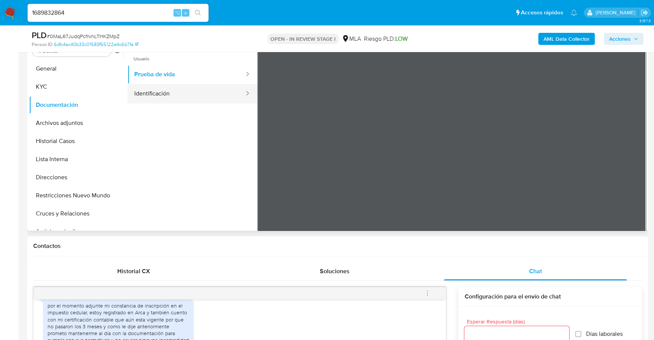
click at [185, 93] on button "Identificación" at bounding box center [186, 93] width 118 height 19
click at [634, 168] on icon at bounding box center [636, 170] width 5 height 8
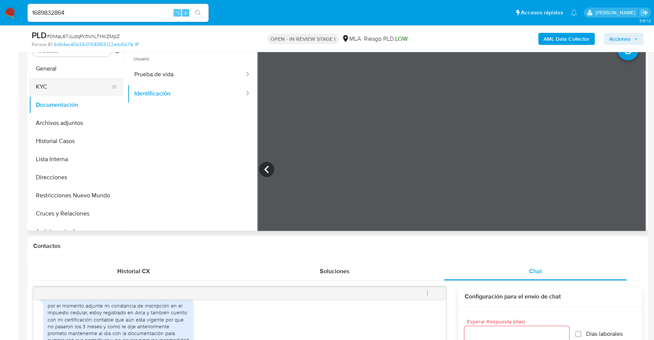
click at [49, 84] on button "KYC" at bounding box center [73, 87] width 88 height 18
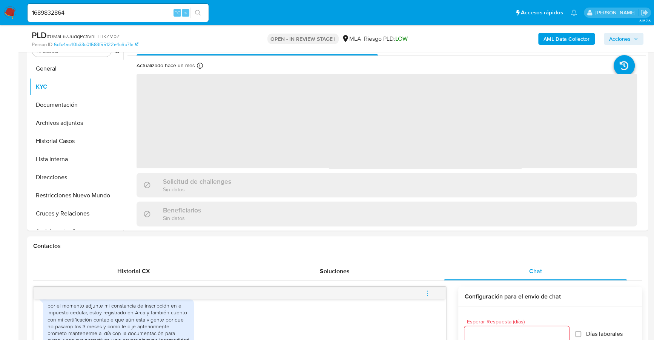
scroll to position [138, 0]
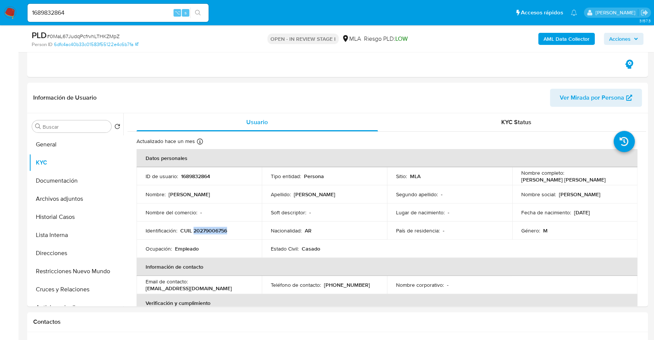
copy p "20279006756"
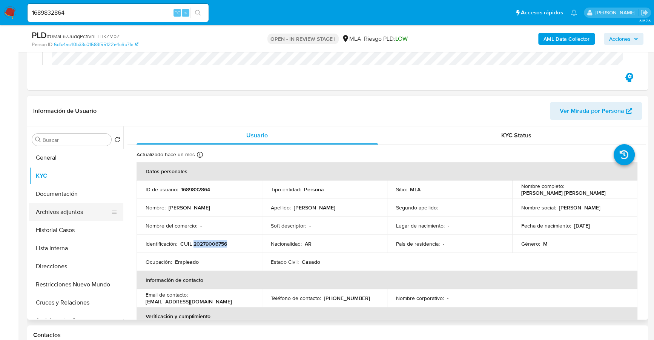
scroll to position [122, 0]
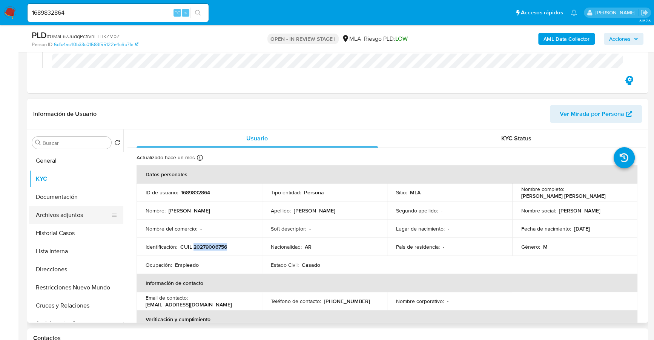
click at [52, 219] on button "Archivos adjuntos" at bounding box center [73, 215] width 88 height 18
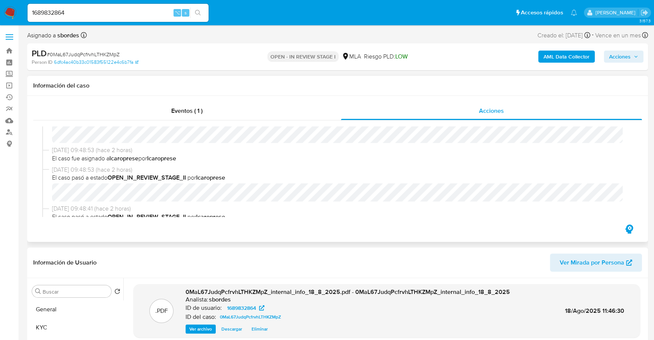
scroll to position [69, 0]
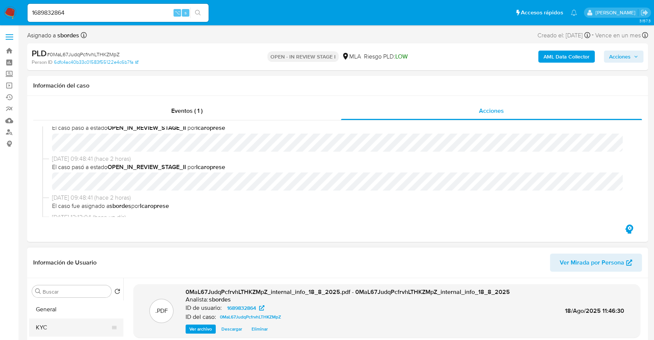
click at [69, 323] on button "KYC" at bounding box center [73, 327] width 88 height 18
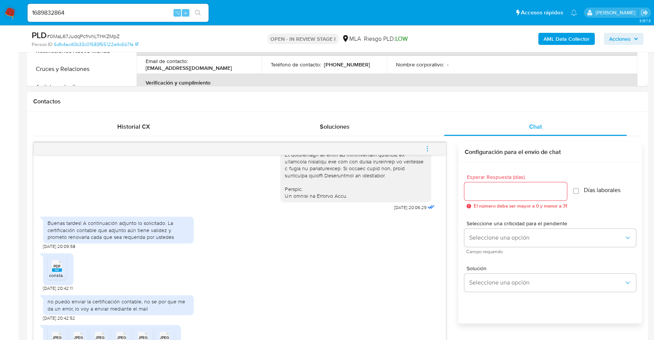
scroll to position [356, 0]
click at [58, 280] on span "constancia de inscripcion impuesto cedular.pdf" at bounding box center [96, 277] width 95 height 6
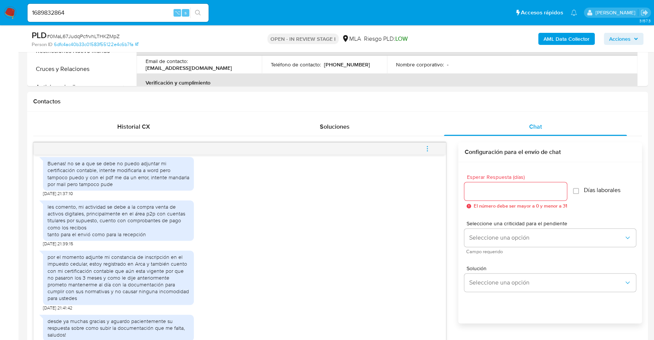
scroll to position [573, 0]
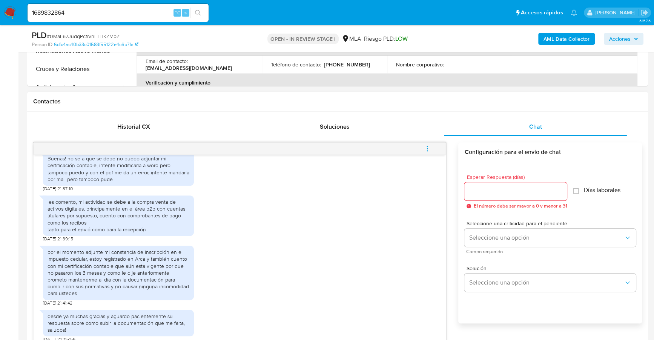
click at [89, 220] on div "les comento, mi actividad se debe a la compra venta de activos digitales, princ…" at bounding box center [119, 215] width 142 height 34
drag, startPoint x: 75, startPoint y: 217, endPoint x: 66, endPoint y: 229, distance: 16.1
click at [66, 229] on div "les comento, mi actividad se debe a la compra venta de activos digitales, princ…" at bounding box center [119, 215] width 142 height 34
copy div ", mi actividad se debe a la compra venta de activos digitales, principalmente e…"
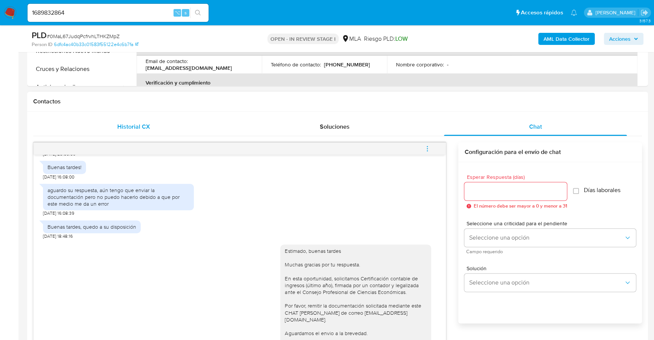
scroll to position [874, 0]
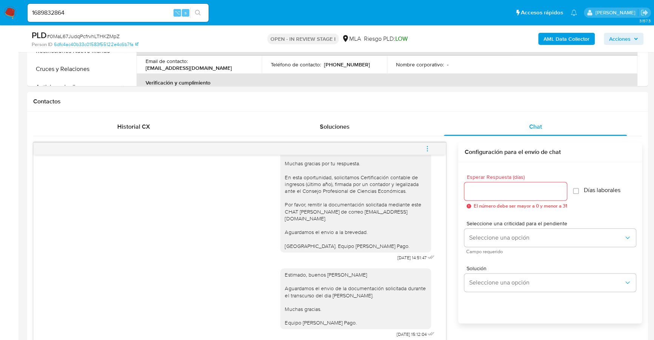
click at [431, 145] on button "menu-action" at bounding box center [427, 149] width 25 height 18
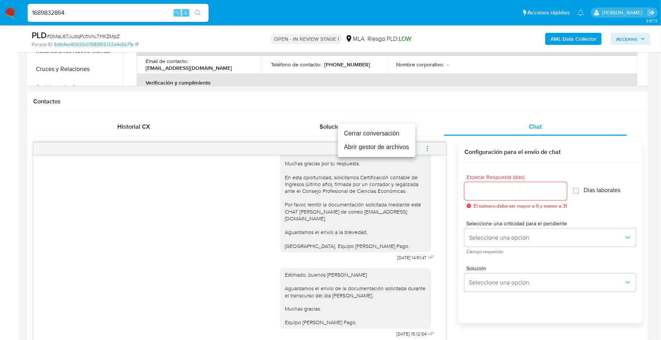
click at [390, 131] on li "Cerrar conversación" at bounding box center [376, 134] width 77 height 14
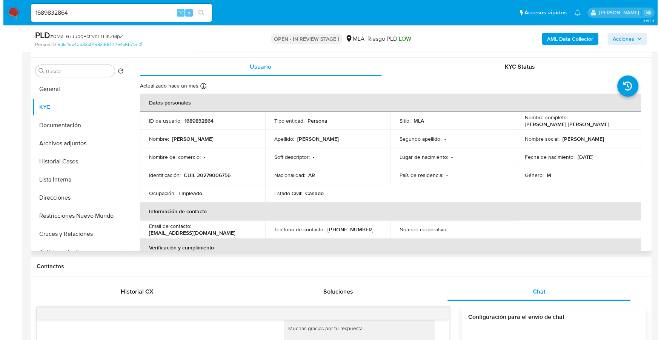
scroll to position [163, 0]
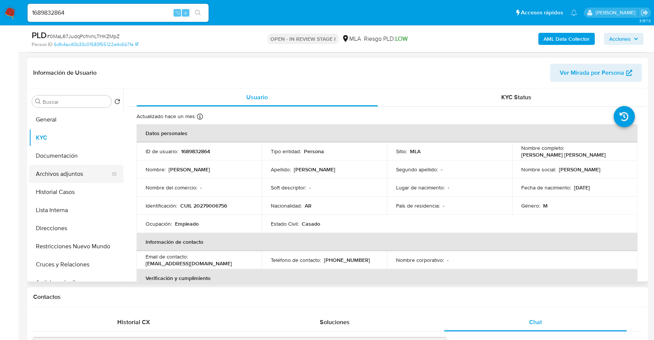
click at [56, 171] on button "Archivos adjuntos" at bounding box center [73, 174] width 88 height 18
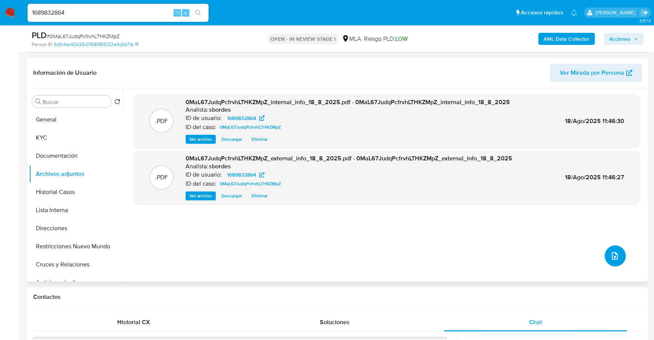
click at [613, 256] on icon "upload-file" at bounding box center [614, 255] width 9 height 9
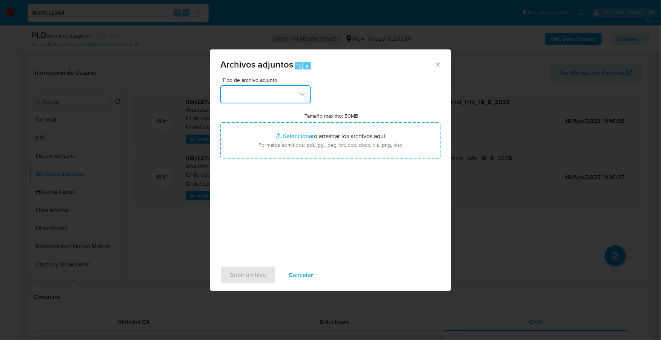
click at [273, 91] on button "button" at bounding box center [265, 94] width 91 height 18
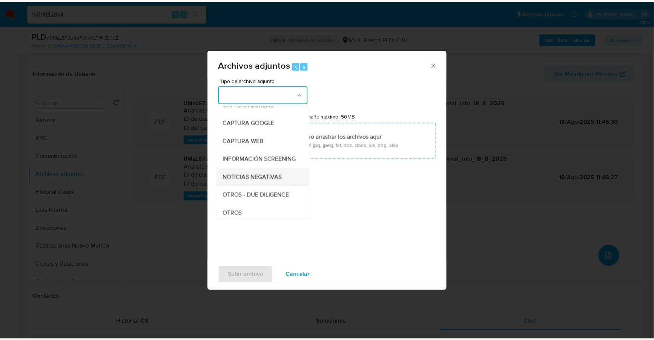
scroll to position [55, 0]
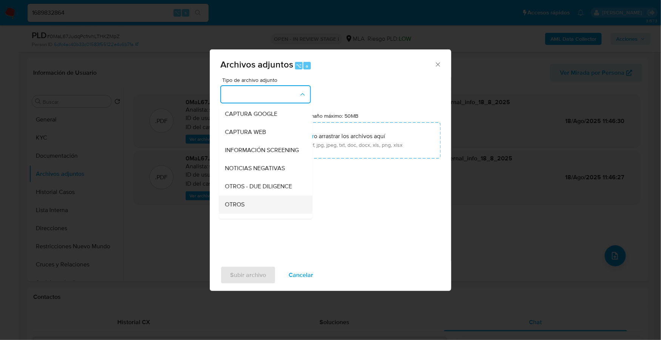
click at [250, 212] on div "OTROS" at bounding box center [263, 204] width 77 height 18
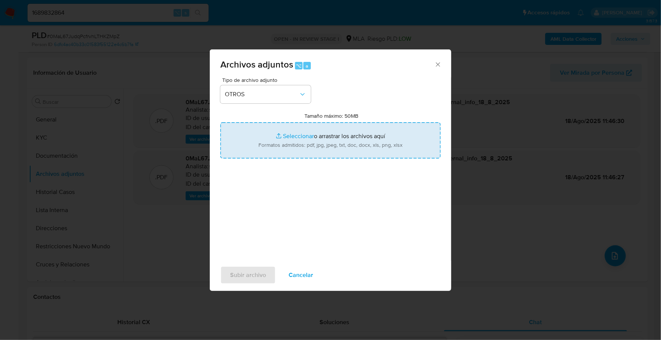
click at [308, 132] on input "Tamaño máximo: 50MB Seleccionar archivos" at bounding box center [330, 140] width 220 height 36
type input "C:\fakepath\Caselog 0MaL67JudqPcfrvhLTHKZMpZ_2025_07_18_02_53_30.docx"
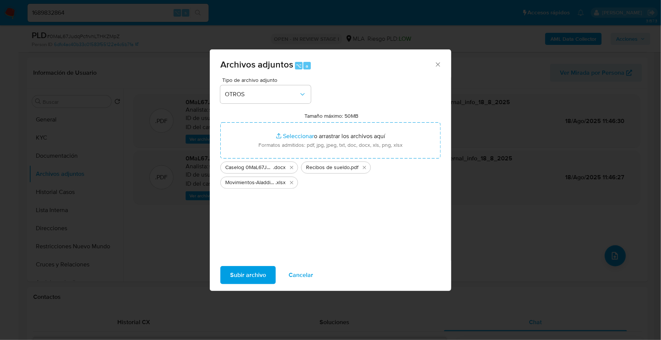
click at [251, 273] on span "Subir archivo" at bounding box center [248, 275] width 36 height 17
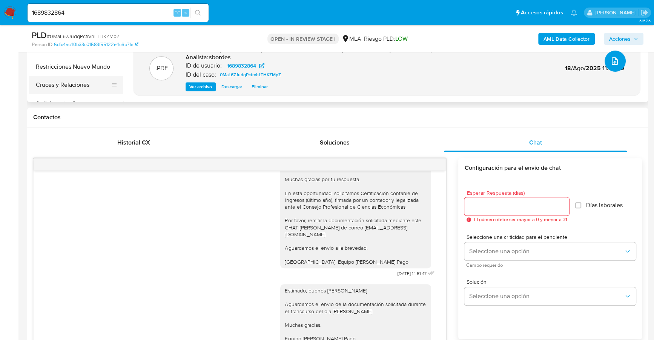
scroll to position [341, 0]
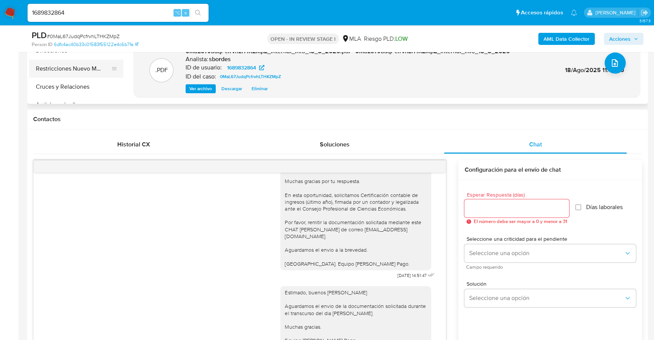
click at [77, 72] on button "Restricciones Nuevo Mundo" at bounding box center [73, 69] width 88 height 18
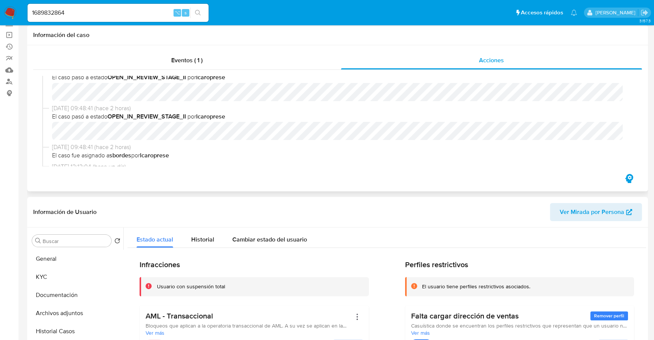
scroll to position [0, 0]
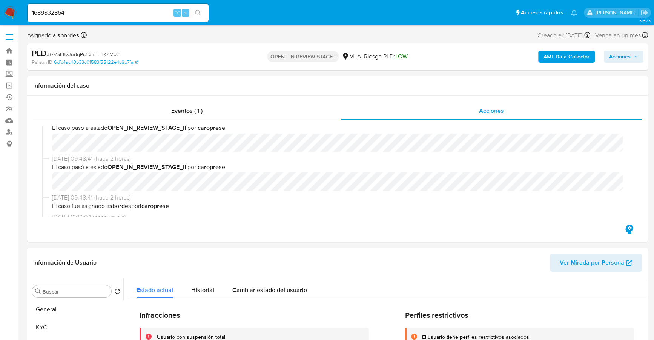
click at [619, 66] on div "PLD # 0MaL67JudqPcfrvhLTHKZMpZ Person ID 6dfc4ac40b33c01583f55122e4c6b7fa OPEN …" at bounding box center [337, 56] width 621 height 27
click at [623, 57] on span "Acciones" at bounding box center [619, 57] width 21 height 12
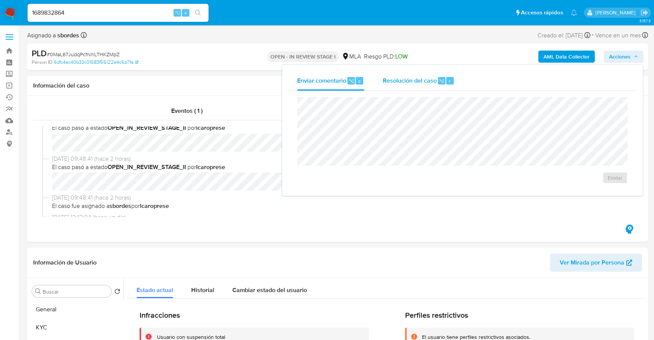
click at [430, 75] on div "Resolución del caso ⌥ r" at bounding box center [418, 81] width 72 height 20
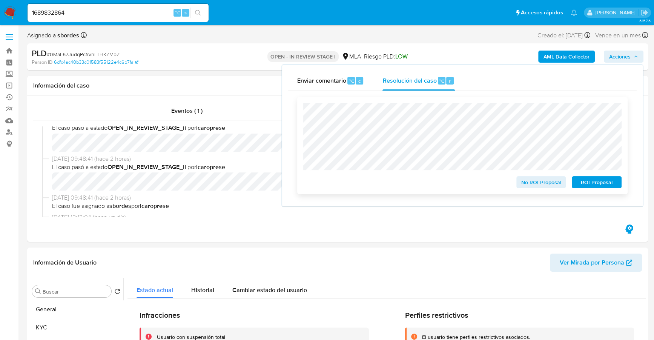
click at [583, 185] on span "ROI Proposal" at bounding box center [596, 182] width 39 height 11
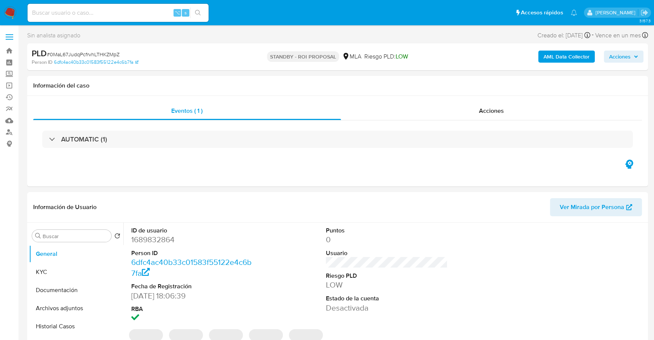
select select "10"
